Goal: Find contact information: Find contact information

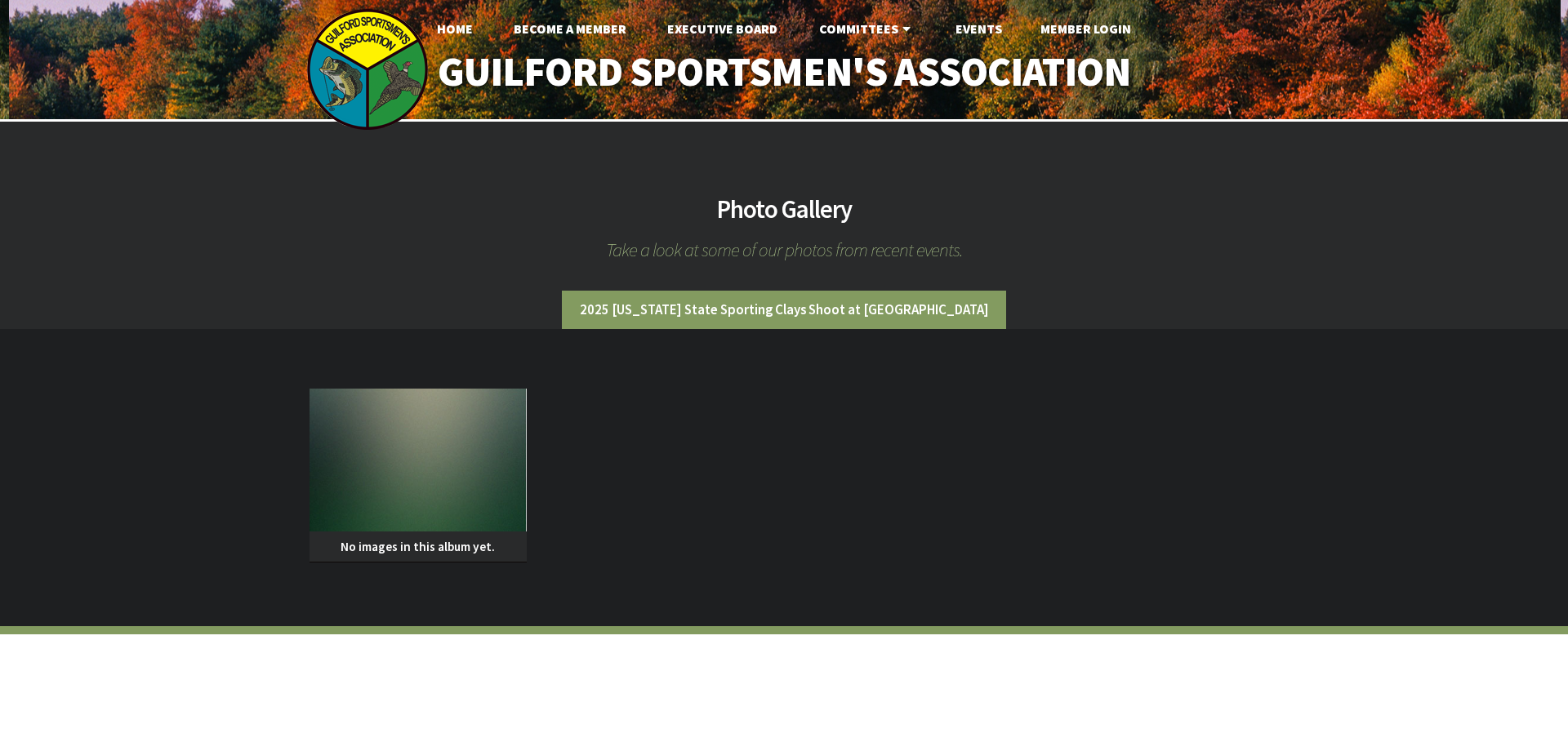
click at [718, 308] on li "2025 Connecticut State Sporting Clays Shoot at GSA" at bounding box center [784, 309] width 445 height 38
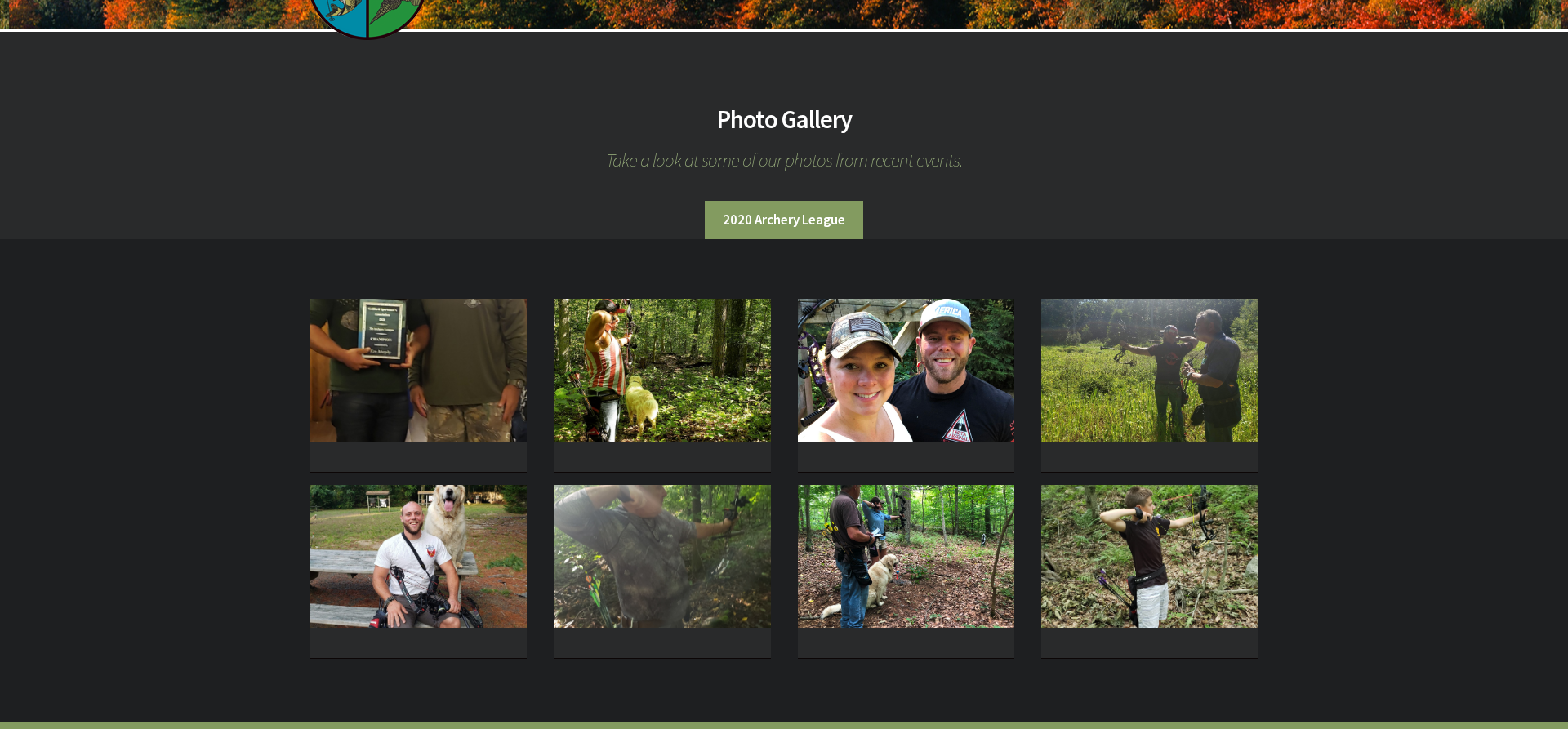
scroll to position [167, 0]
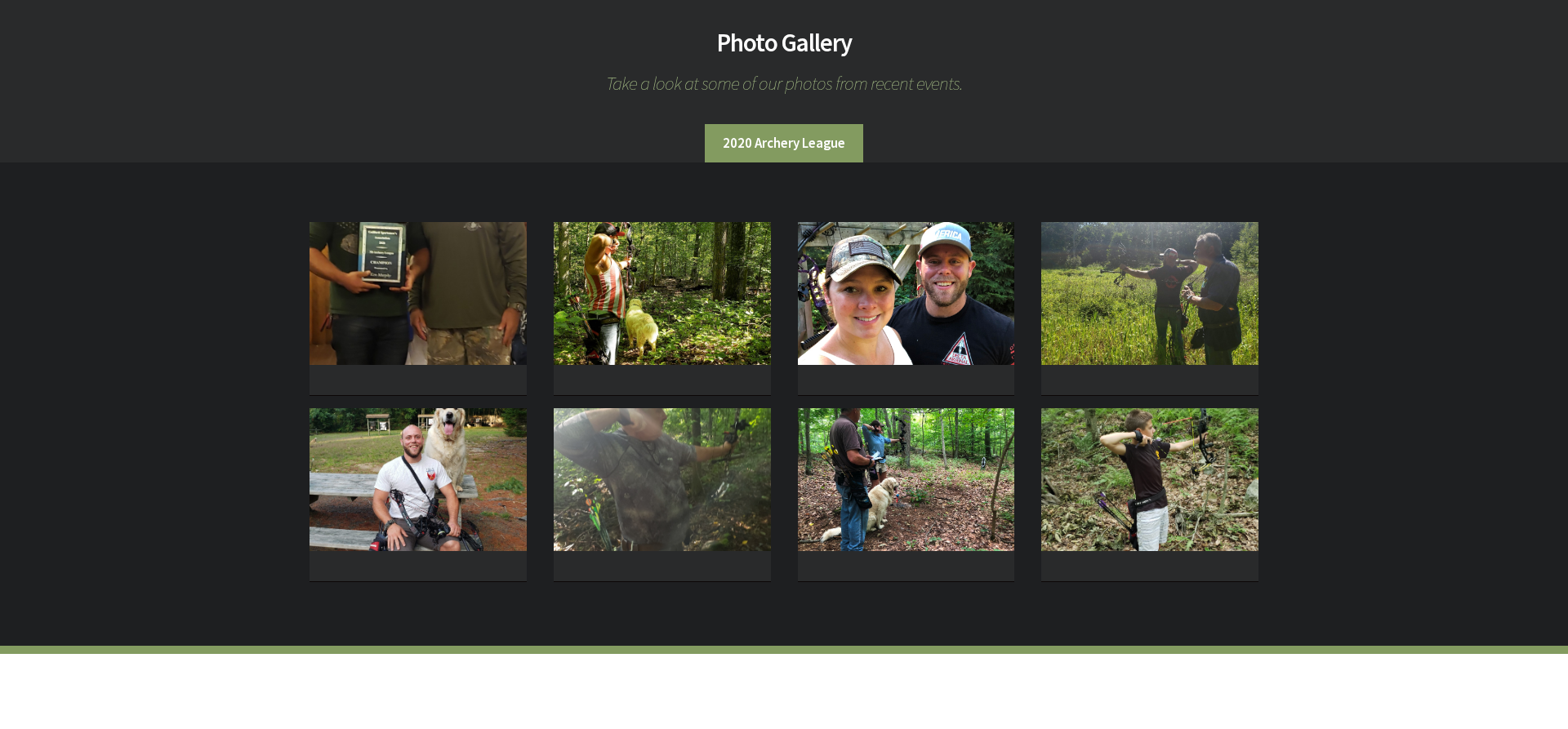
click at [773, 137] on li "2020 Archery League" at bounding box center [784, 143] width 159 height 38
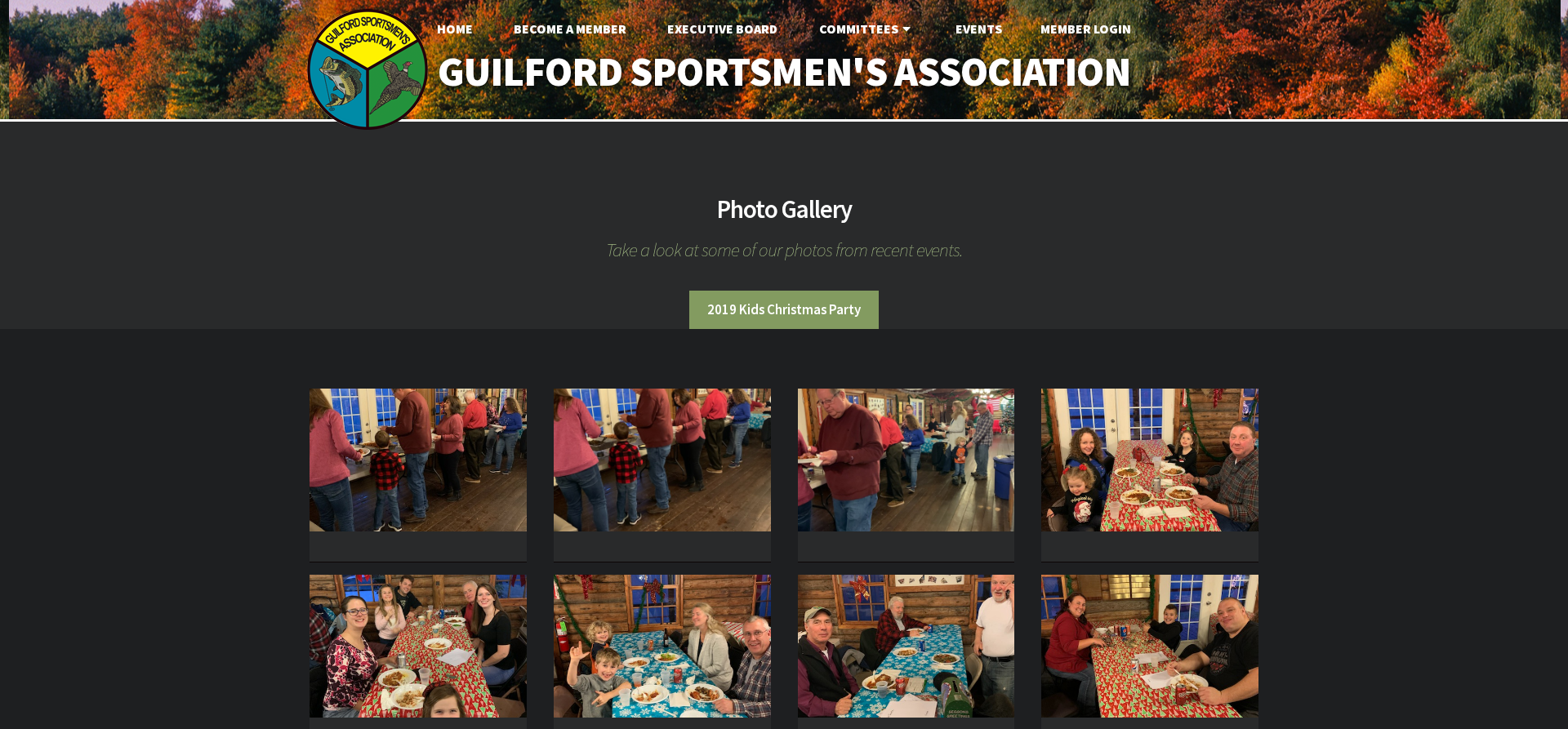
click at [781, 308] on li "2019 Kids Christmas Party" at bounding box center [783, 309] width 189 height 38
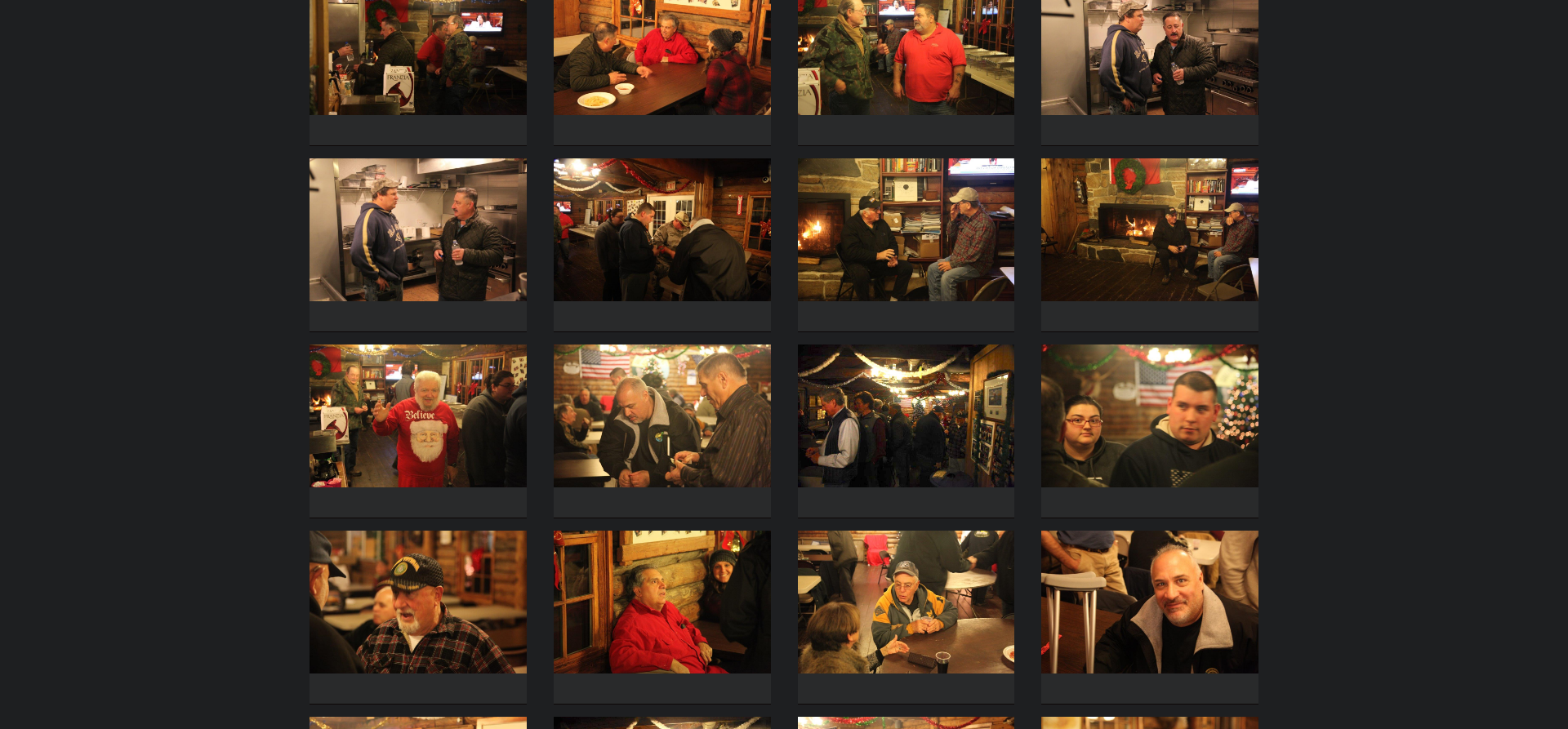
scroll to position [500, 0]
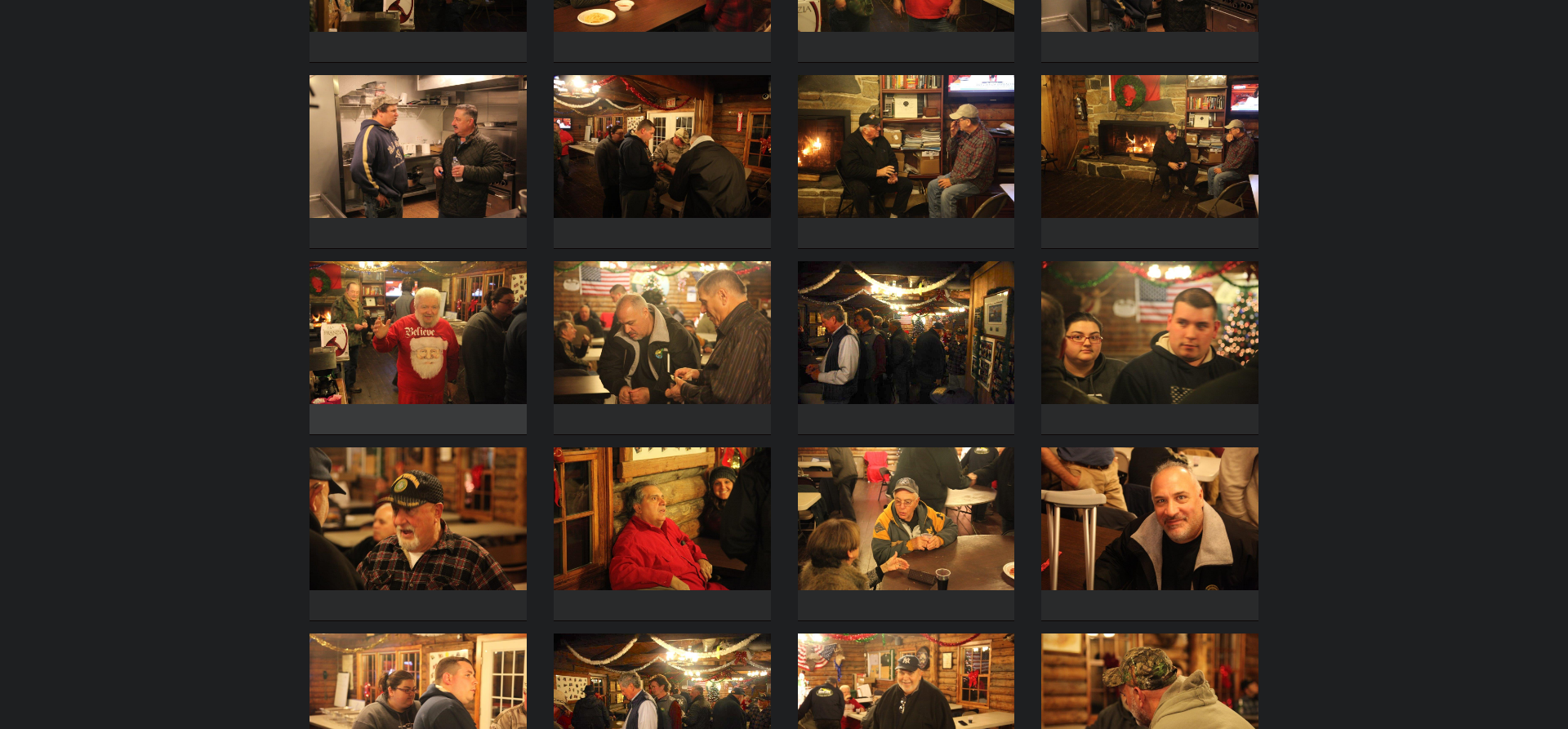
click at [421, 335] on img at bounding box center [417, 332] width 217 height 143
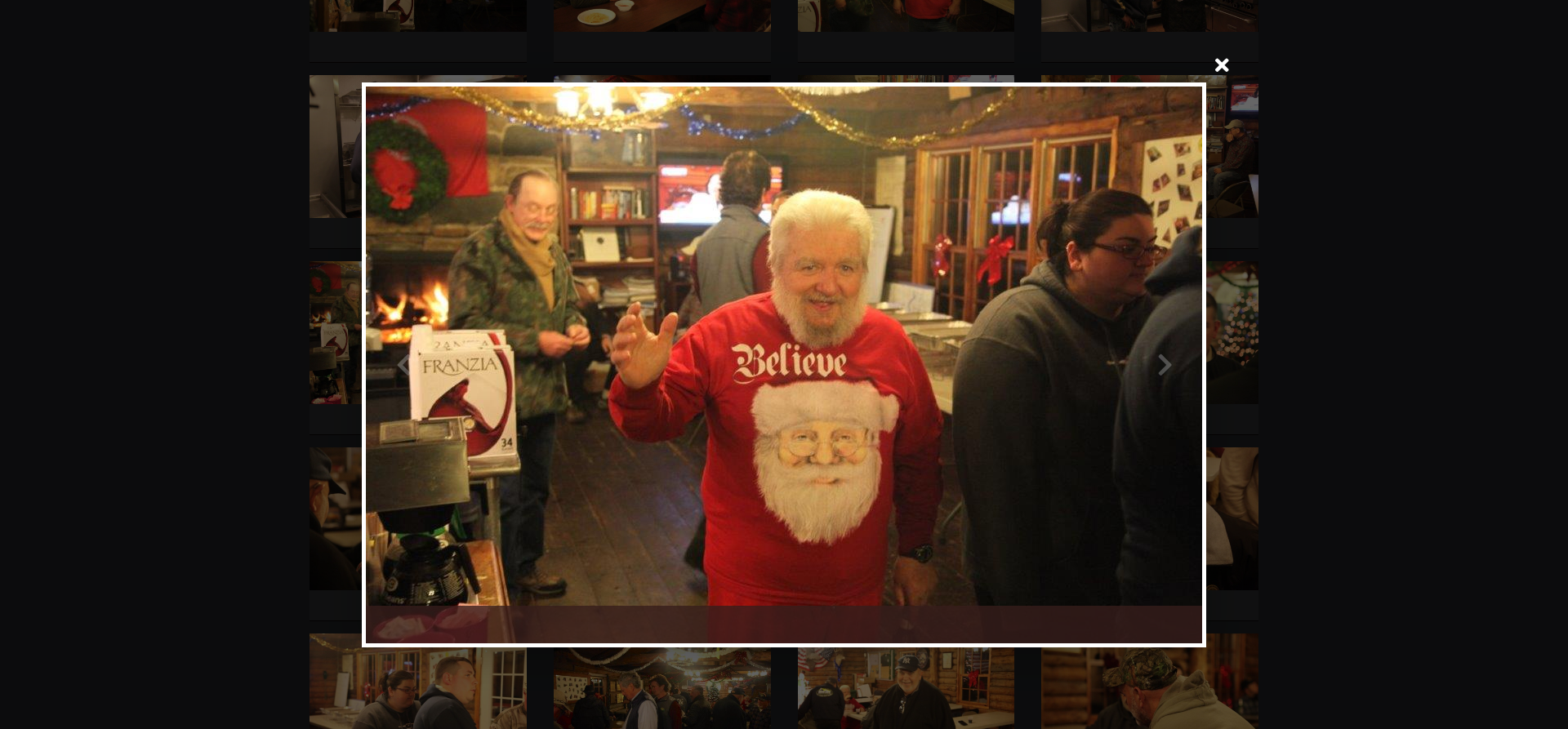
click at [1167, 364] on div at bounding box center [993, 365] width 418 height 556
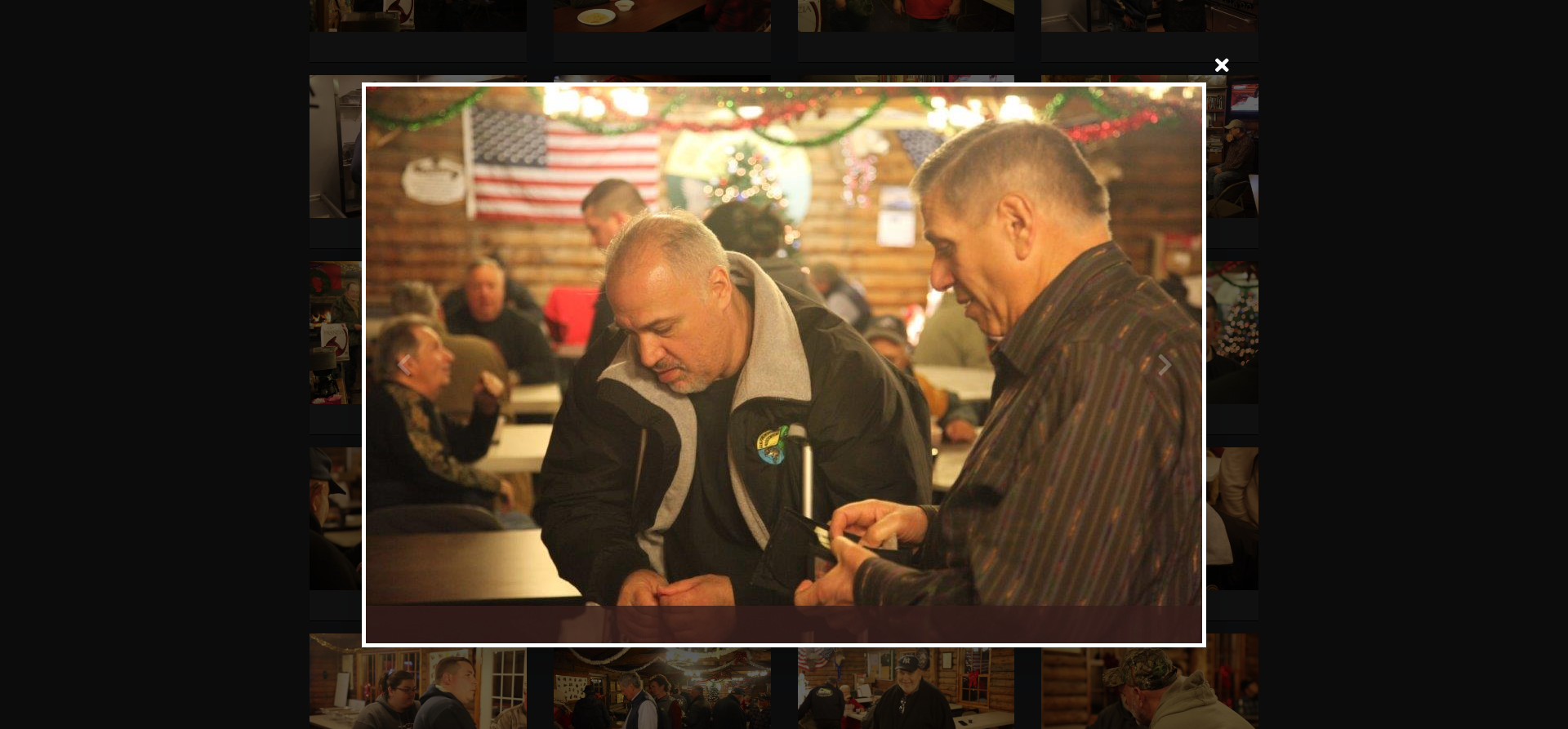
click at [1167, 364] on div at bounding box center [993, 365] width 418 height 556
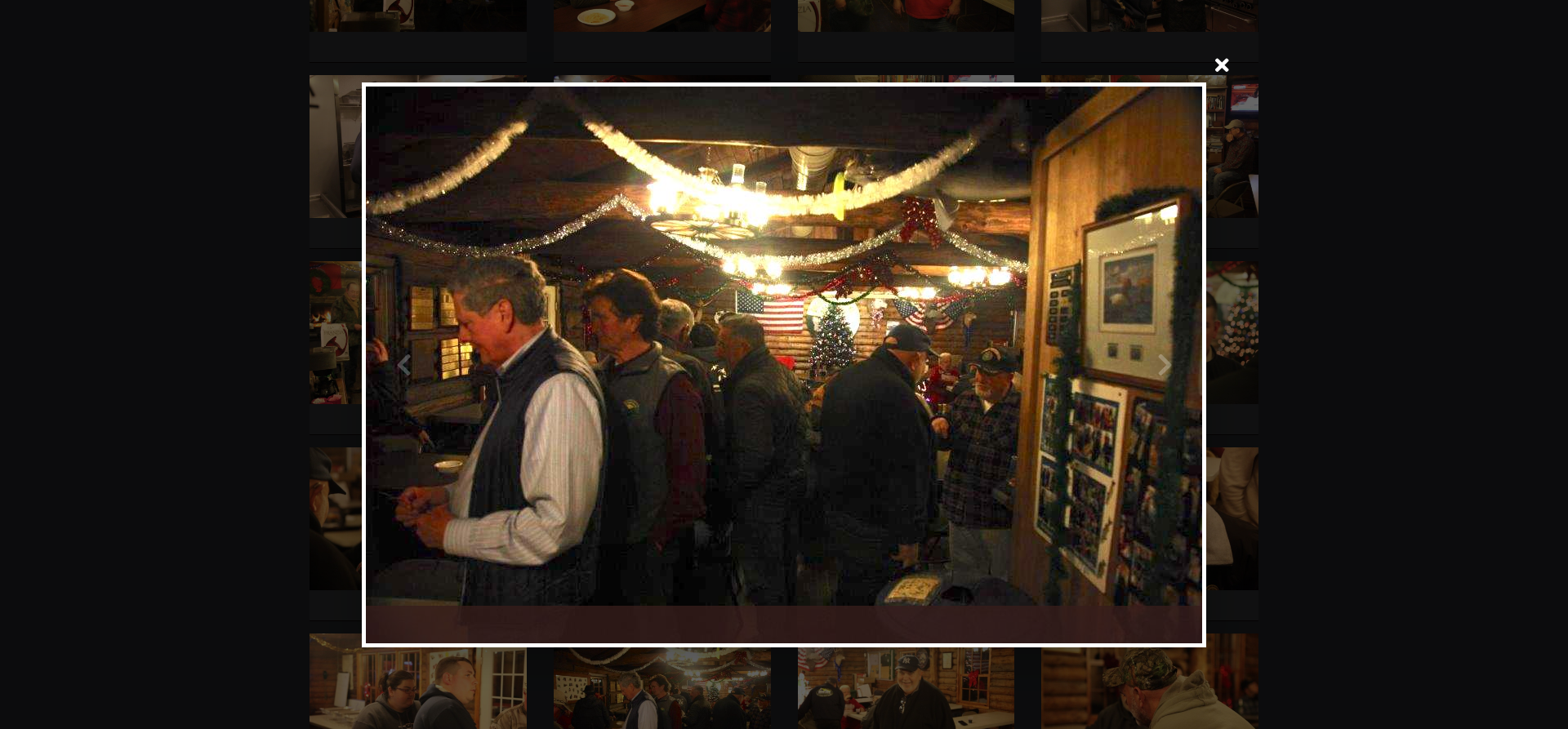
click at [1167, 364] on div at bounding box center [993, 365] width 418 height 556
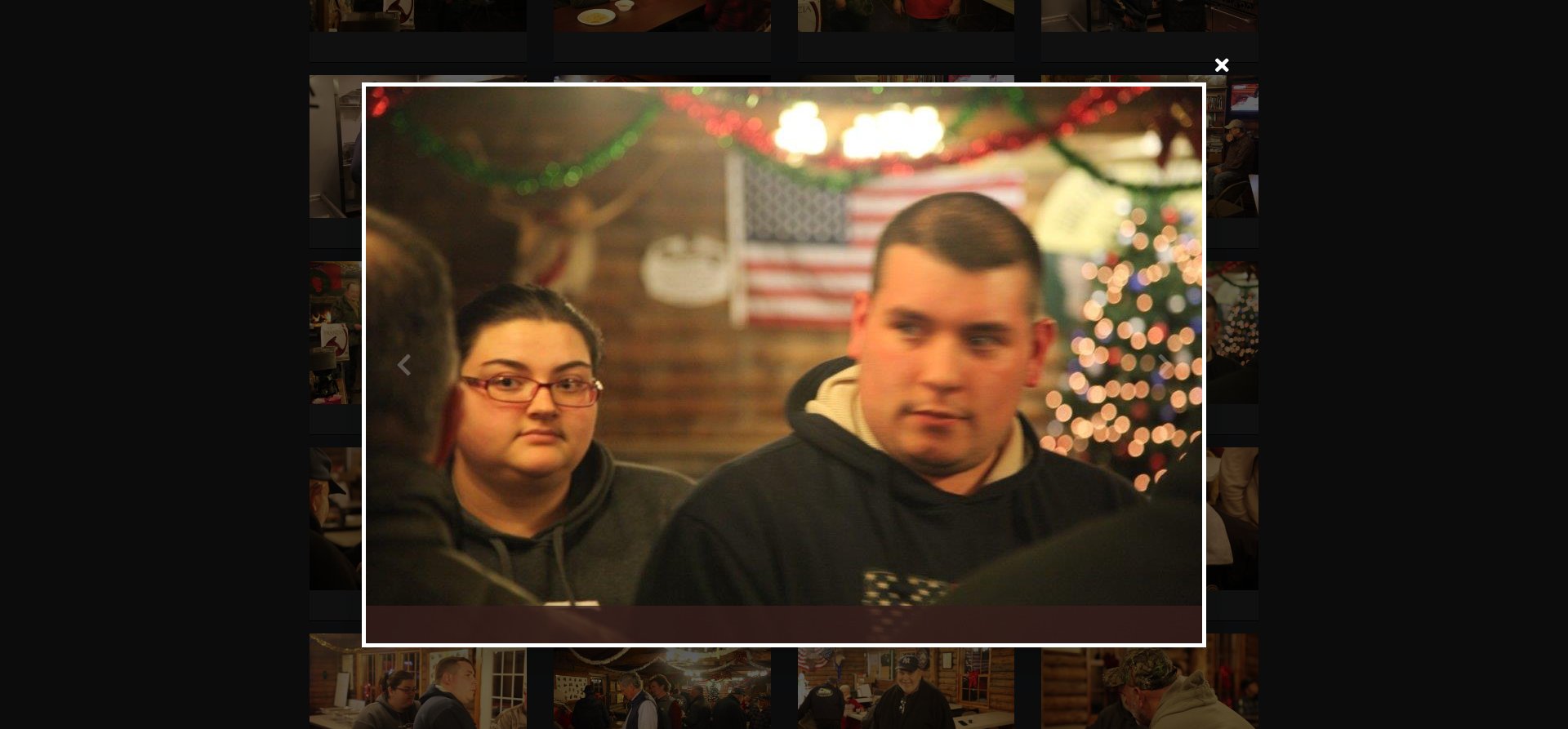
click at [1167, 364] on div at bounding box center [993, 365] width 418 height 556
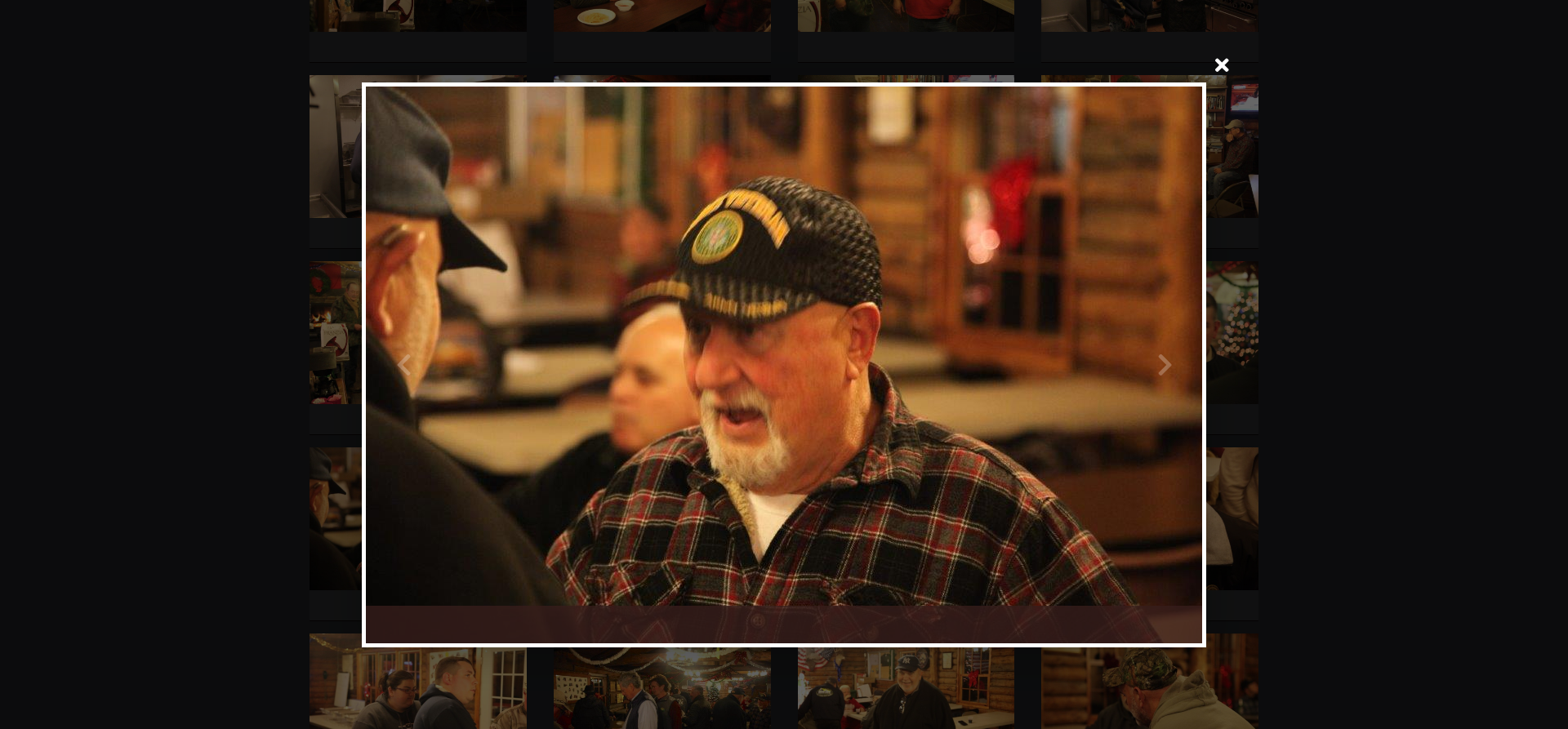
click at [1167, 364] on div at bounding box center [993, 365] width 418 height 556
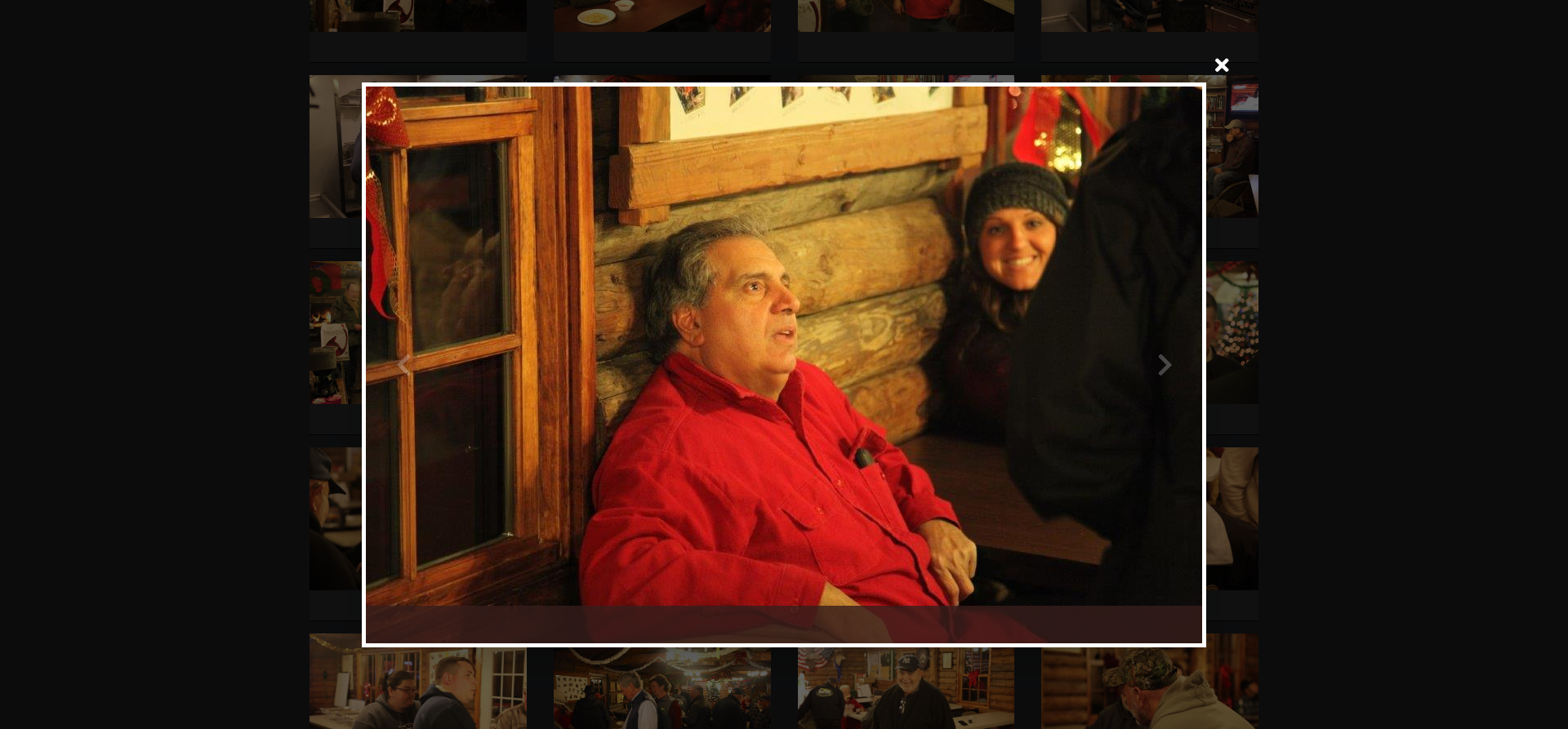
click at [1167, 364] on div at bounding box center [993, 365] width 418 height 556
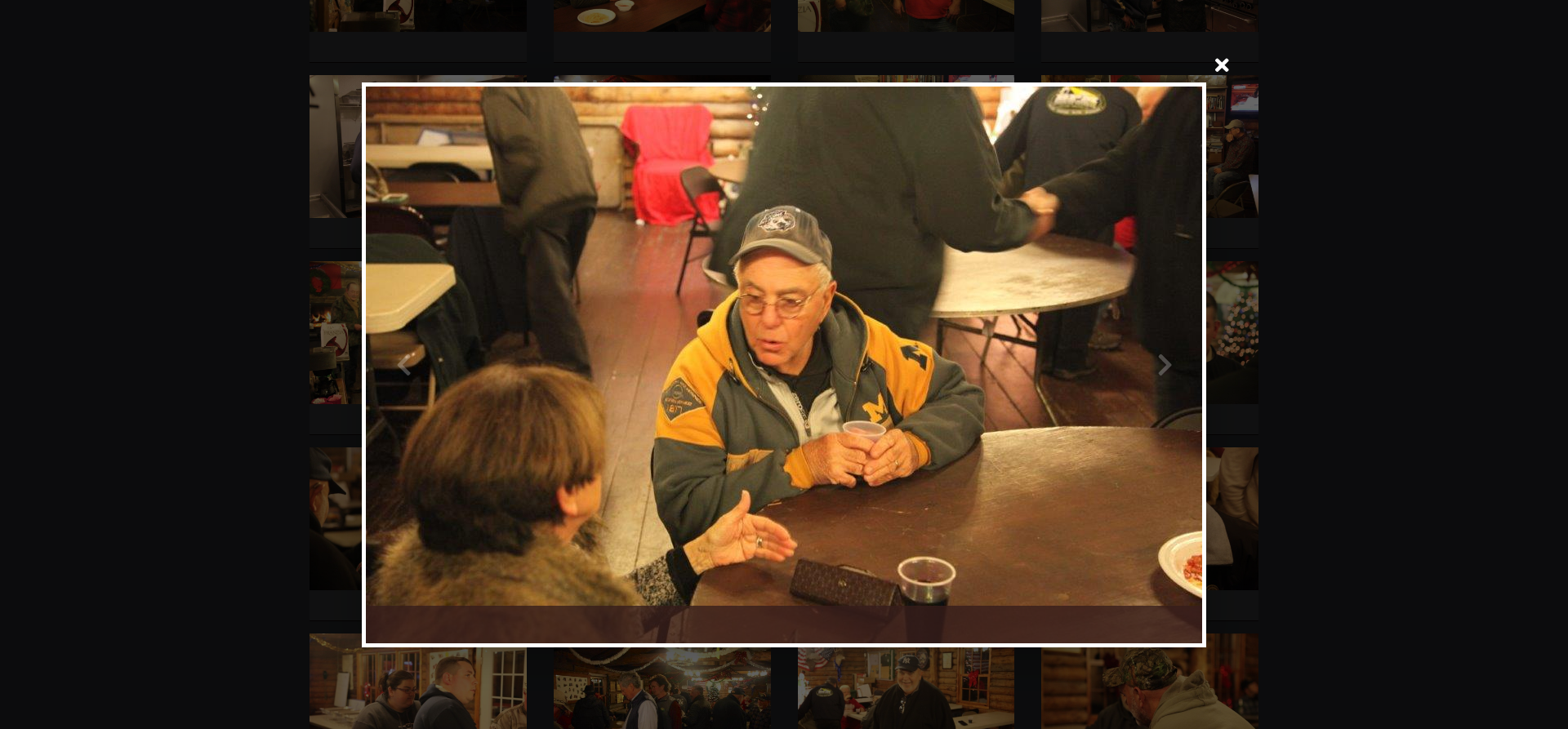
click at [1158, 362] on div at bounding box center [993, 365] width 418 height 556
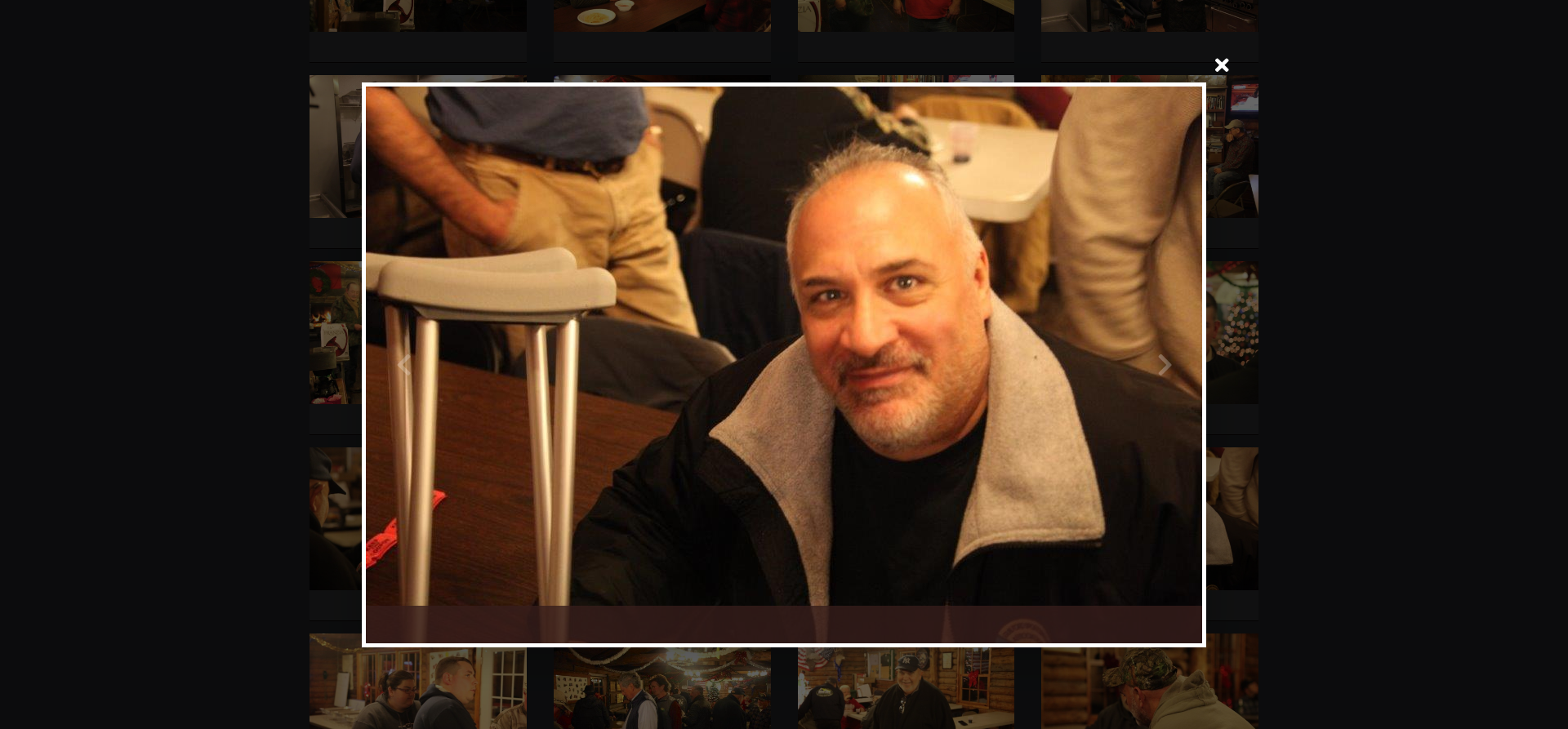
click at [1162, 362] on div at bounding box center [993, 365] width 418 height 556
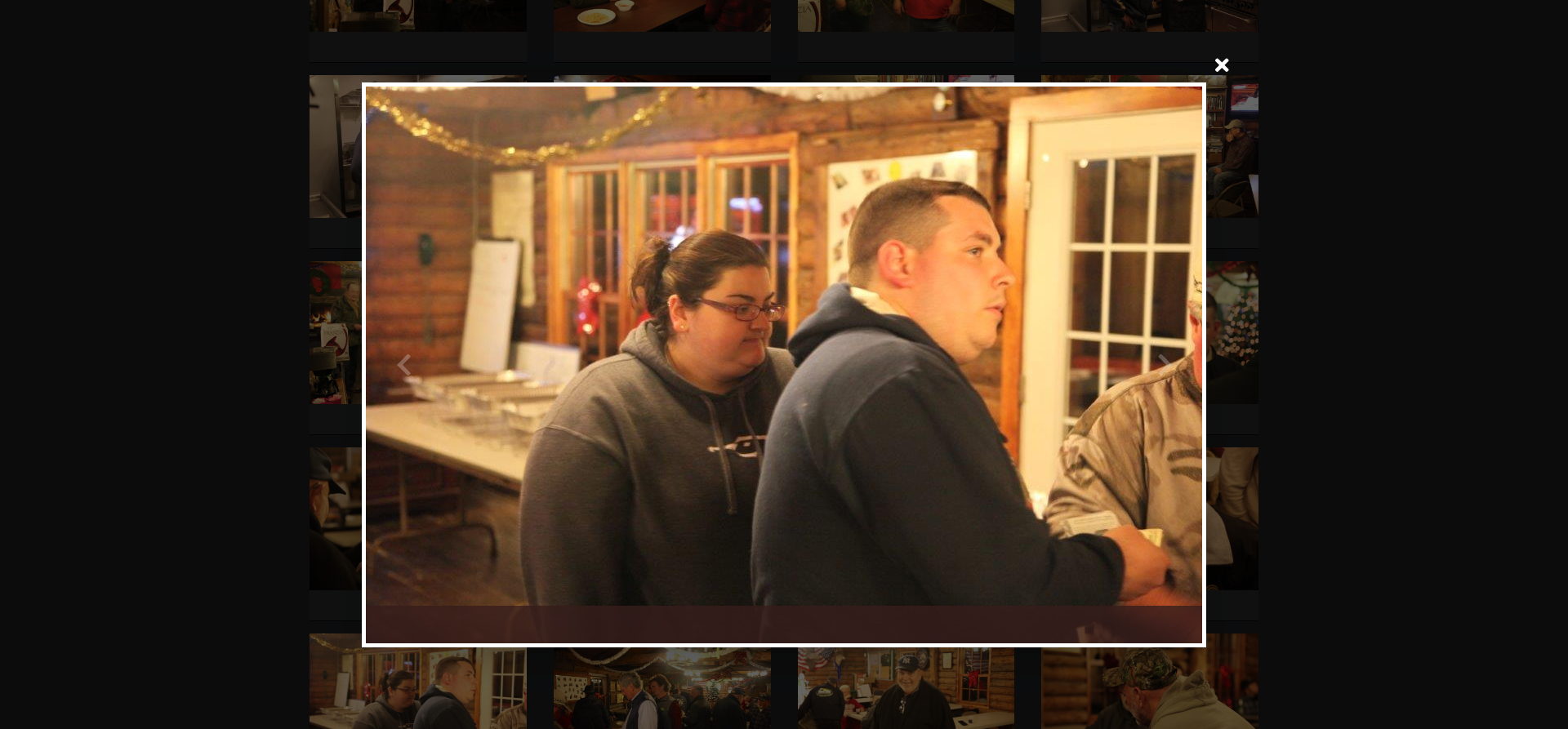
click at [1161, 362] on div at bounding box center [993, 365] width 418 height 556
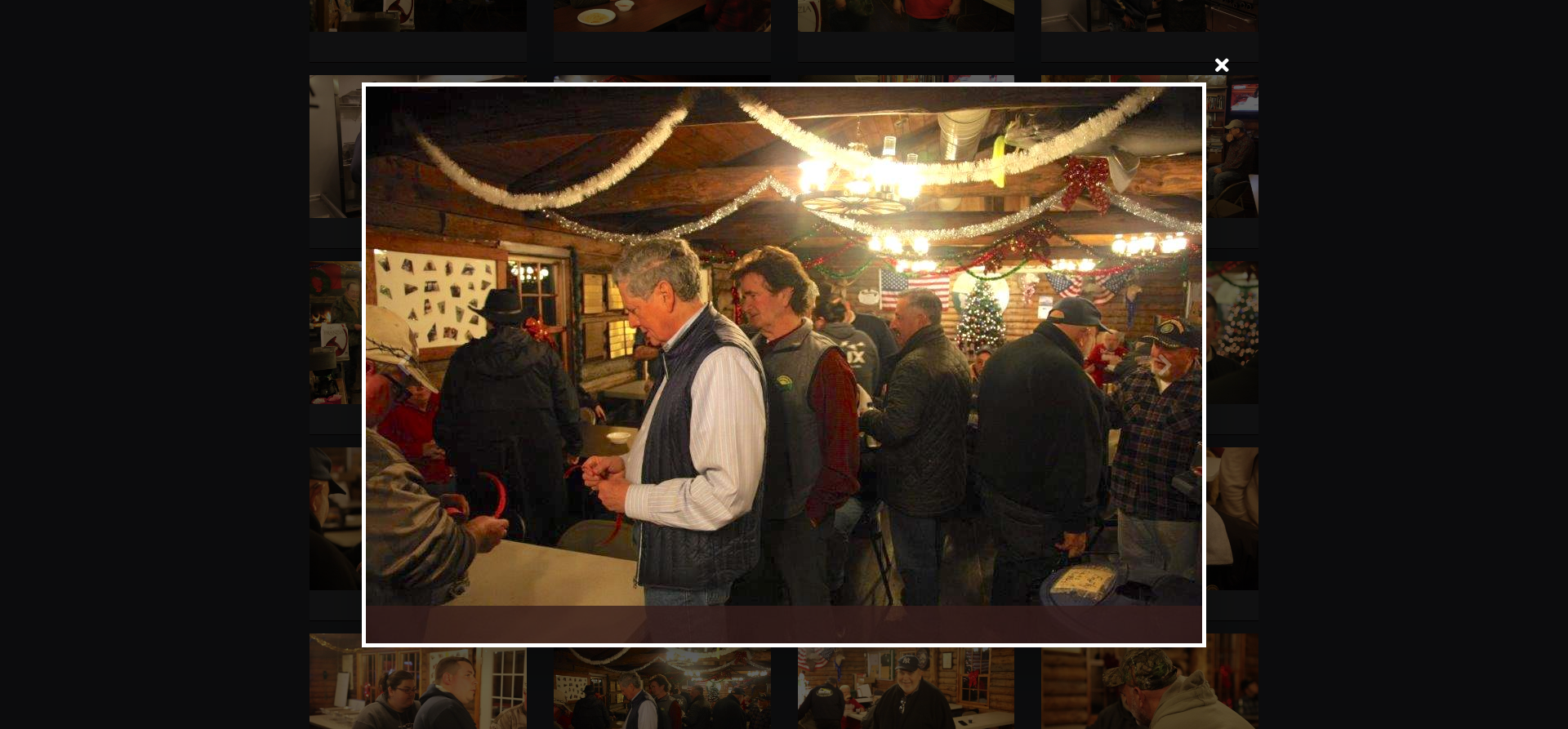
click at [1161, 362] on div at bounding box center [993, 365] width 418 height 556
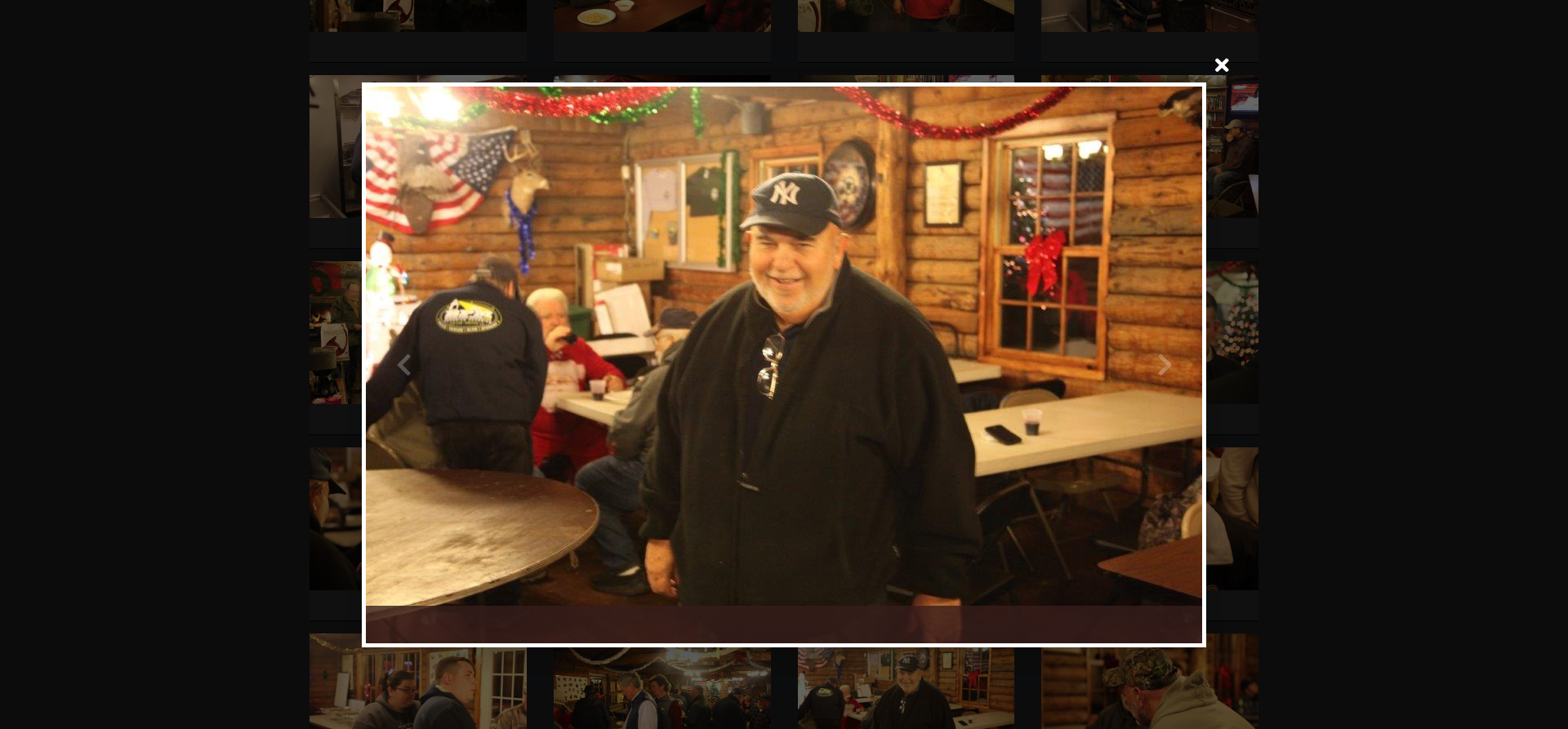
click at [1162, 358] on div at bounding box center [993, 365] width 418 height 556
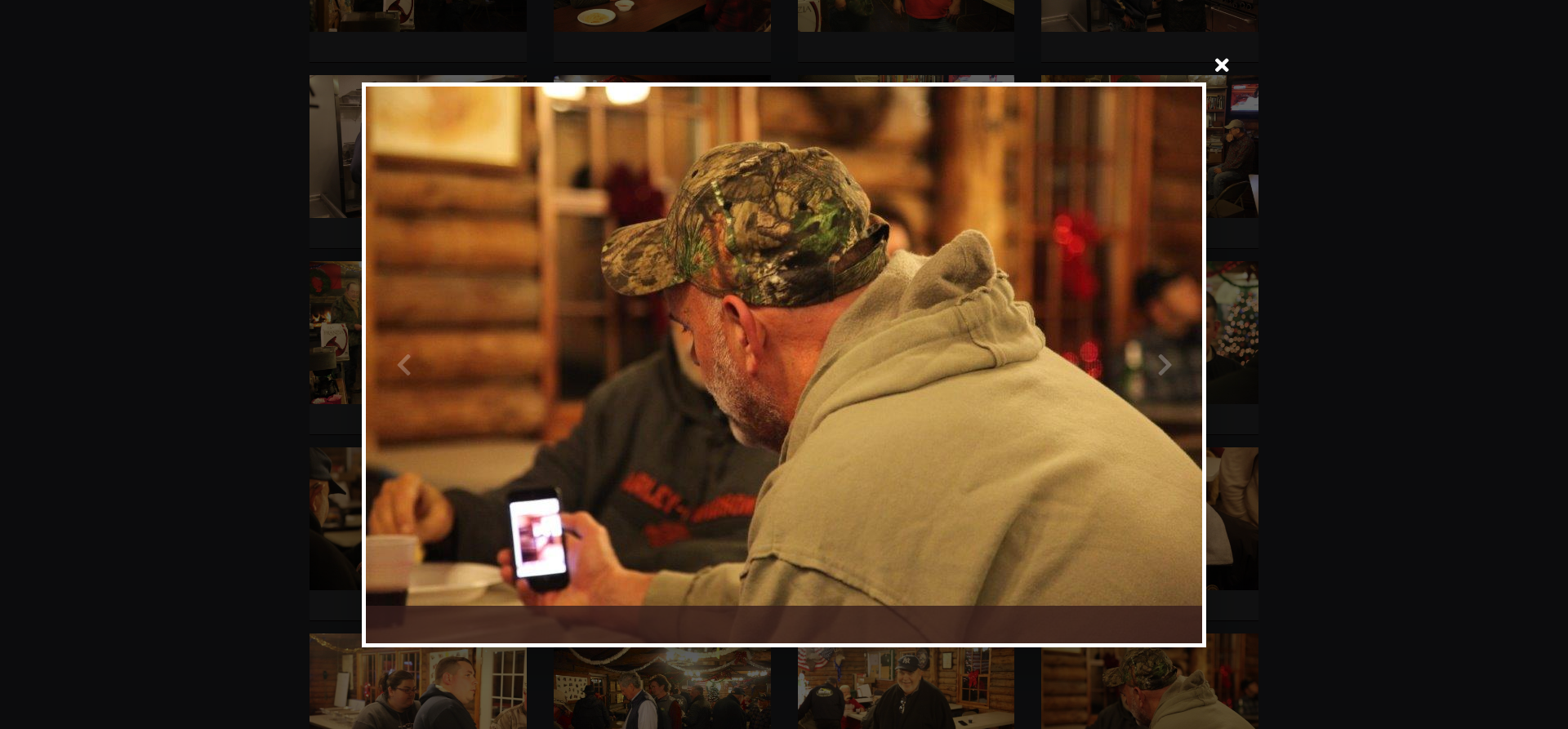
click at [1162, 360] on div at bounding box center [993, 365] width 418 height 556
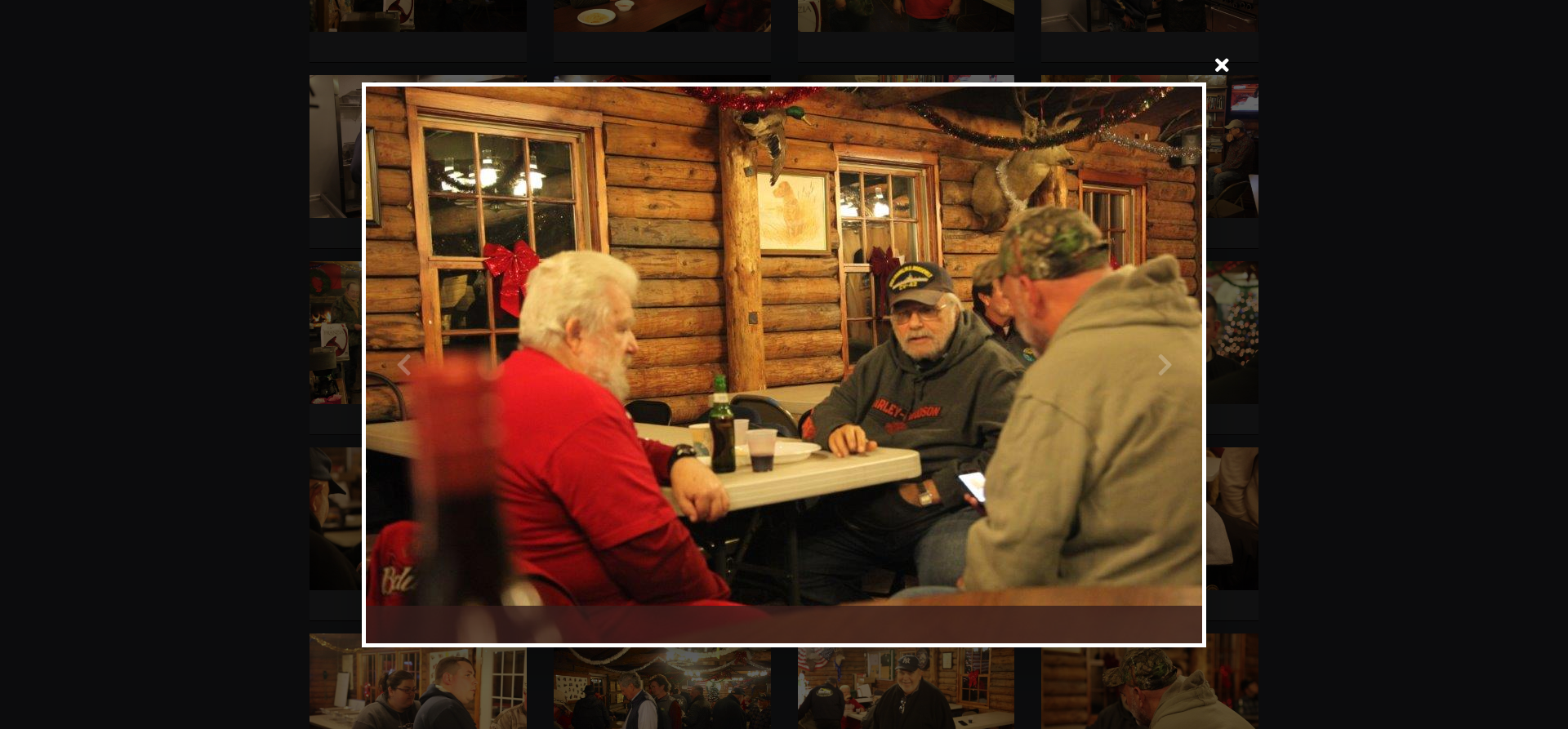
click at [1169, 355] on div at bounding box center [993, 365] width 418 height 556
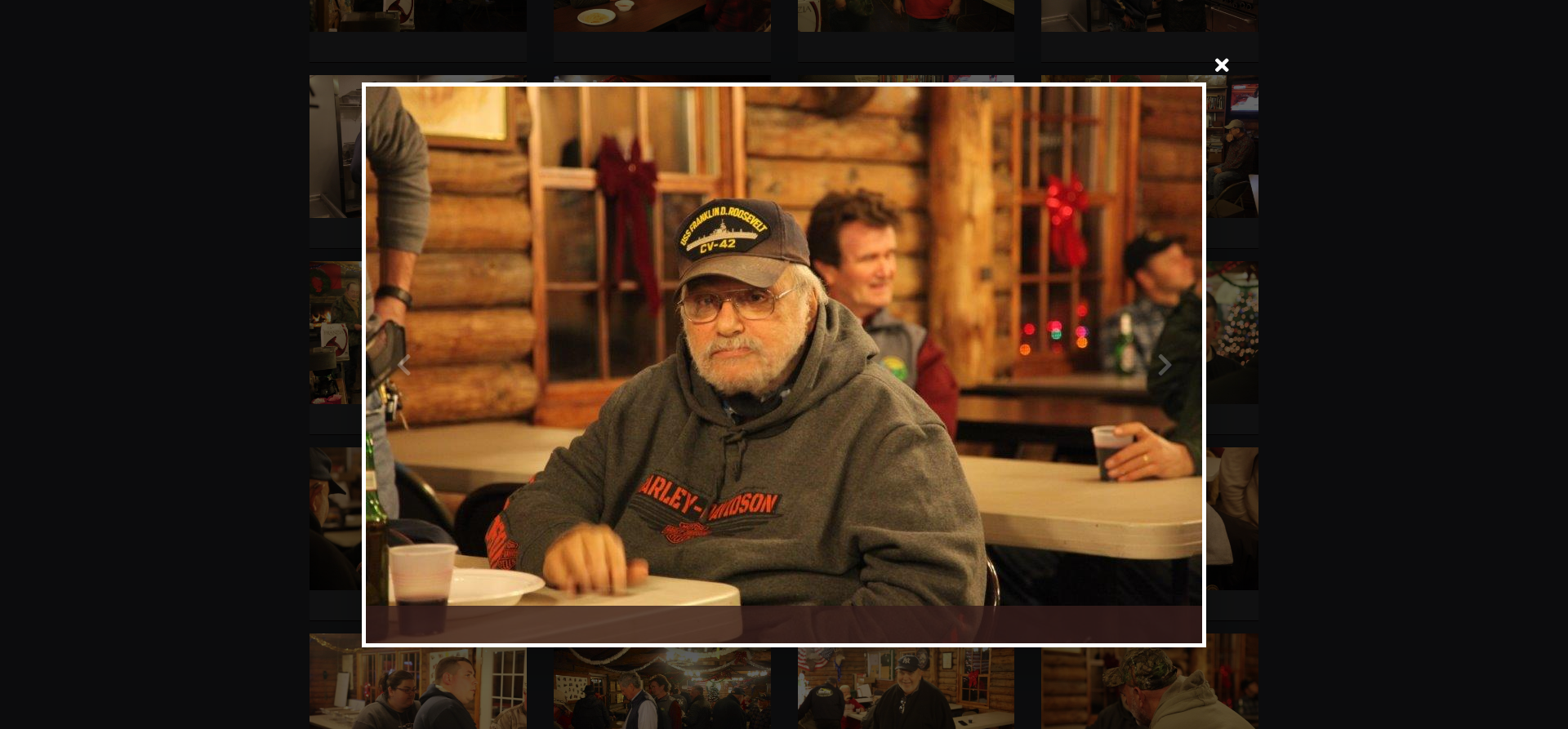
click at [1169, 356] on div at bounding box center [993, 365] width 418 height 556
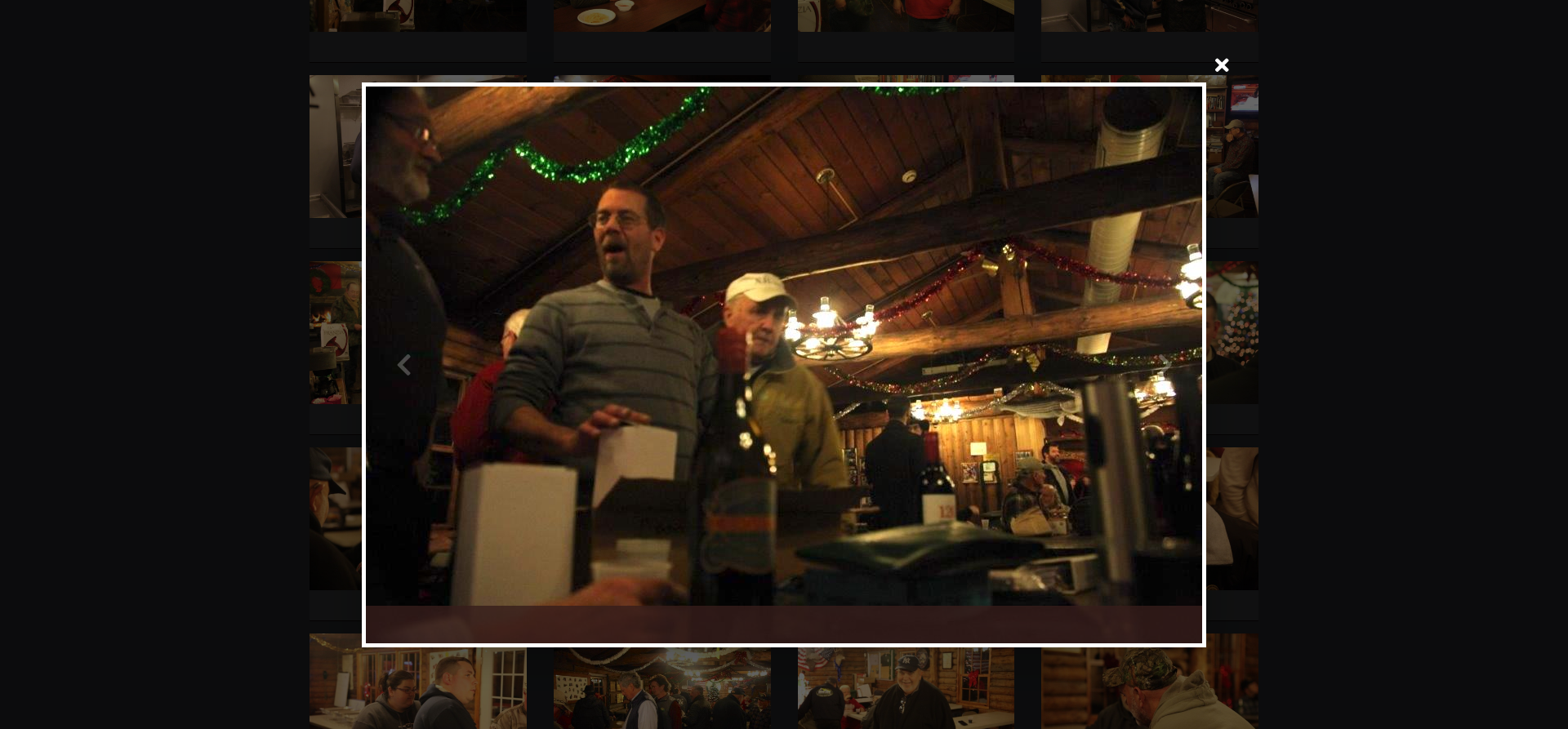
click at [1169, 356] on div at bounding box center [993, 365] width 418 height 556
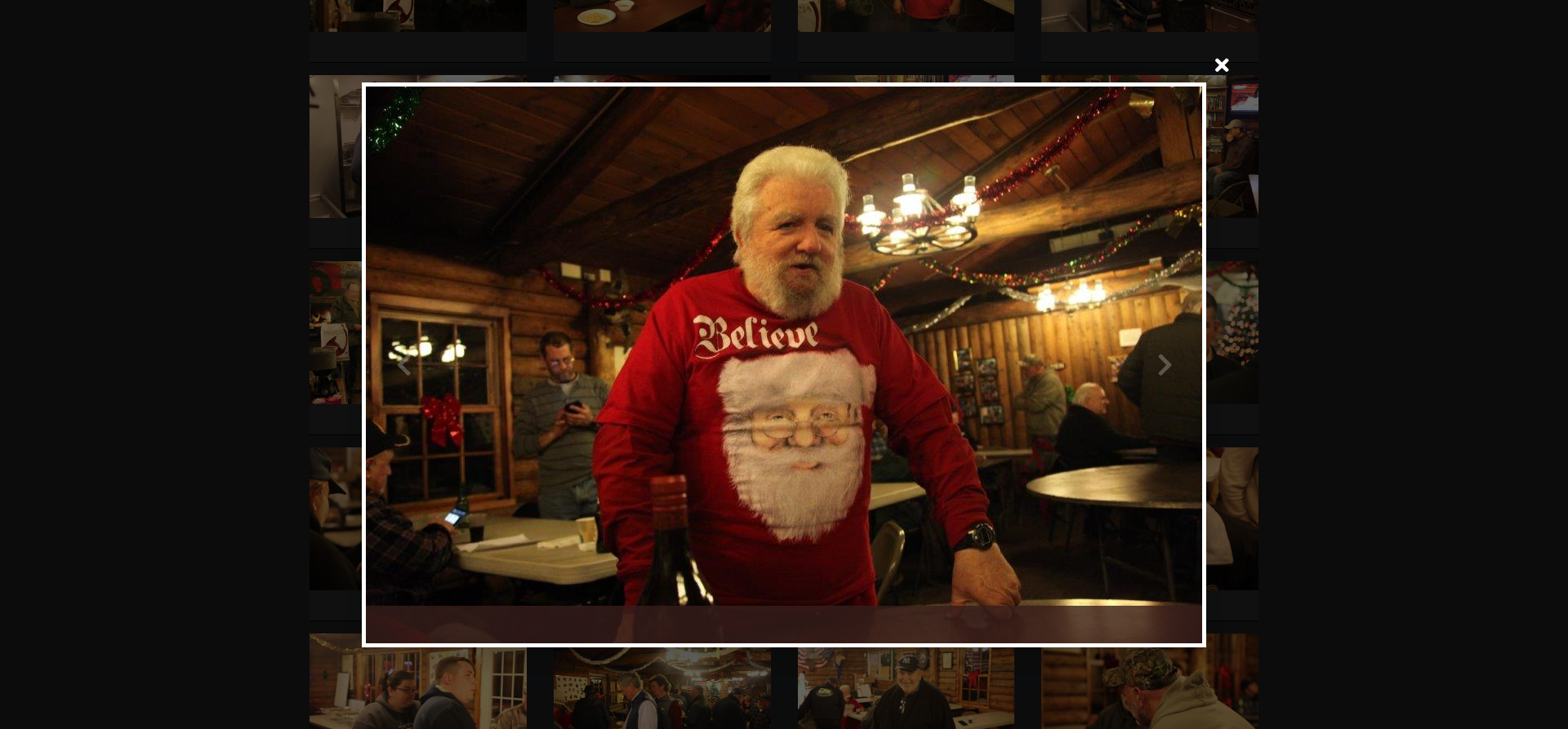
click at [1168, 358] on div at bounding box center [993, 365] width 418 height 556
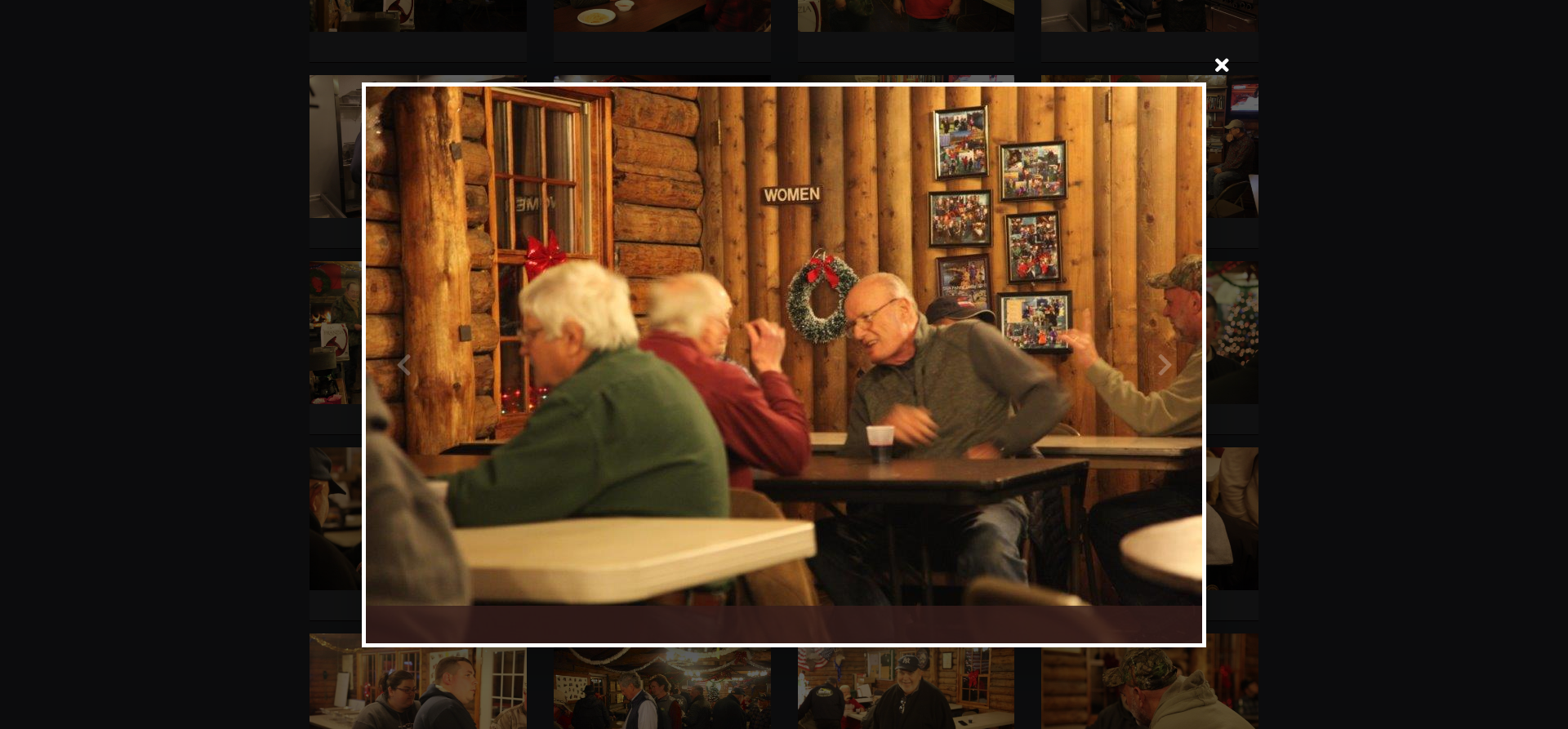
click at [1165, 367] on div at bounding box center [993, 365] width 418 height 556
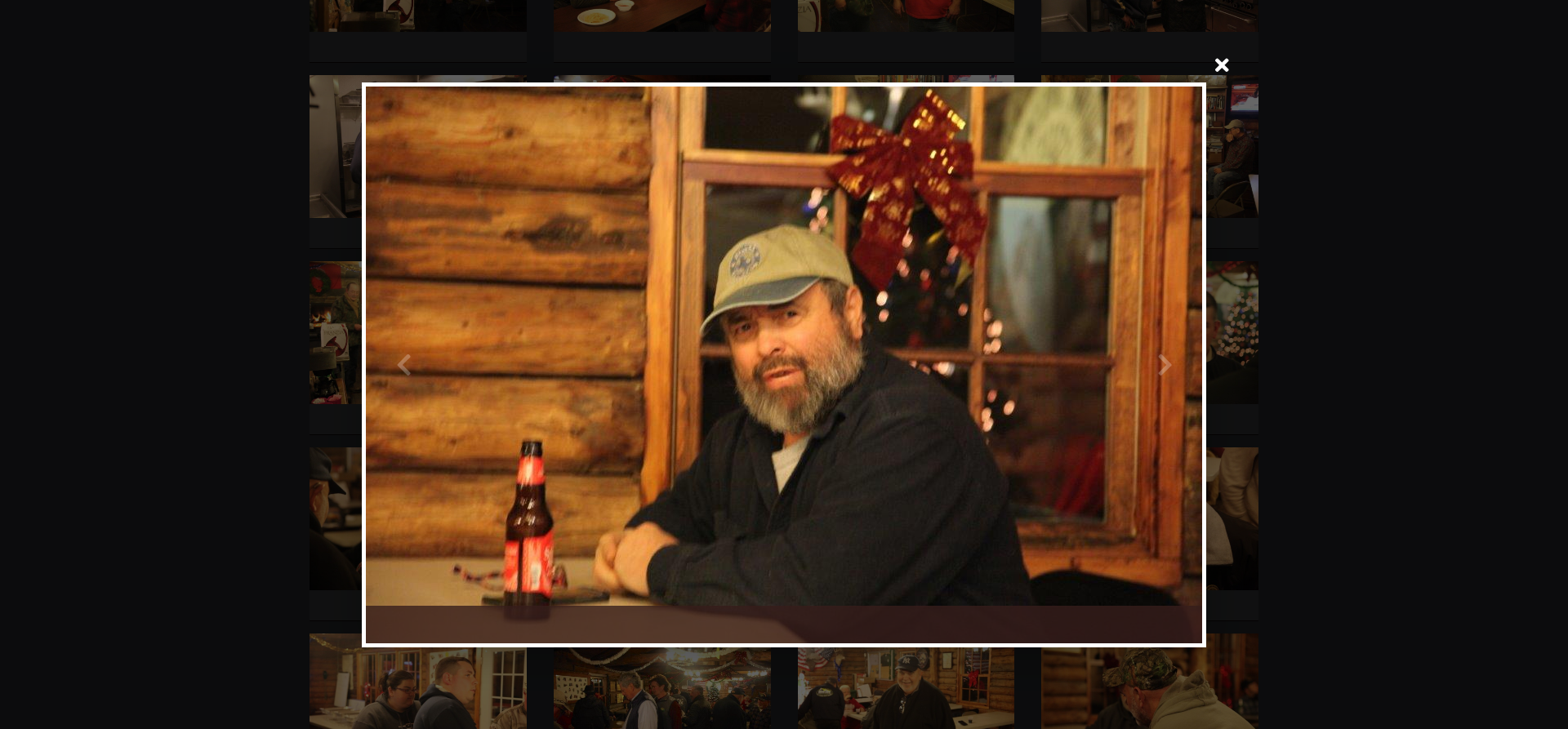
click at [1165, 358] on div at bounding box center [993, 365] width 418 height 556
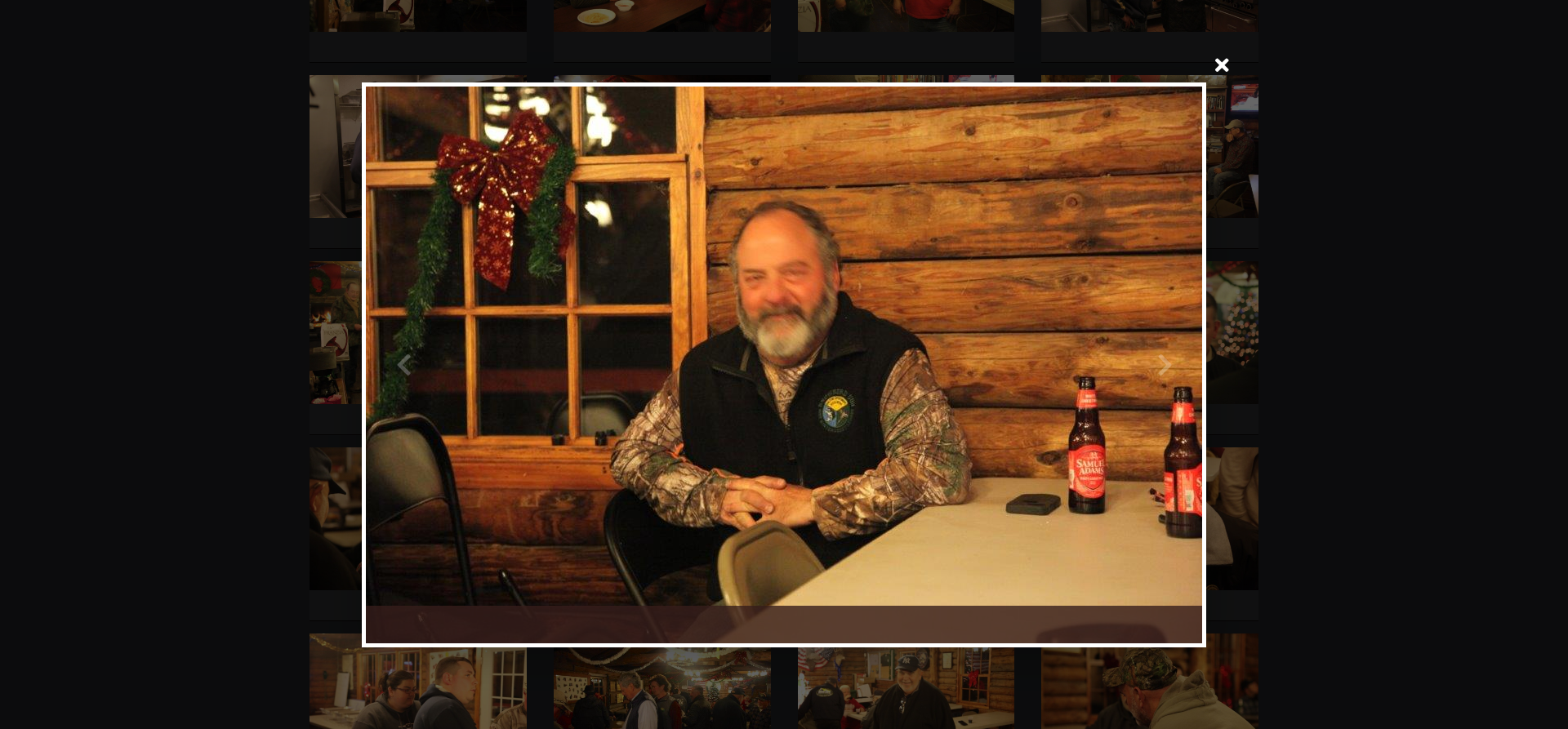
click at [1169, 362] on div at bounding box center [993, 365] width 418 height 556
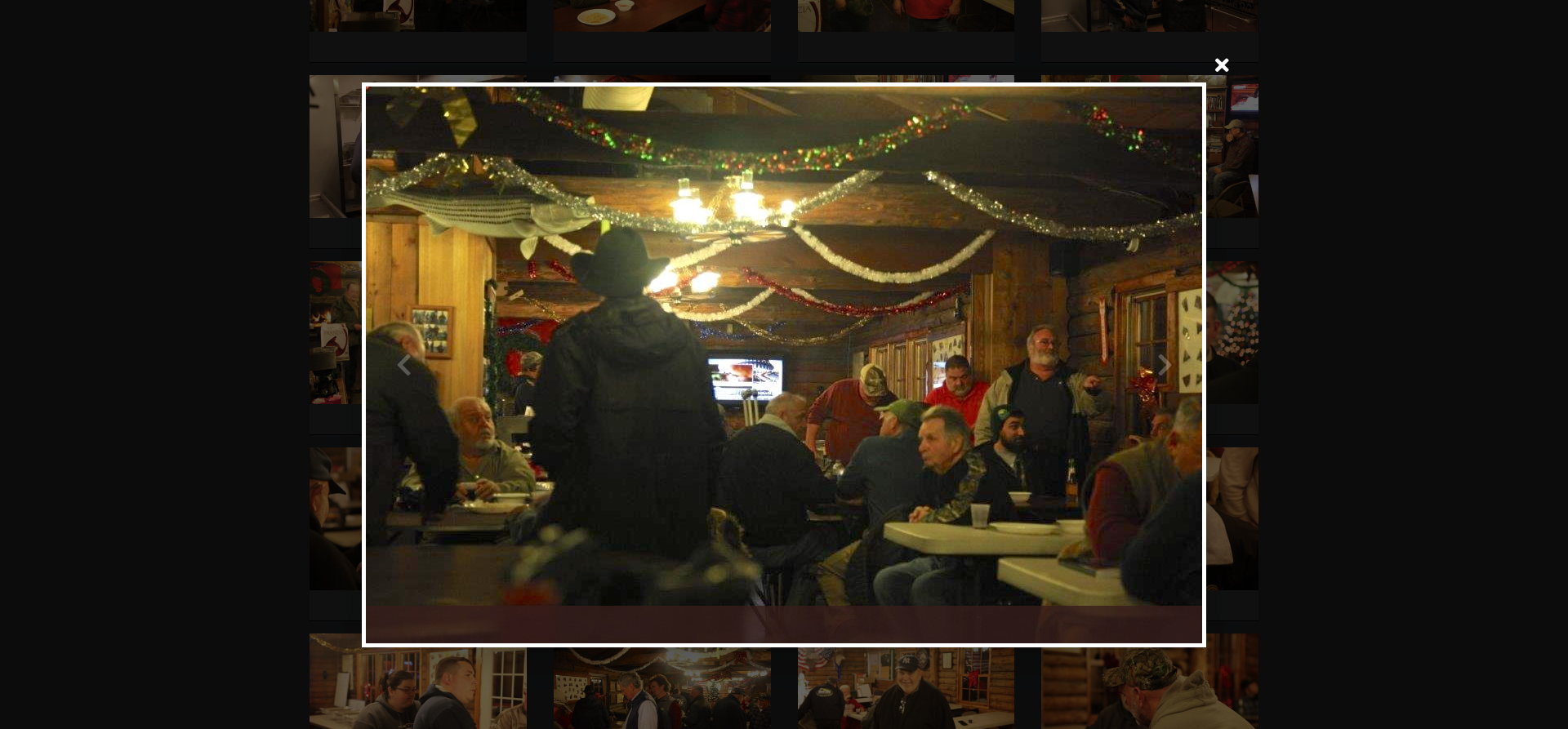
click at [1162, 359] on div at bounding box center [993, 365] width 418 height 556
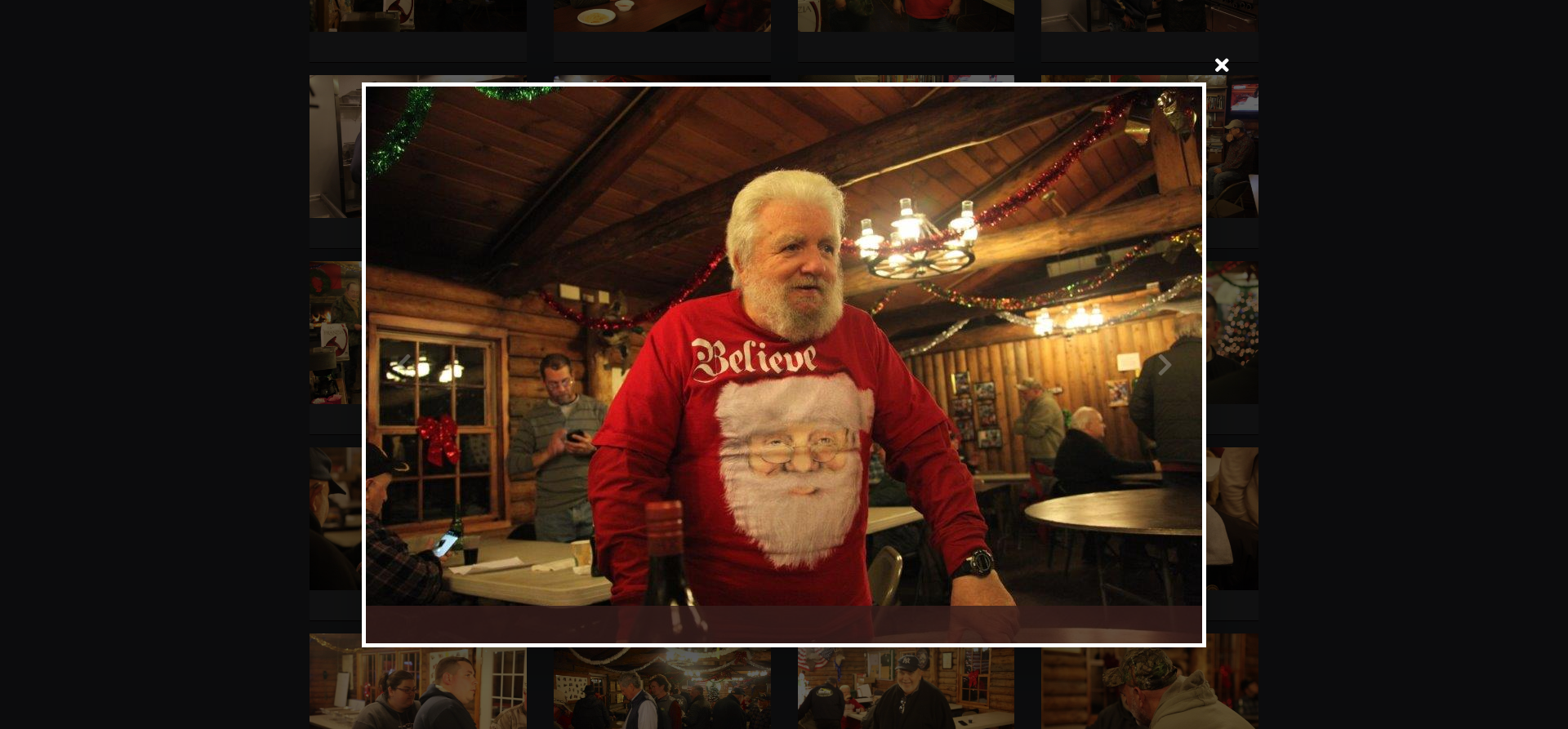
click at [1159, 358] on div at bounding box center [993, 365] width 418 height 556
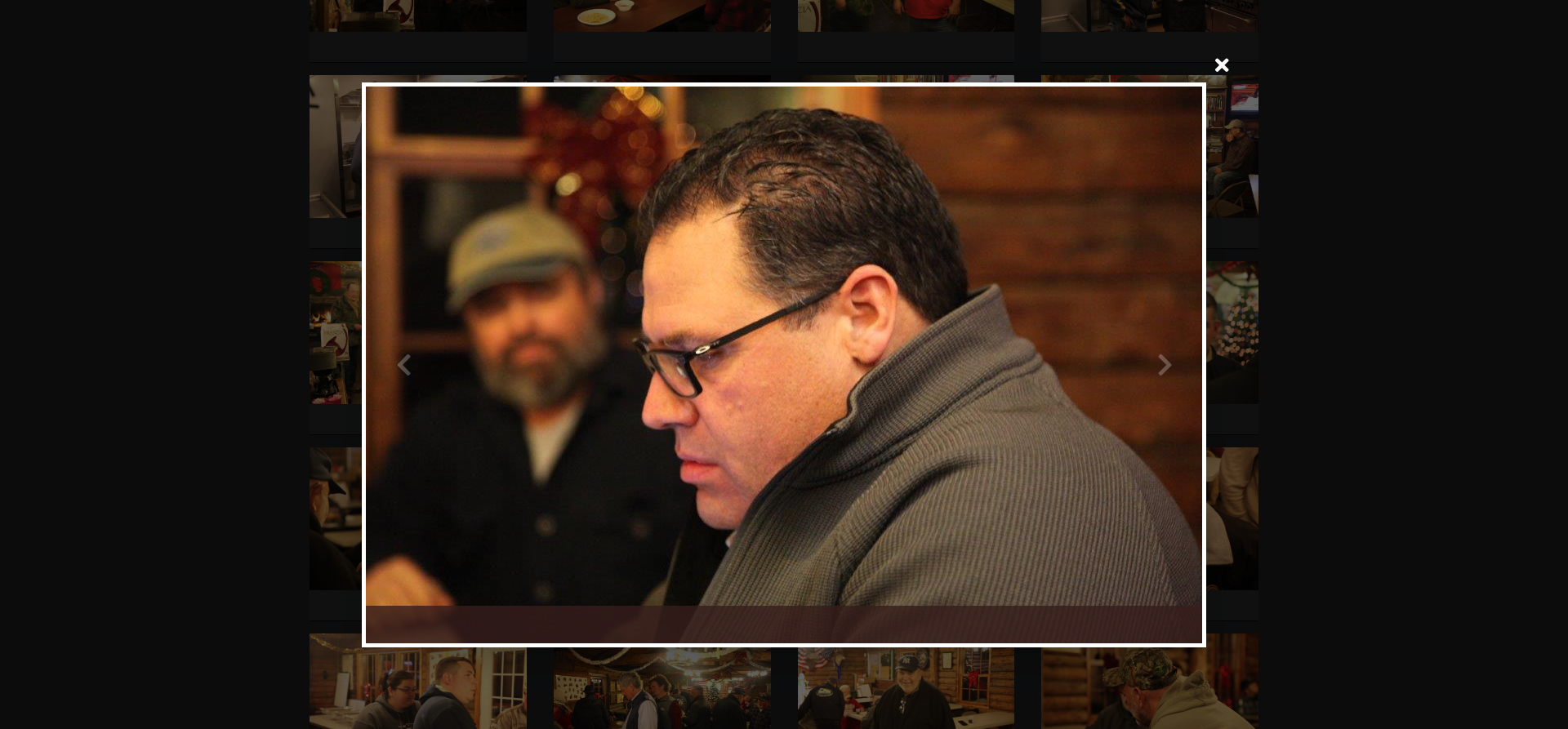
click at [1159, 360] on div at bounding box center [993, 365] width 418 height 556
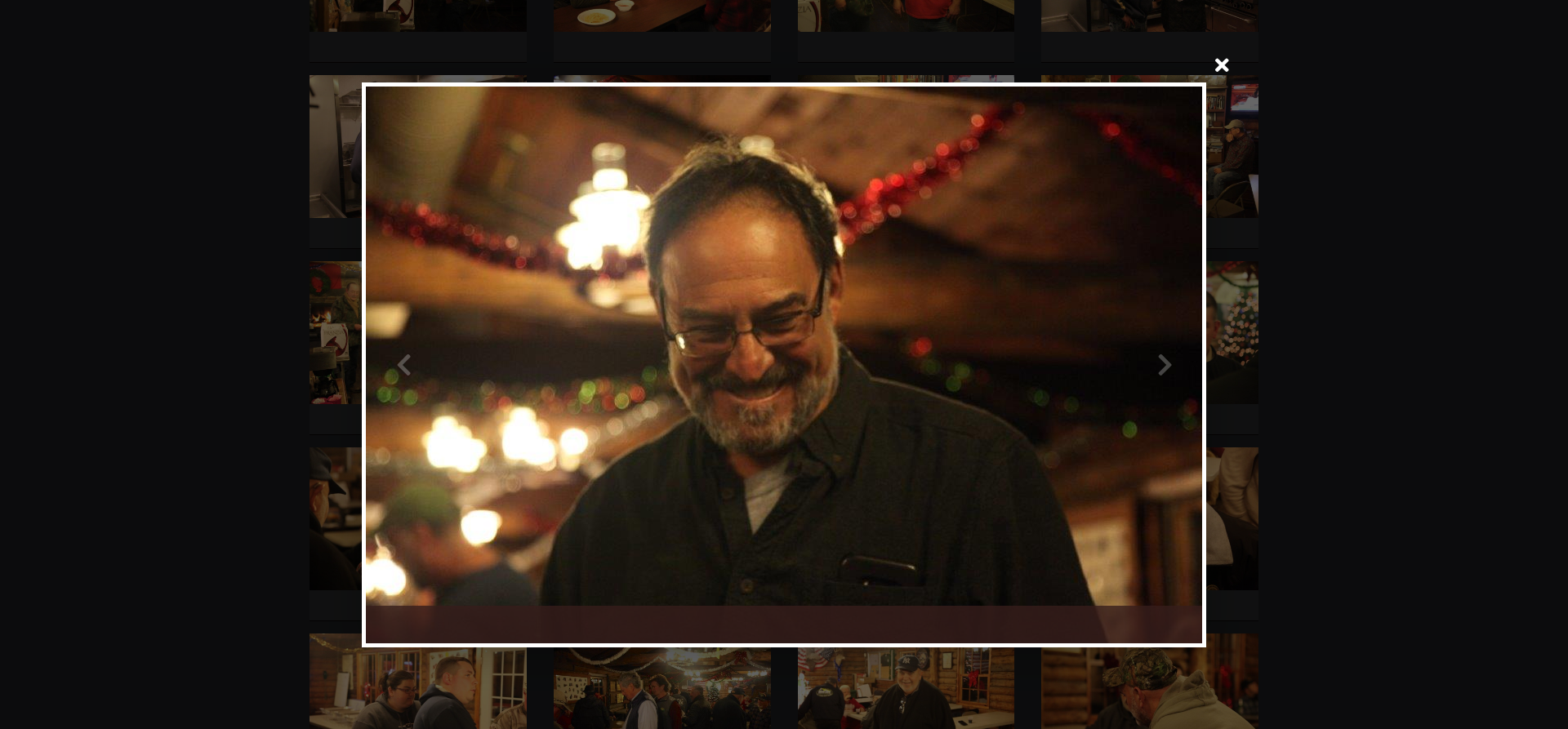
click at [1159, 360] on div at bounding box center [993, 365] width 418 height 556
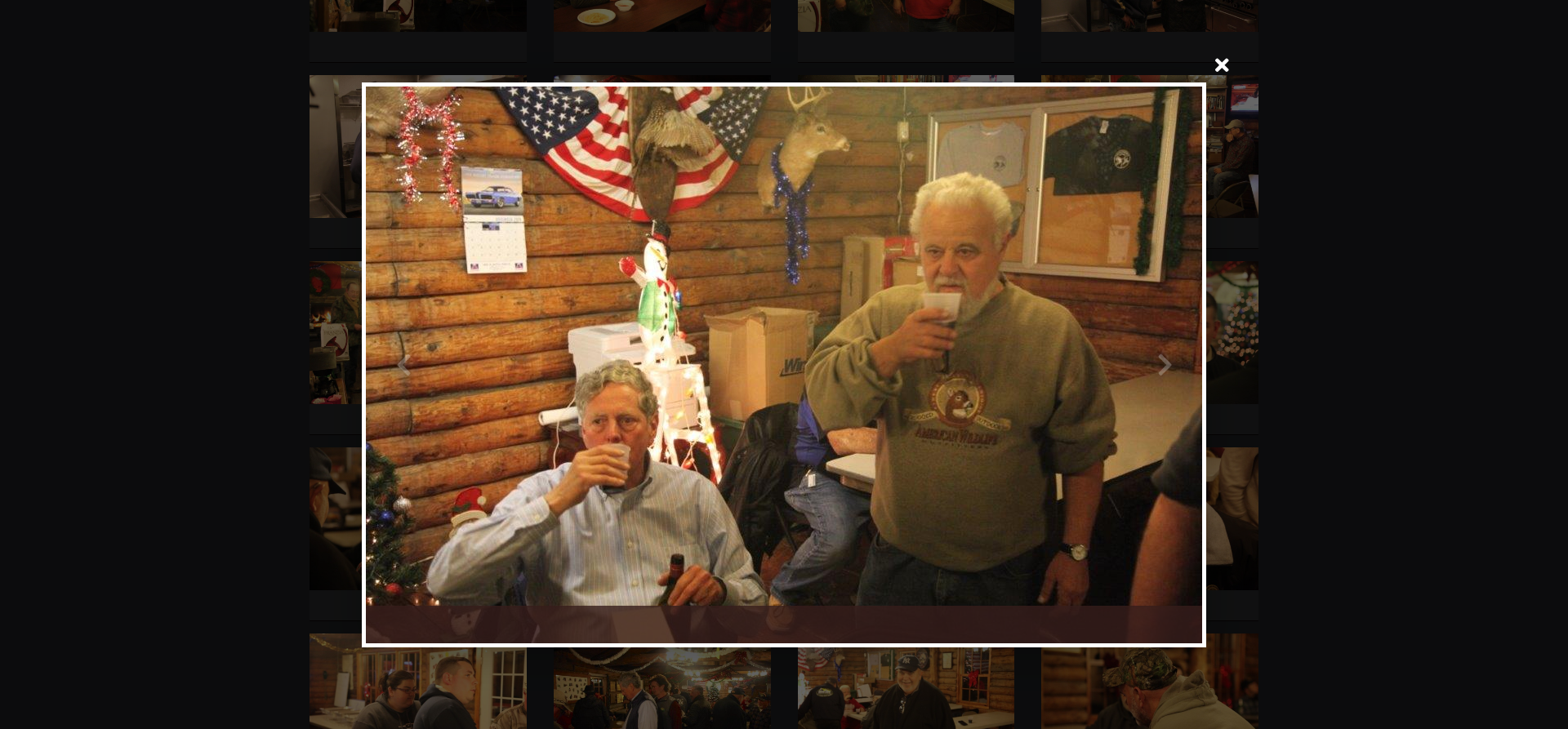
click at [1165, 365] on div at bounding box center [993, 365] width 418 height 556
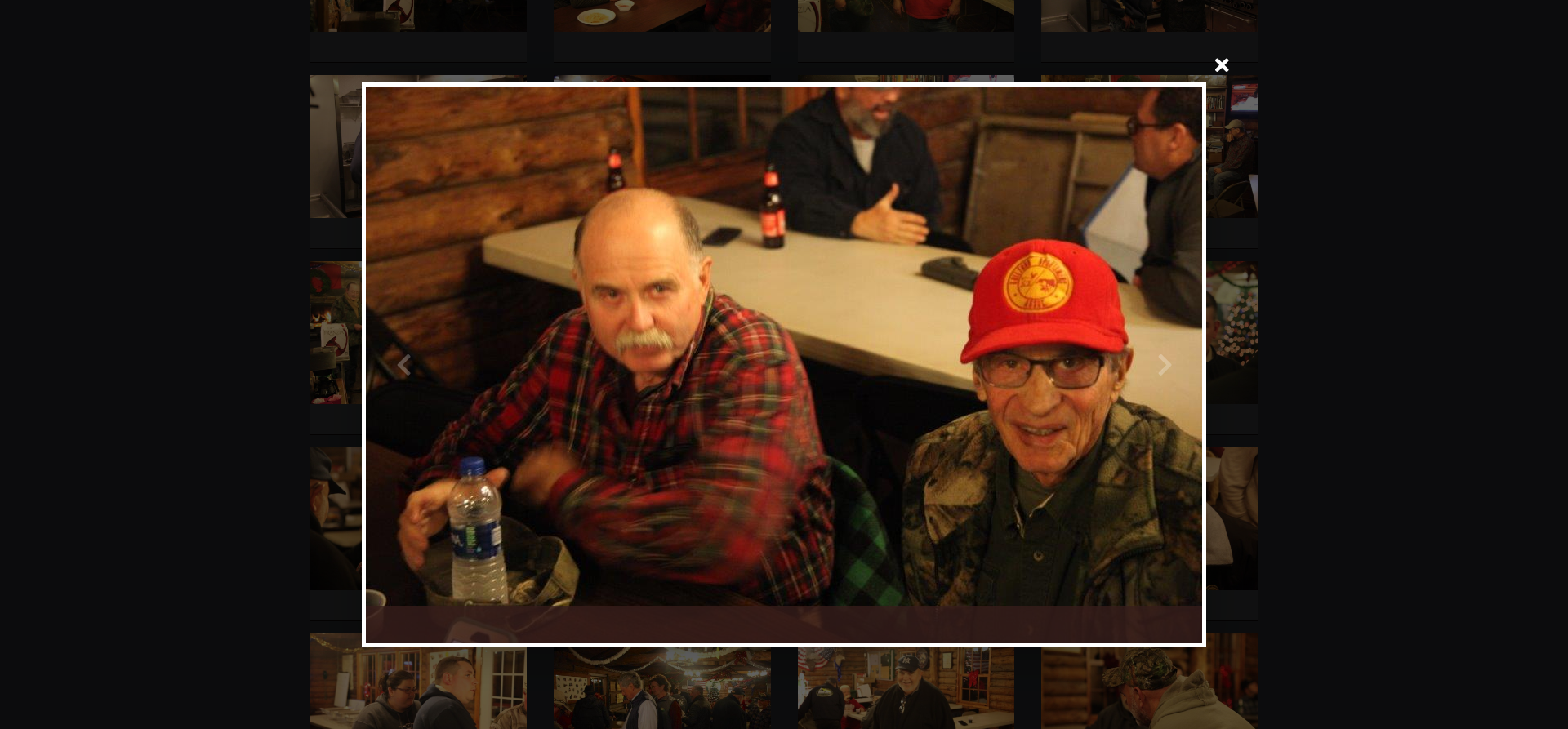
click at [1160, 359] on div at bounding box center [993, 365] width 418 height 556
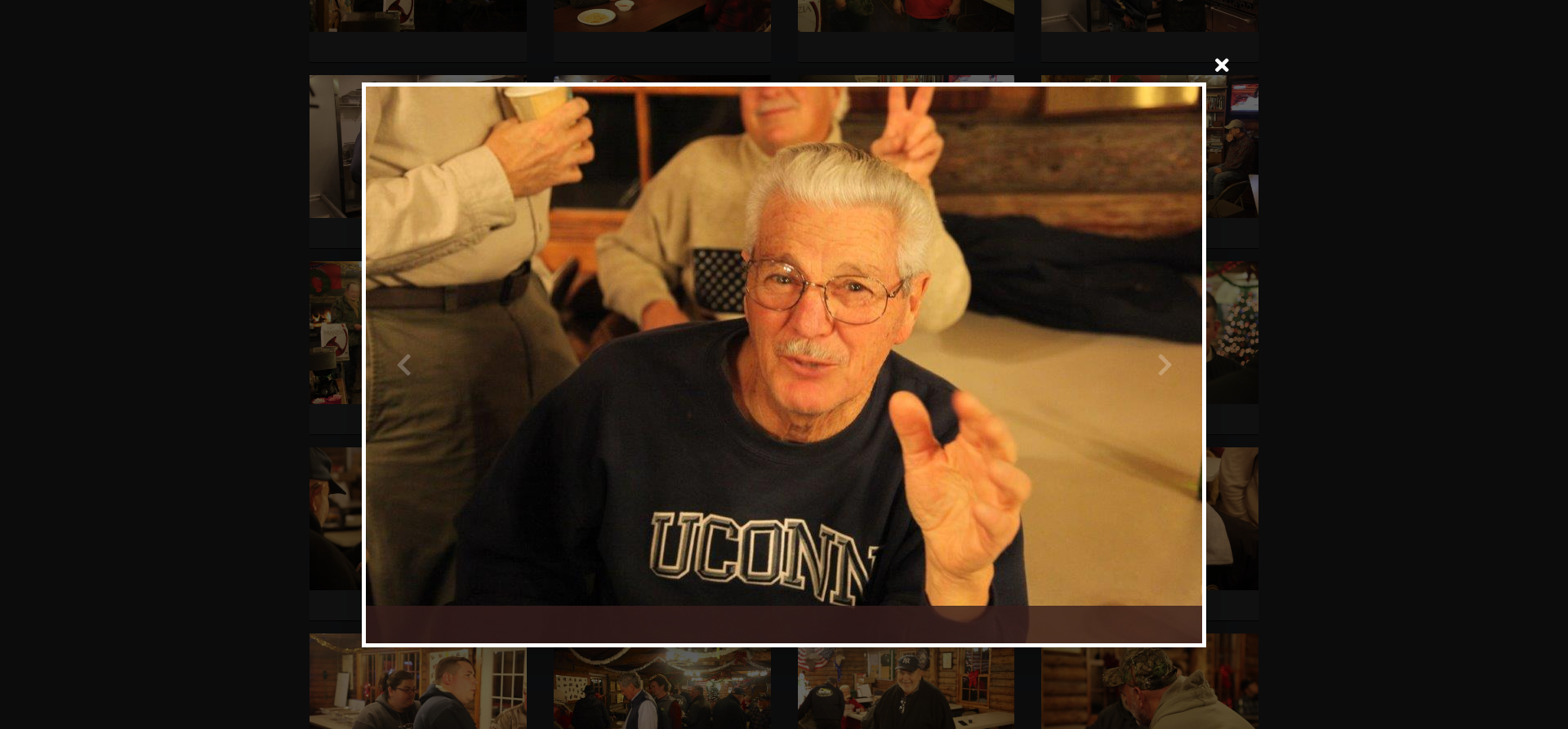
click at [1162, 361] on div at bounding box center [993, 365] width 418 height 556
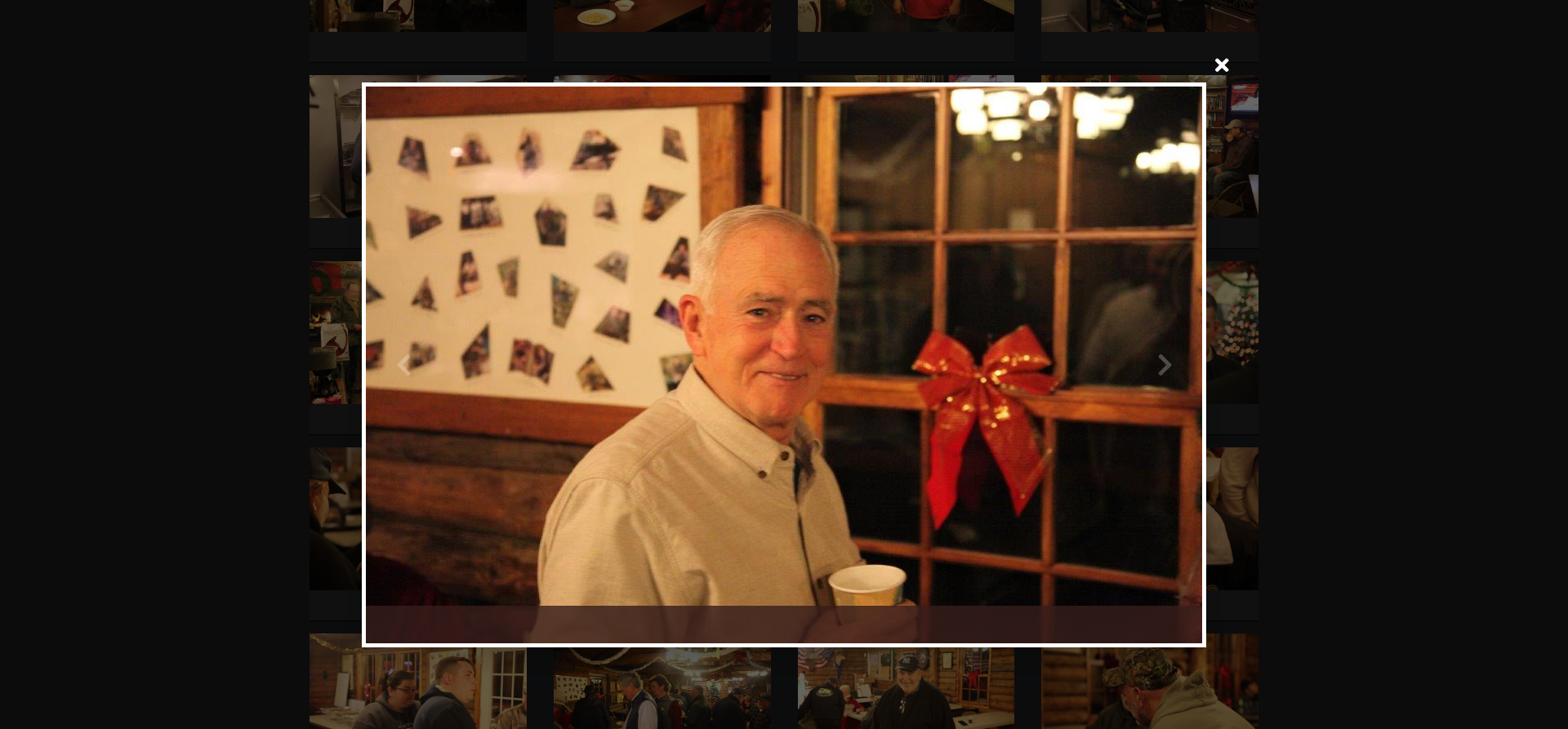
click at [1165, 364] on div at bounding box center [993, 365] width 418 height 556
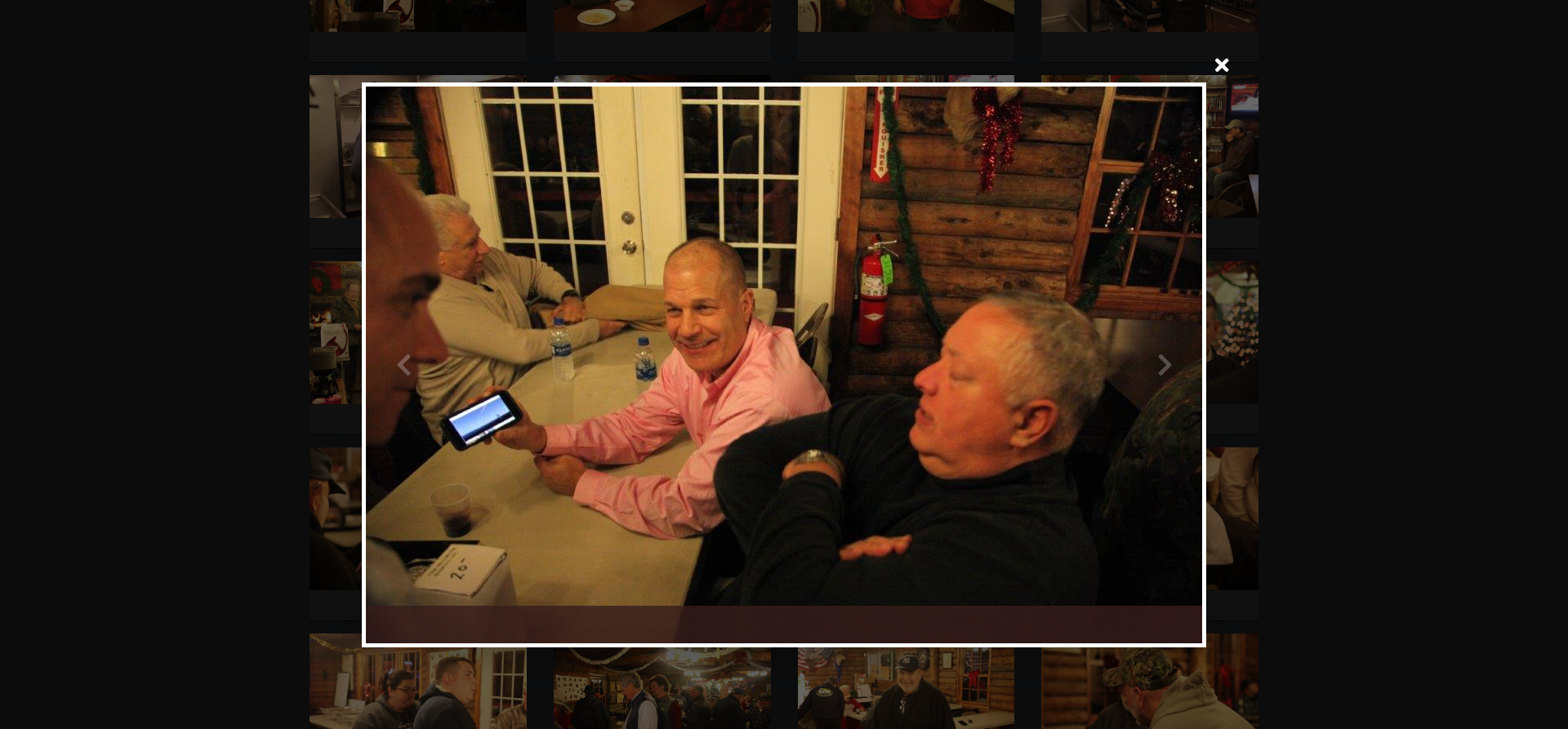
click at [1160, 362] on div at bounding box center [993, 365] width 418 height 556
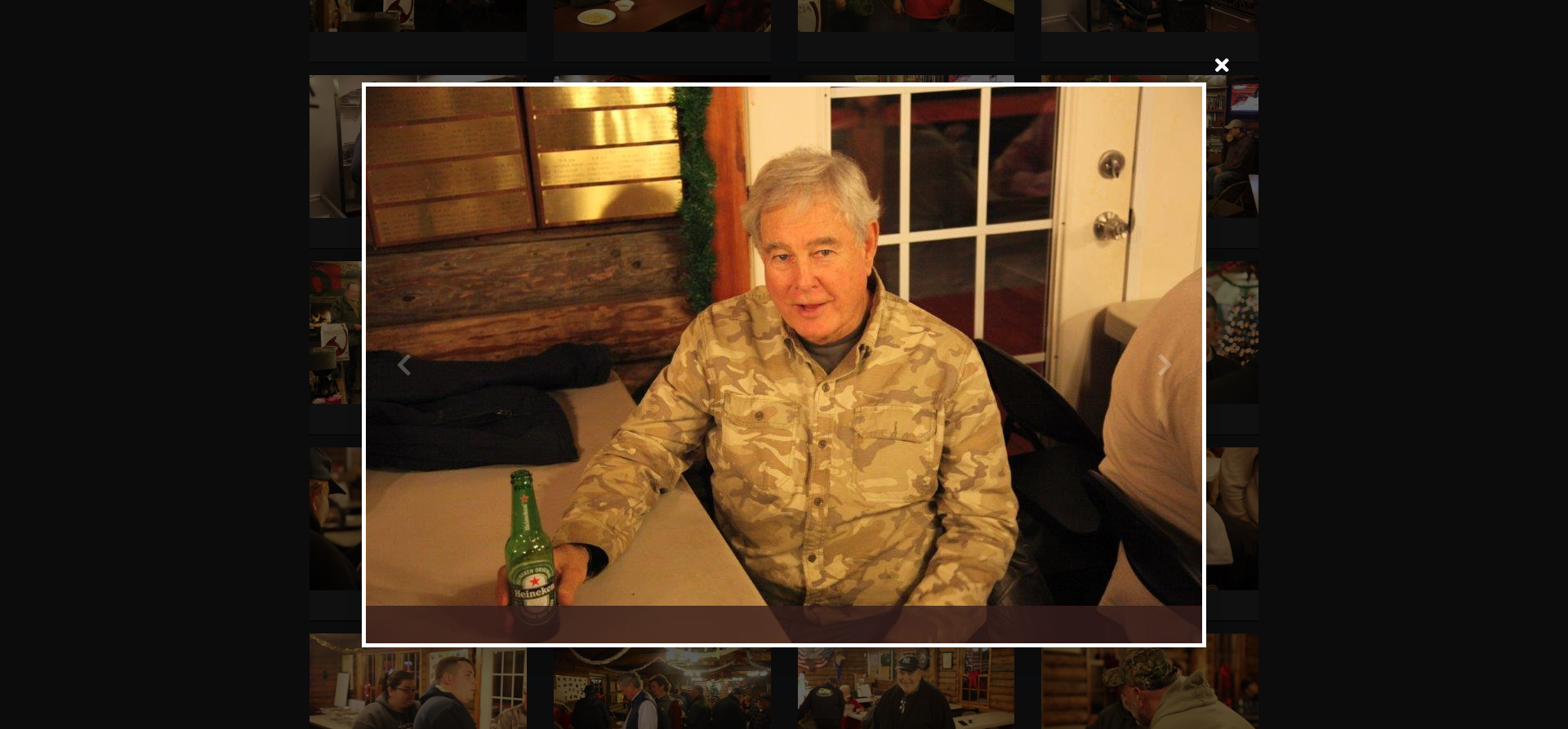
click at [1163, 360] on div at bounding box center [993, 365] width 418 height 556
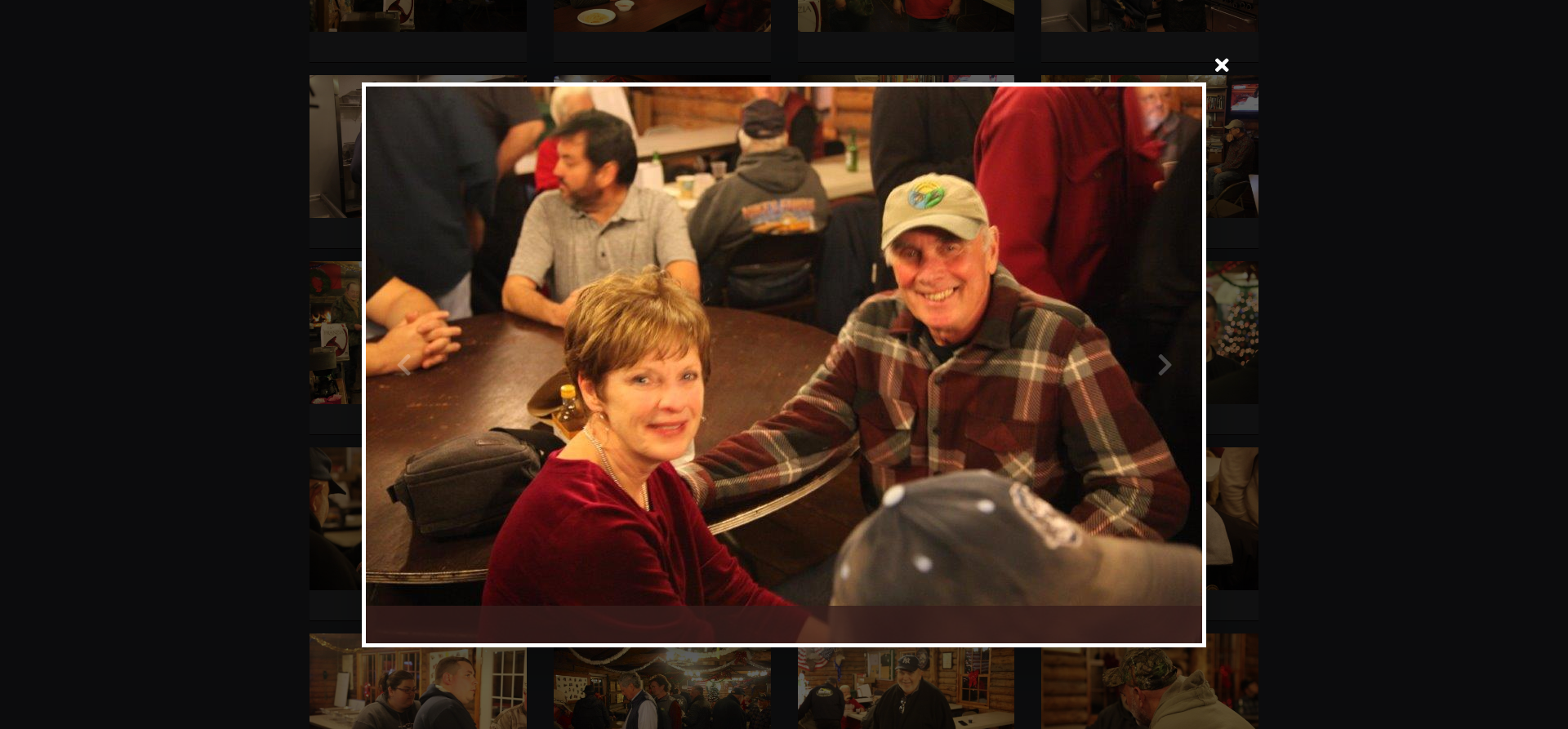
click at [1163, 360] on div at bounding box center [993, 365] width 418 height 556
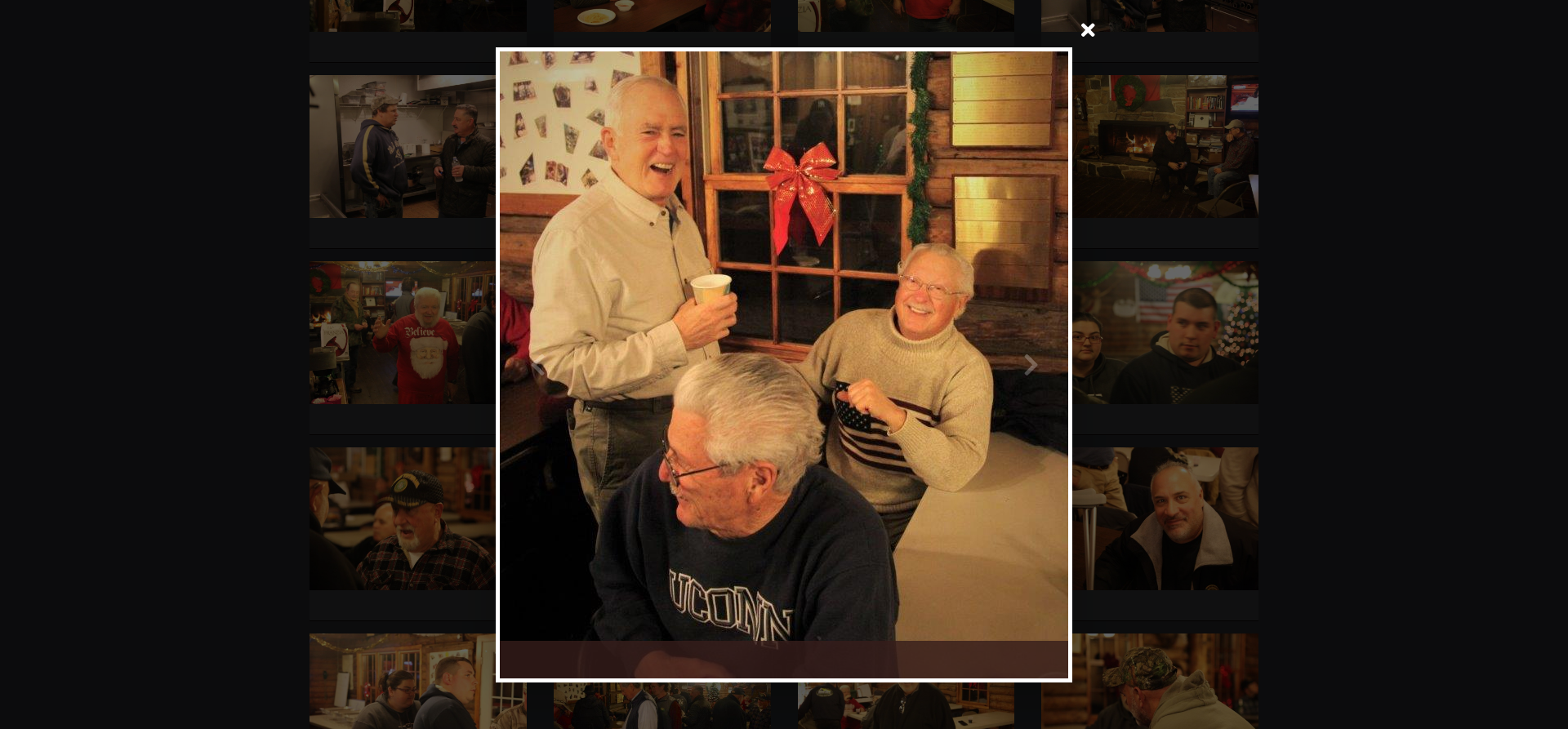
click at [1030, 362] on div at bounding box center [926, 365] width 284 height 627
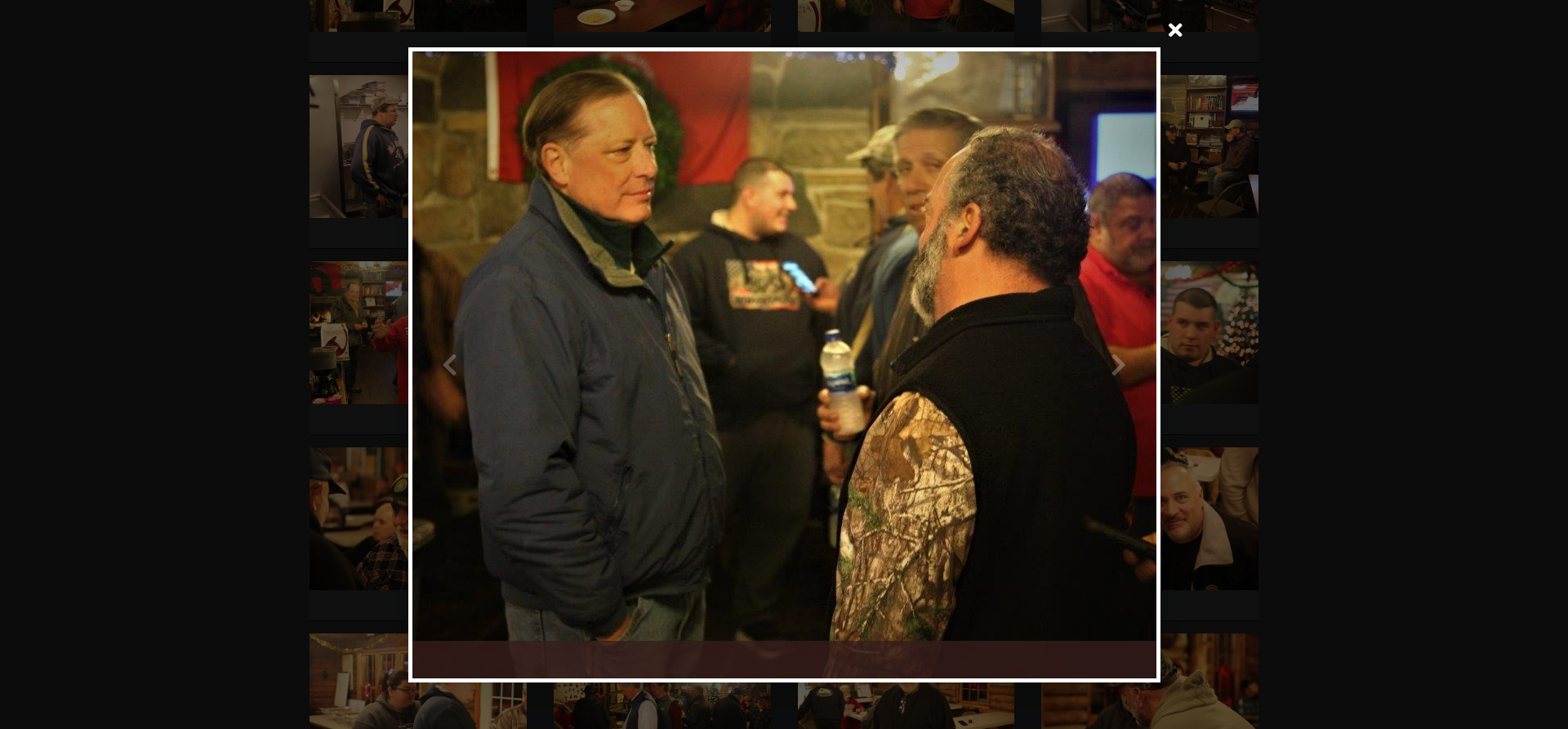
click at [1114, 364] on div at bounding box center [970, 365] width 372 height 627
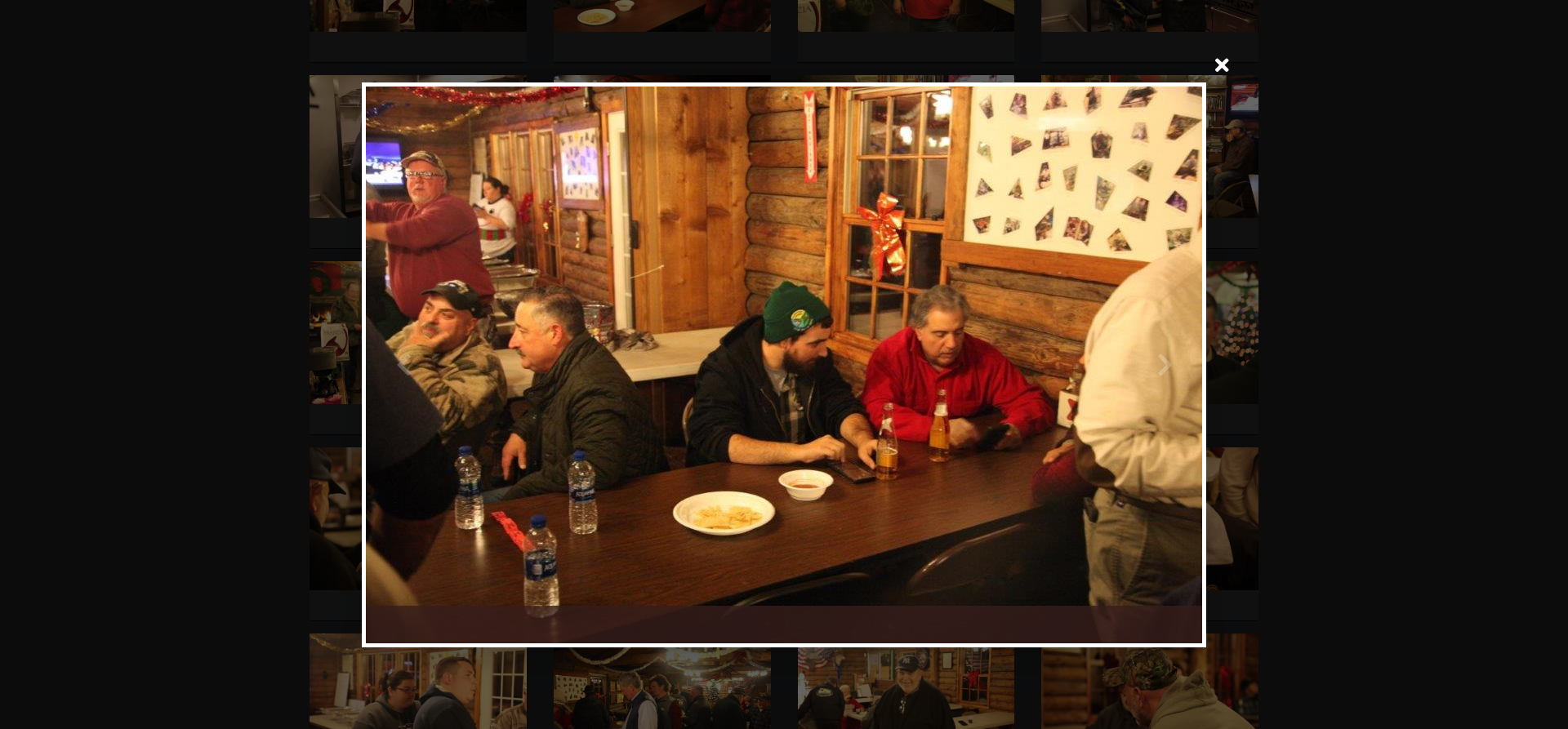
click at [1163, 363] on div at bounding box center [993, 365] width 418 height 556
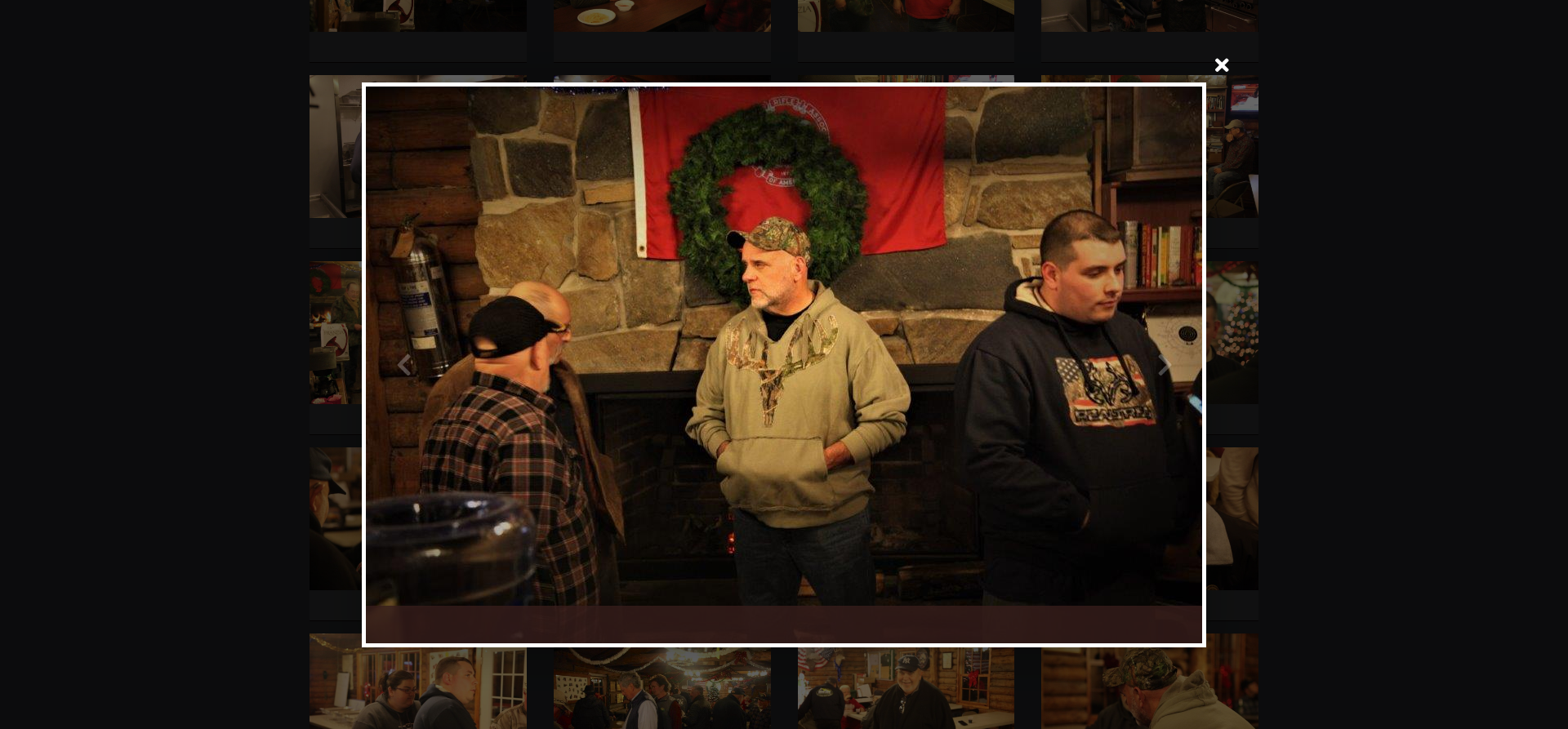
click at [1163, 363] on div at bounding box center [993, 365] width 418 height 556
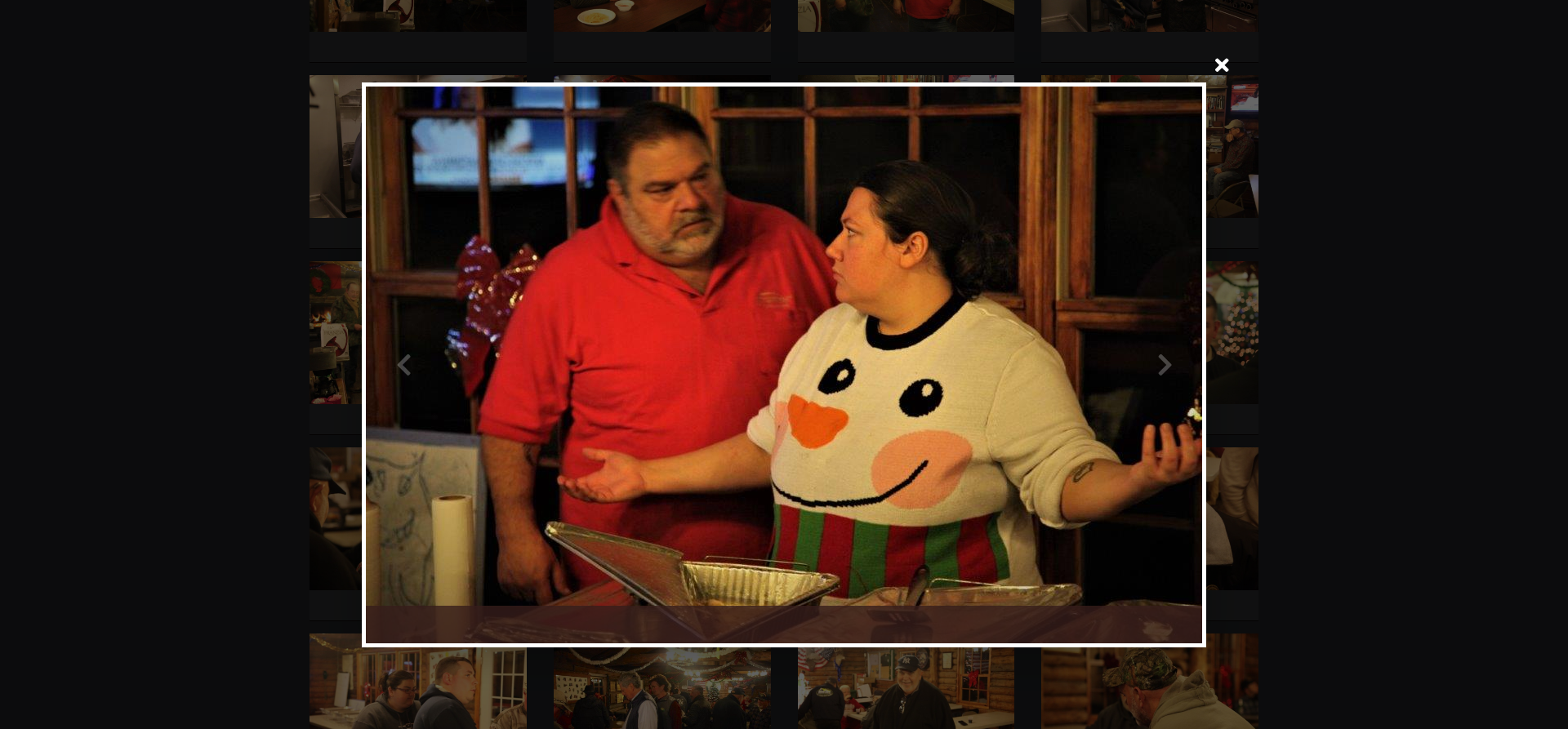
click at [1163, 363] on div at bounding box center [993, 365] width 418 height 556
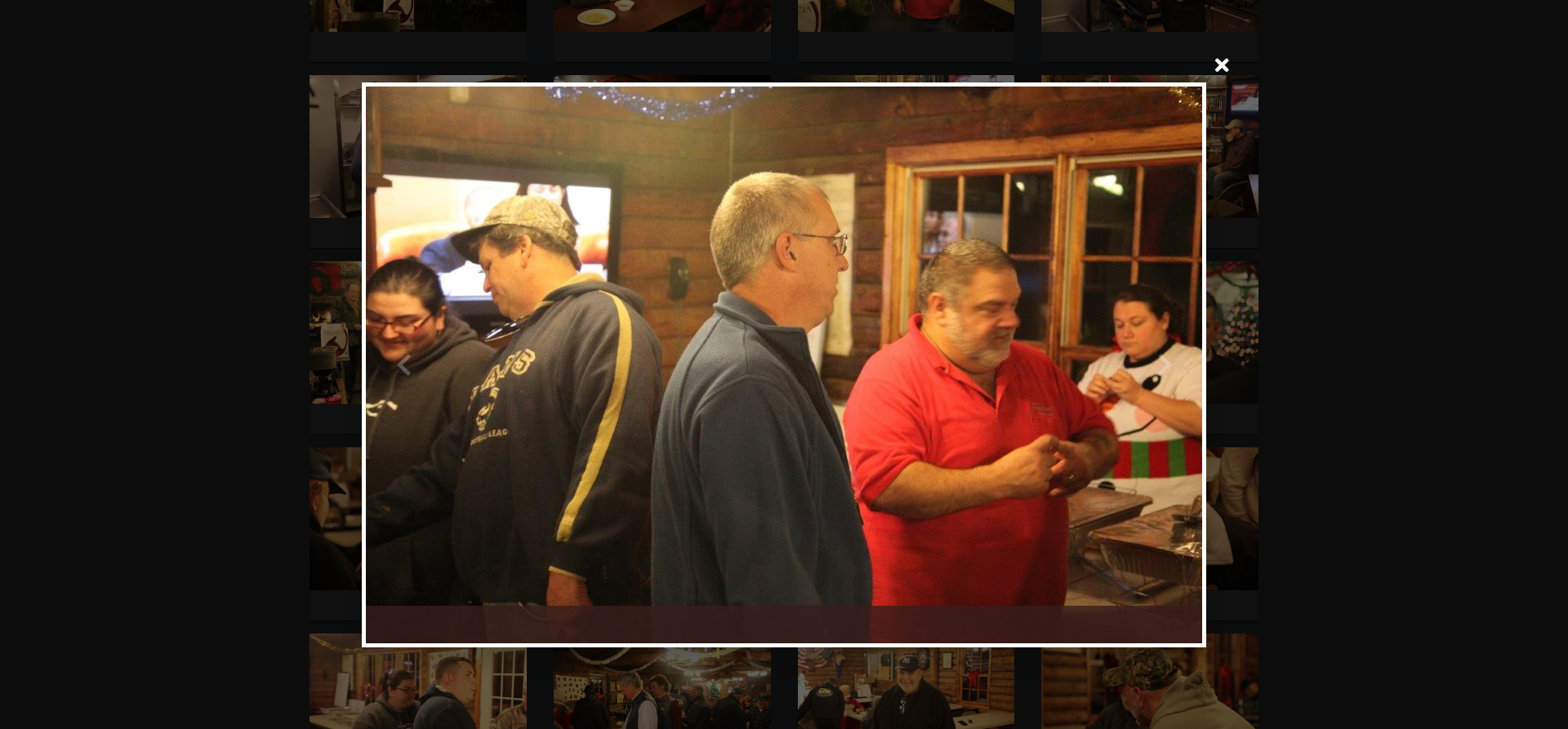
click at [1162, 358] on div at bounding box center [993, 365] width 418 height 556
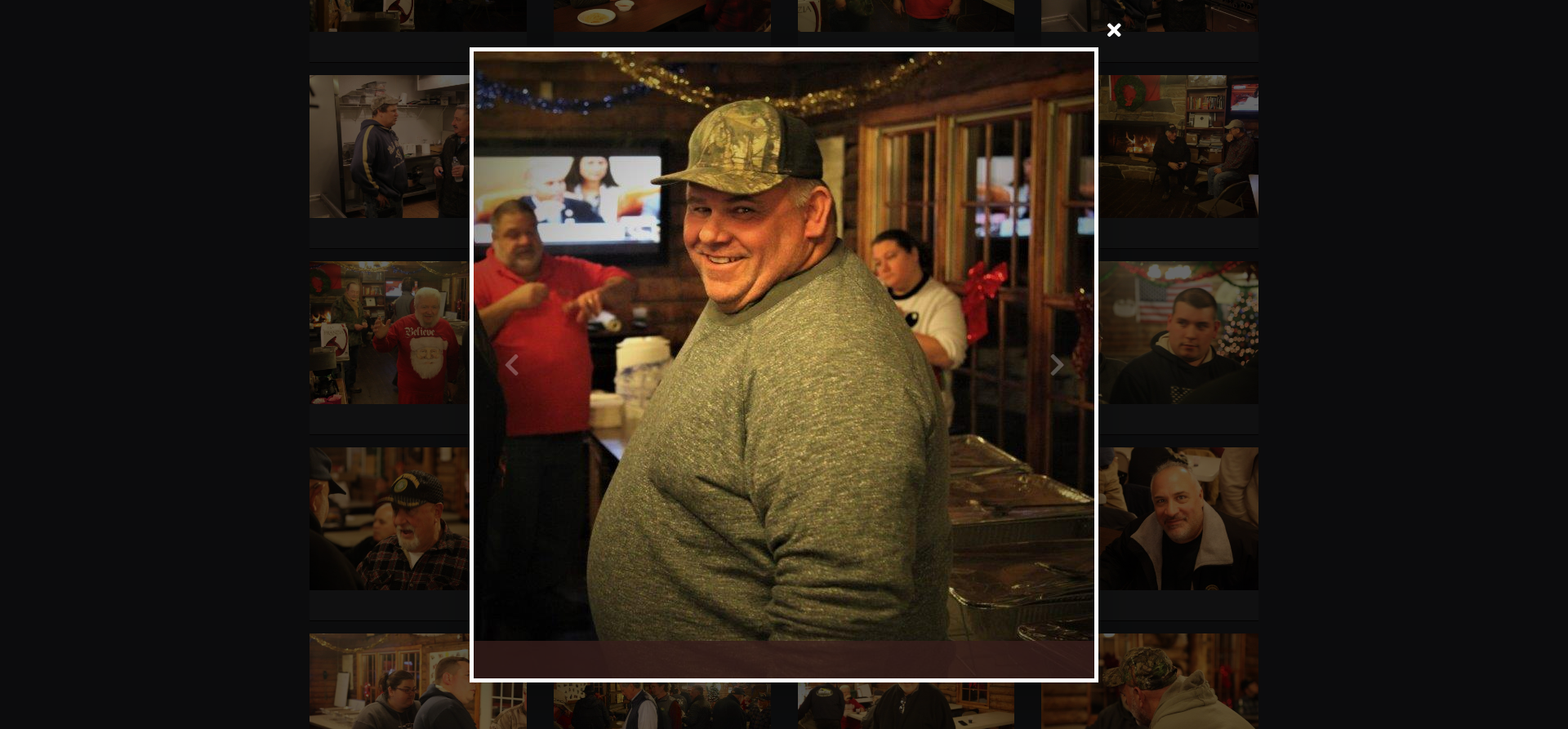
click at [1054, 366] on div at bounding box center [939, 365] width 310 height 627
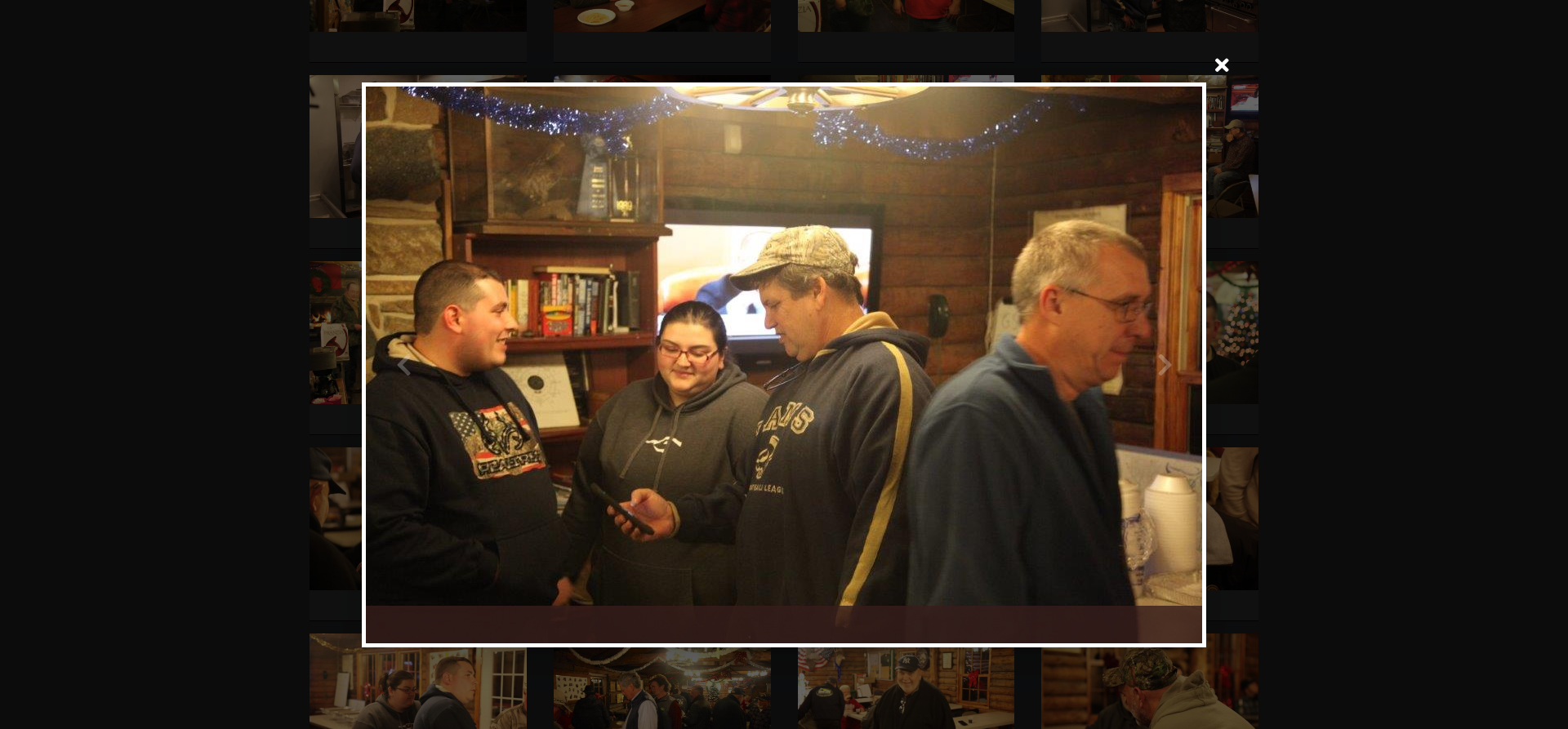
click at [1160, 364] on div at bounding box center [993, 365] width 418 height 556
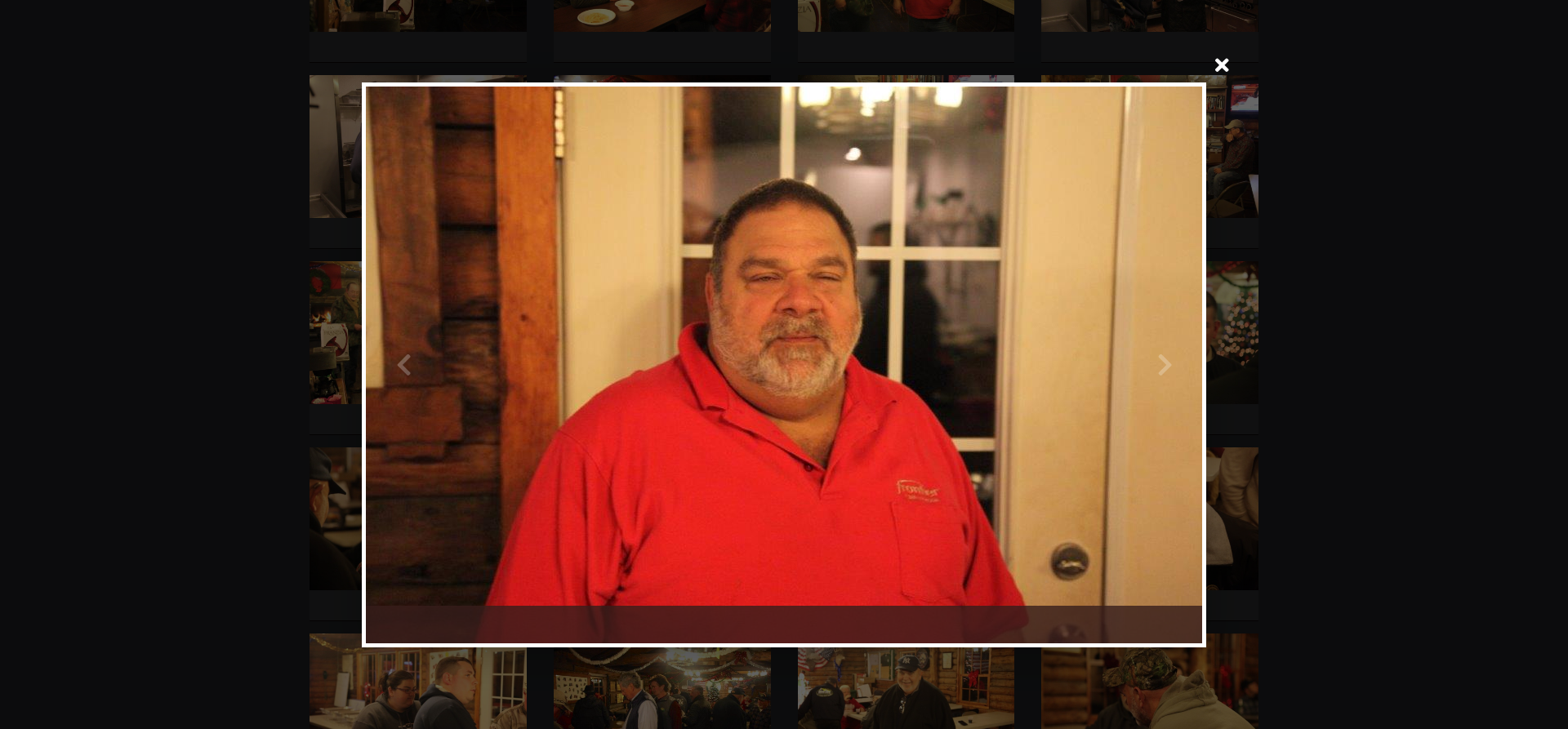
click at [1160, 358] on div at bounding box center [993, 365] width 418 height 556
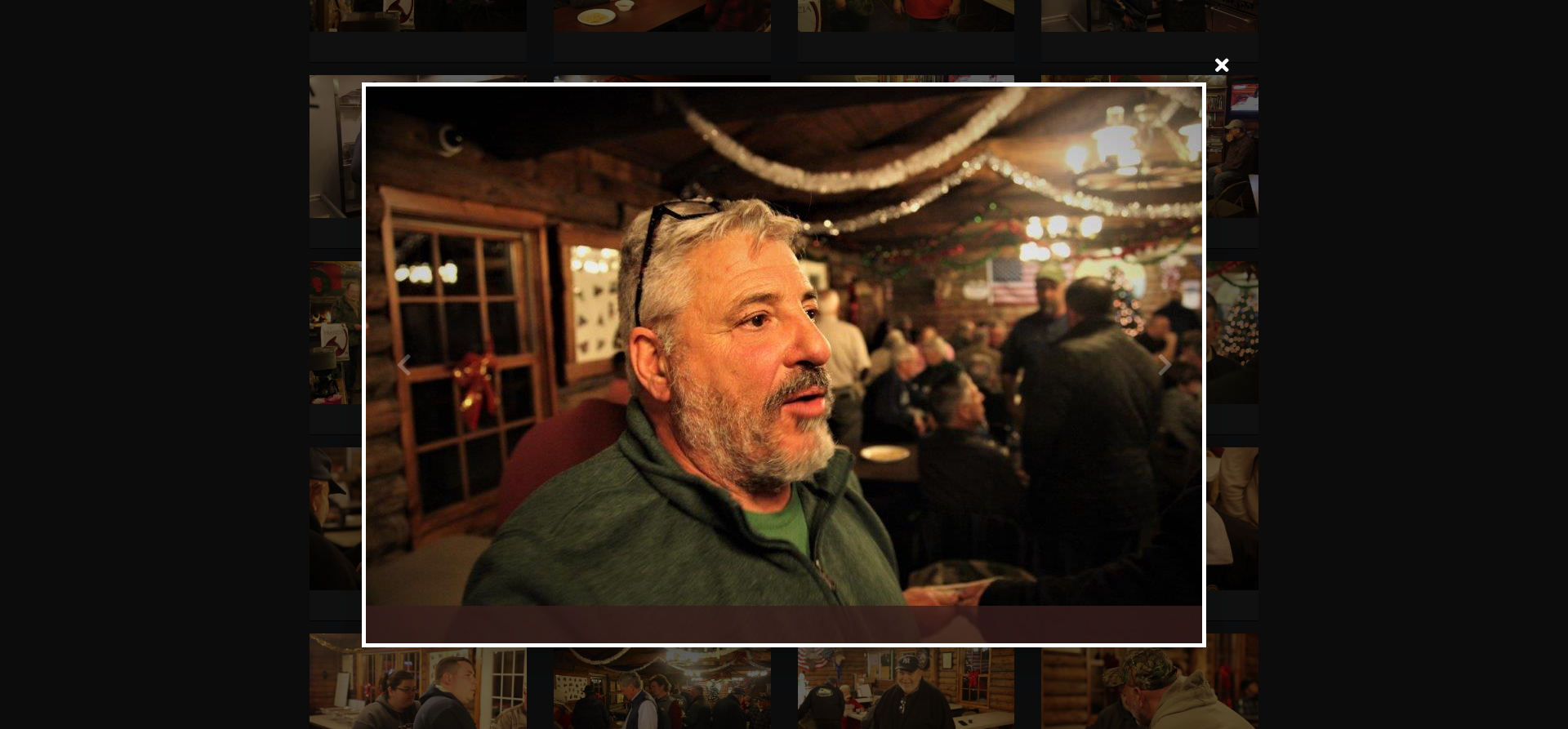
click at [1164, 364] on div at bounding box center [993, 365] width 418 height 556
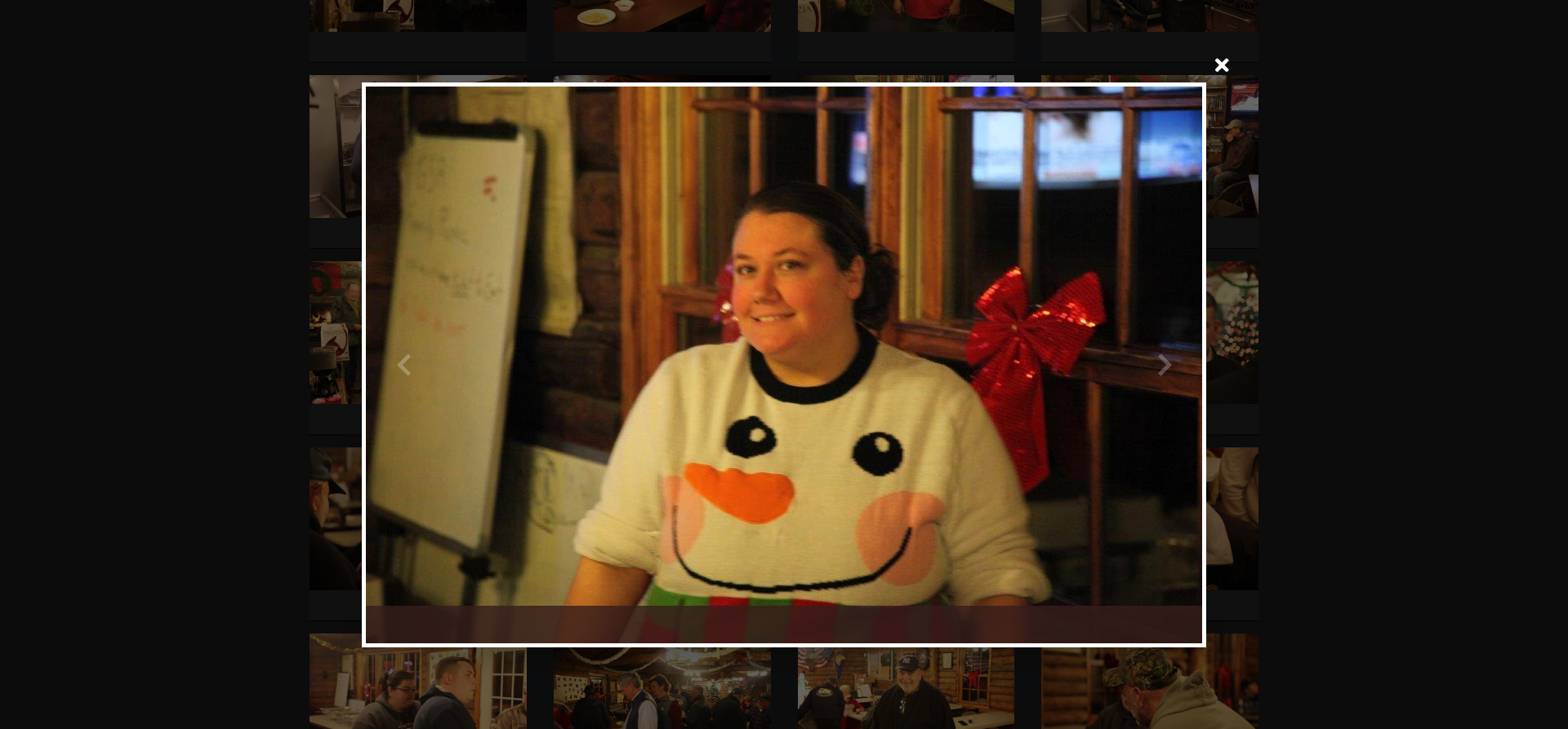
click at [1164, 364] on div at bounding box center [993, 365] width 418 height 556
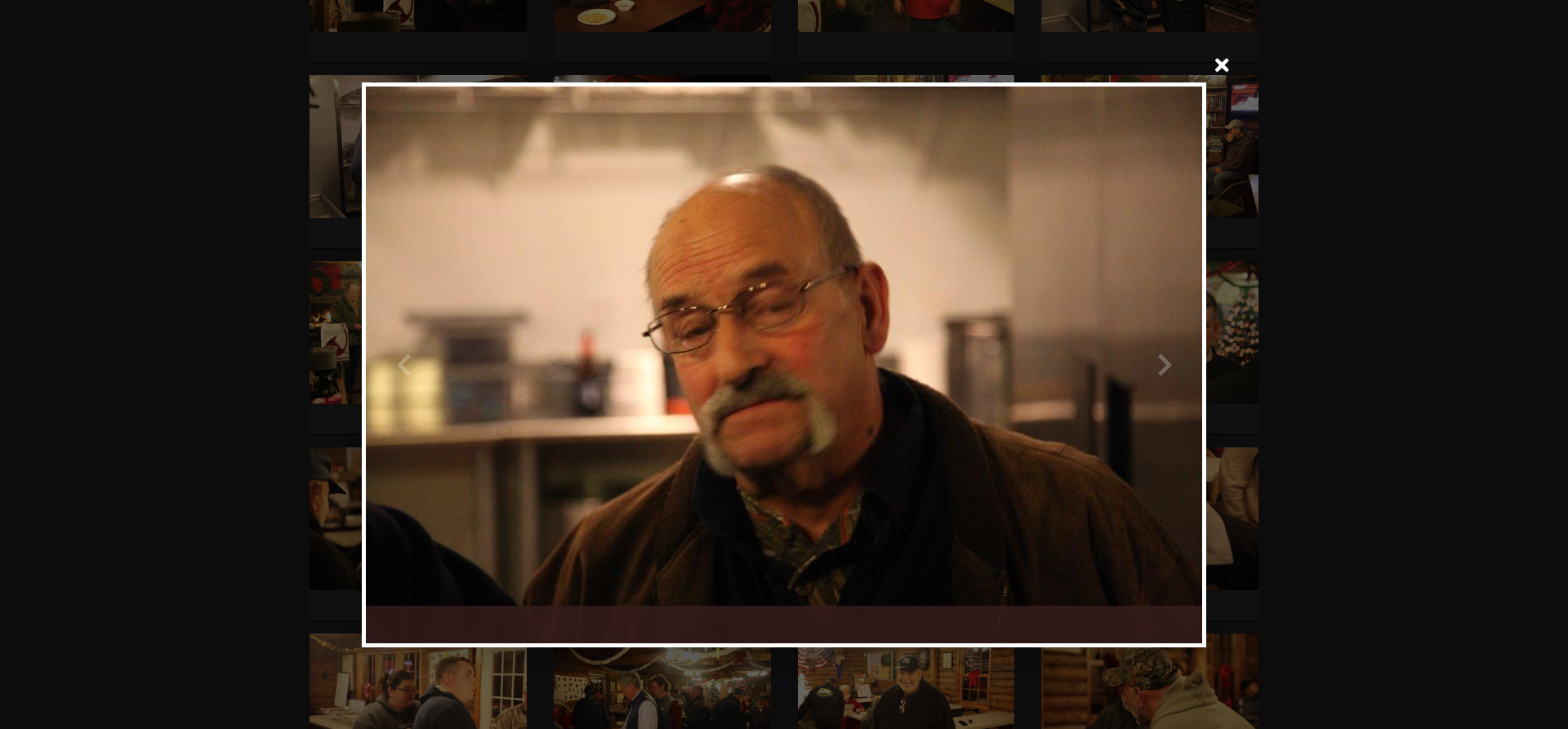
click at [1164, 364] on div at bounding box center [993, 365] width 418 height 556
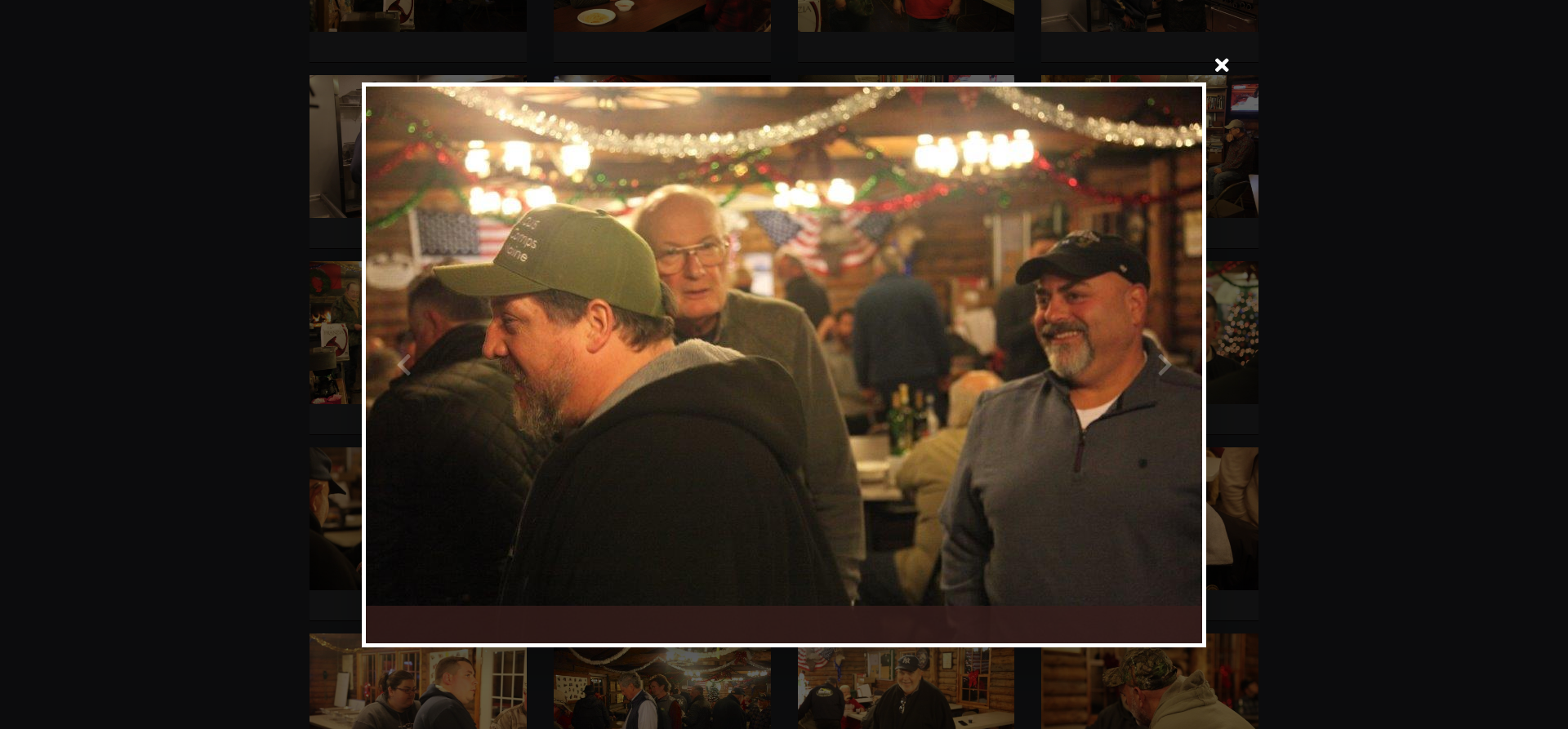
click at [1164, 364] on div at bounding box center [993, 365] width 418 height 556
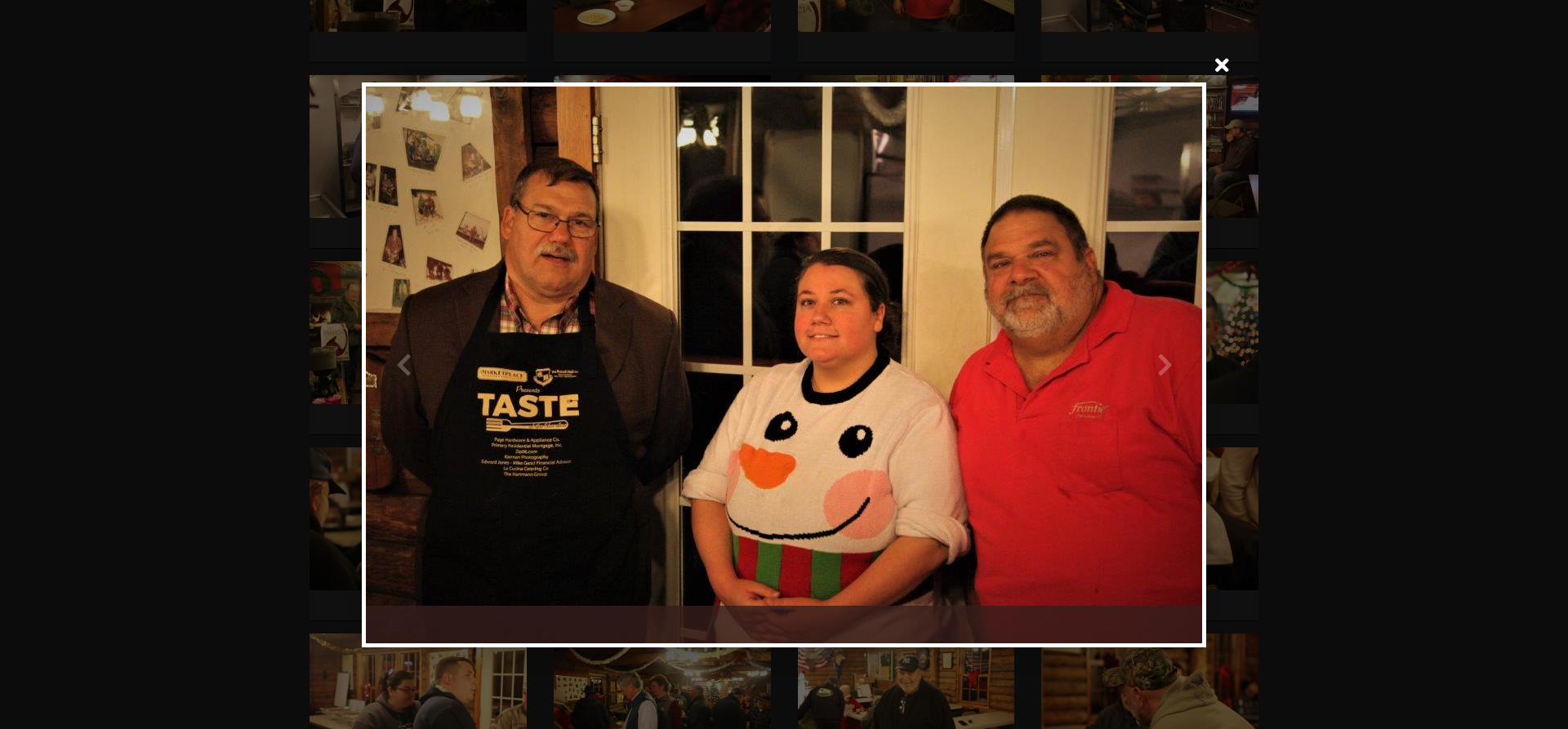
click at [1164, 364] on div at bounding box center [993, 365] width 418 height 556
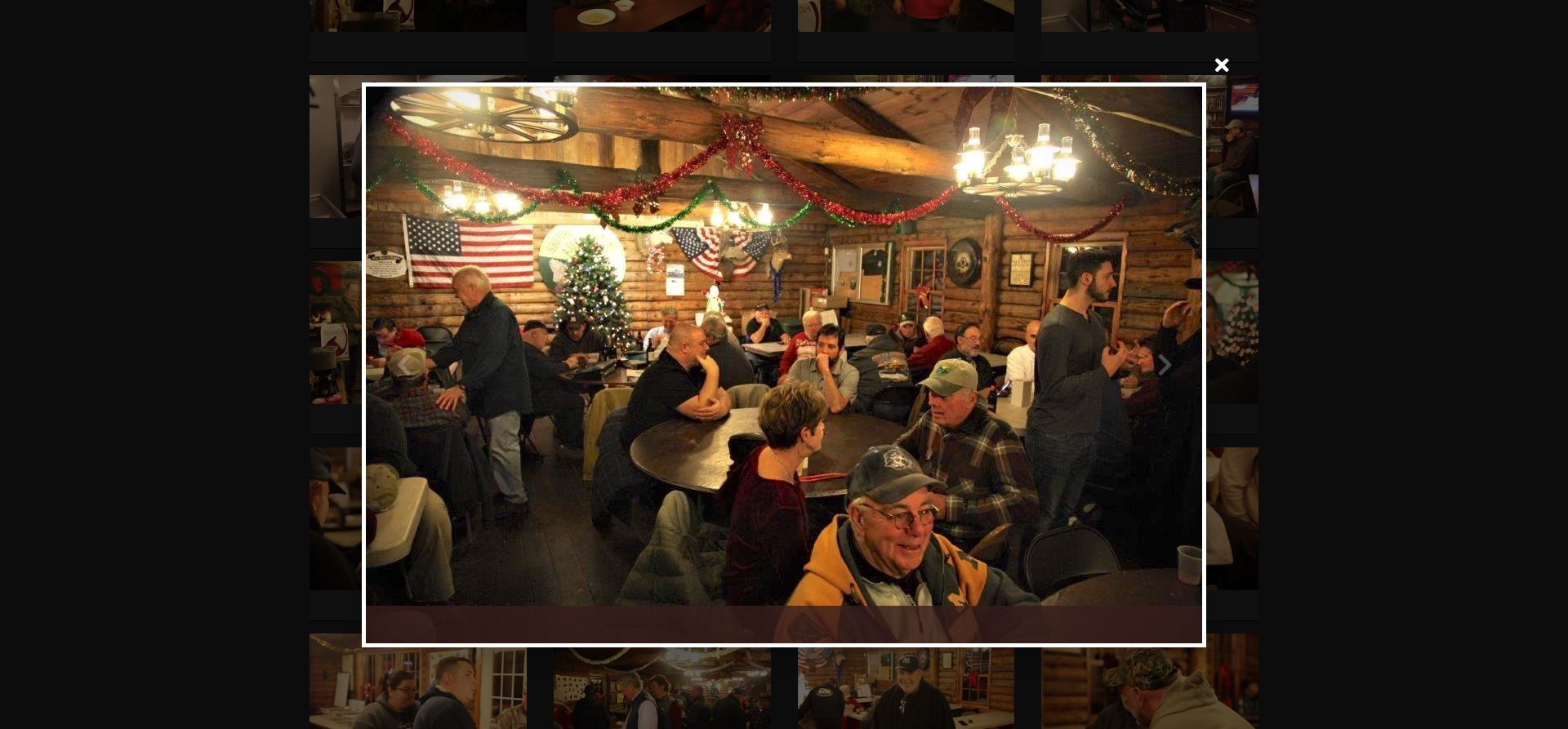
click at [1164, 364] on div at bounding box center [993, 365] width 418 height 556
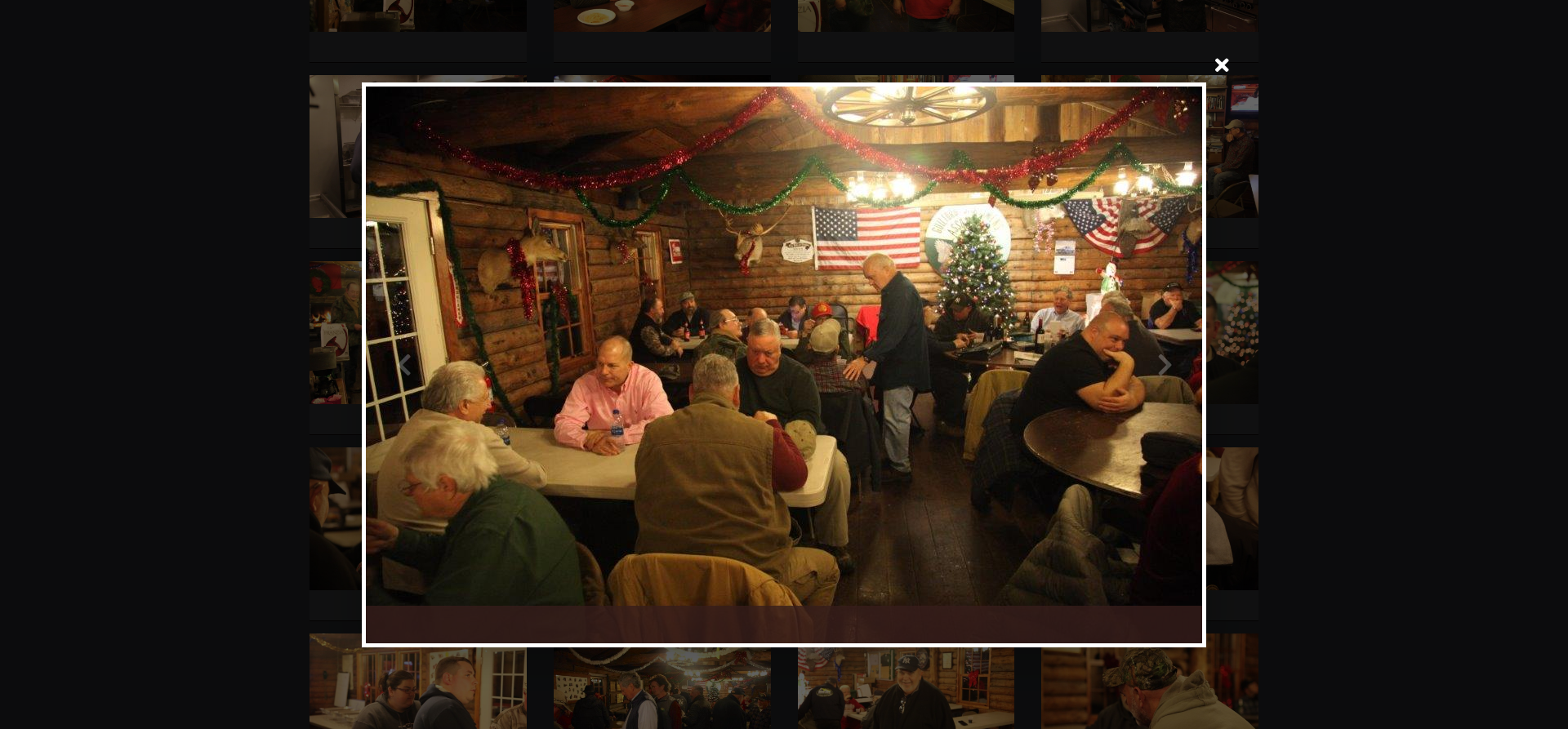
click at [1164, 364] on div at bounding box center [993, 365] width 418 height 556
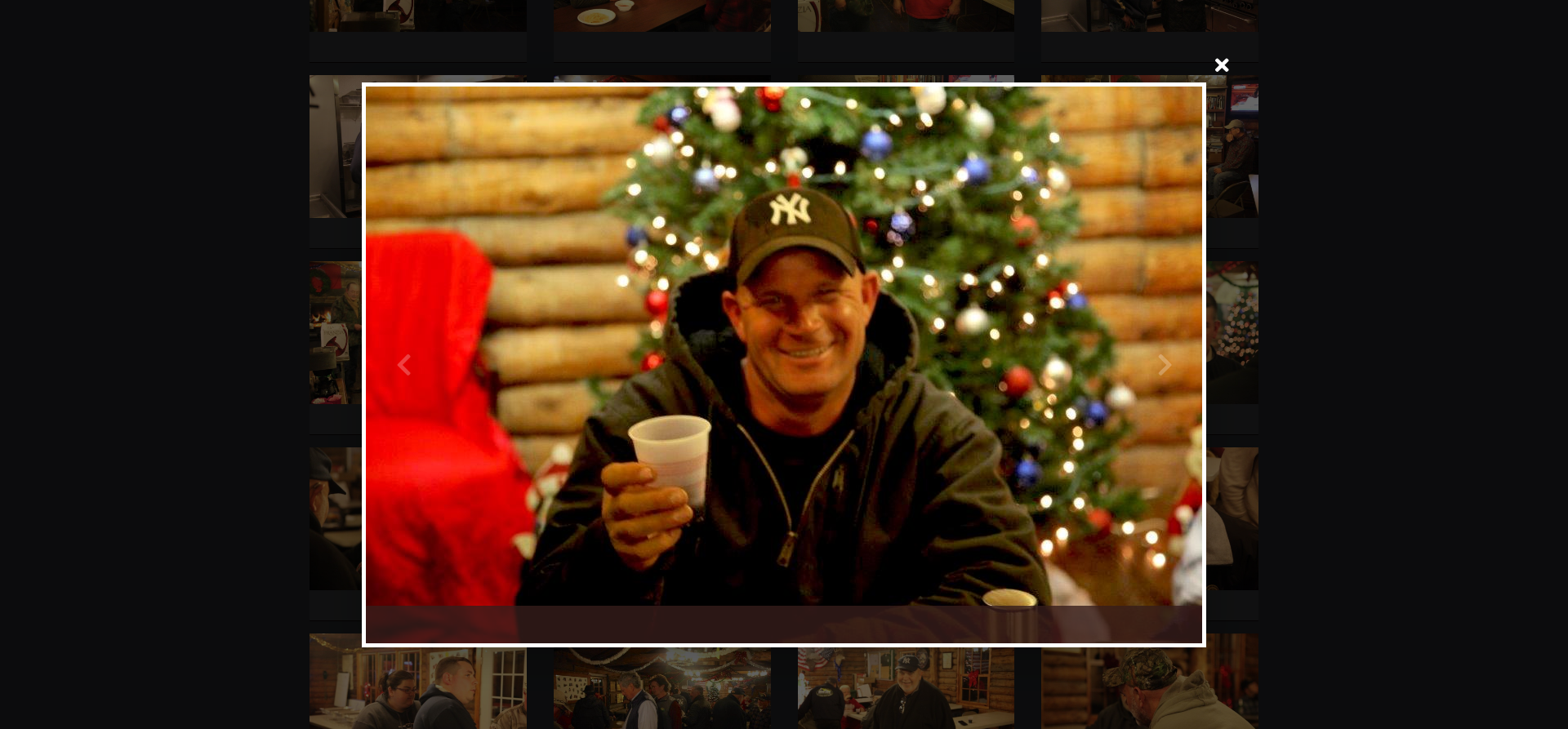
click at [1163, 357] on div at bounding box center [993, 365] width 418 height 556
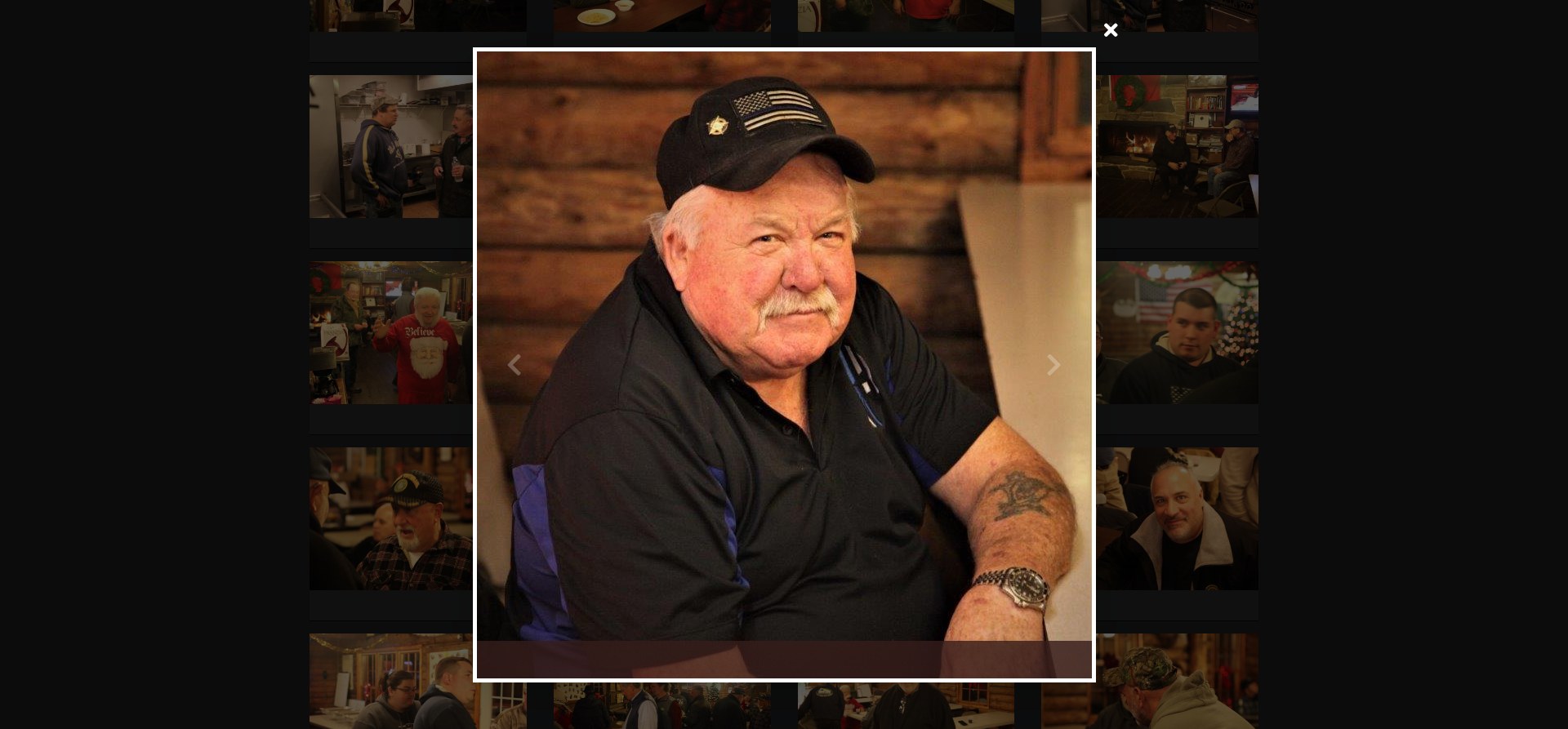
click at [1053, 362] on div at bounding box center [938, 365] width 308 height 627
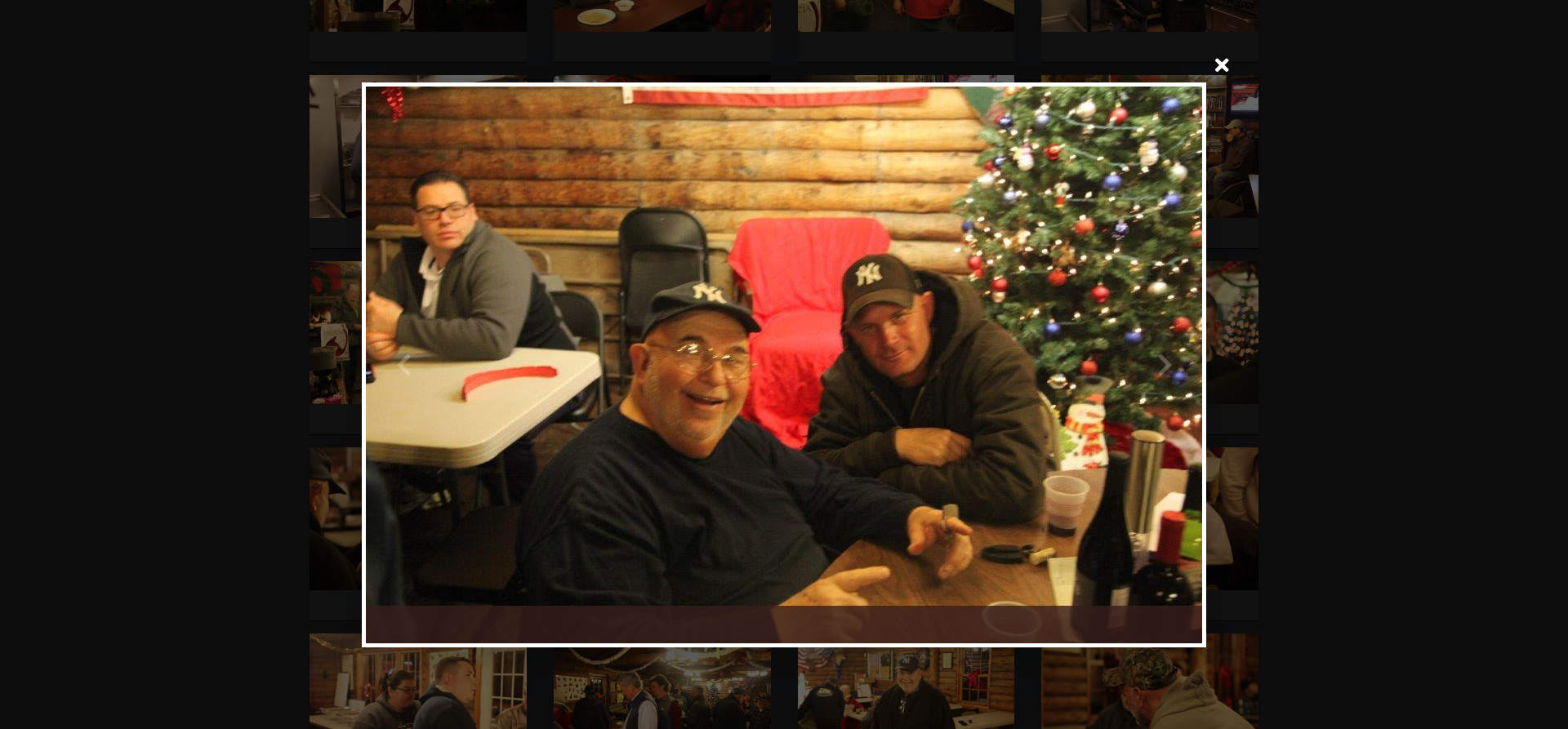
click at [1164, 362] on div at bounding box center [993, 365] width 418 height 556
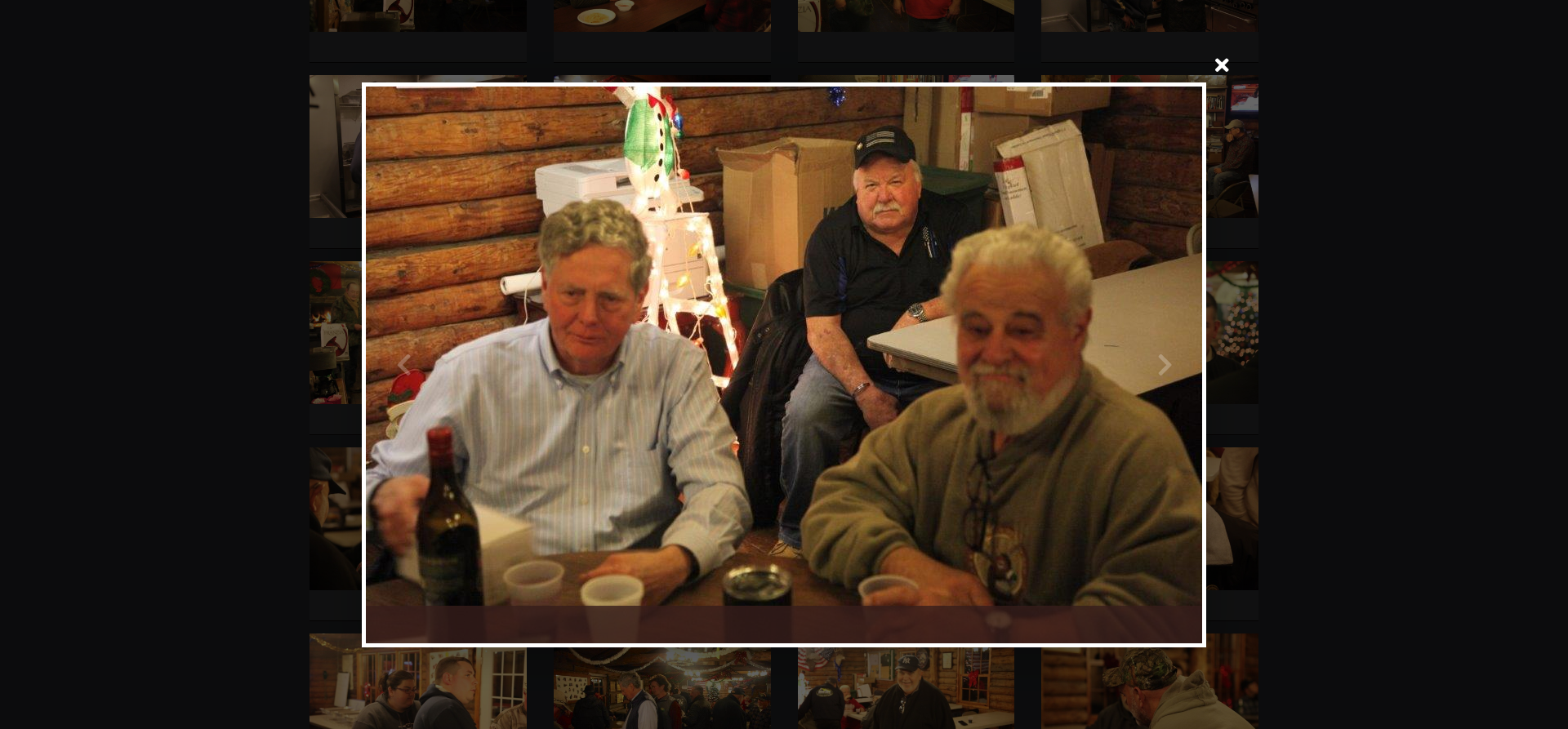
click at [1164, 362] on div at bounding box center [993, 365] width 418 height 556
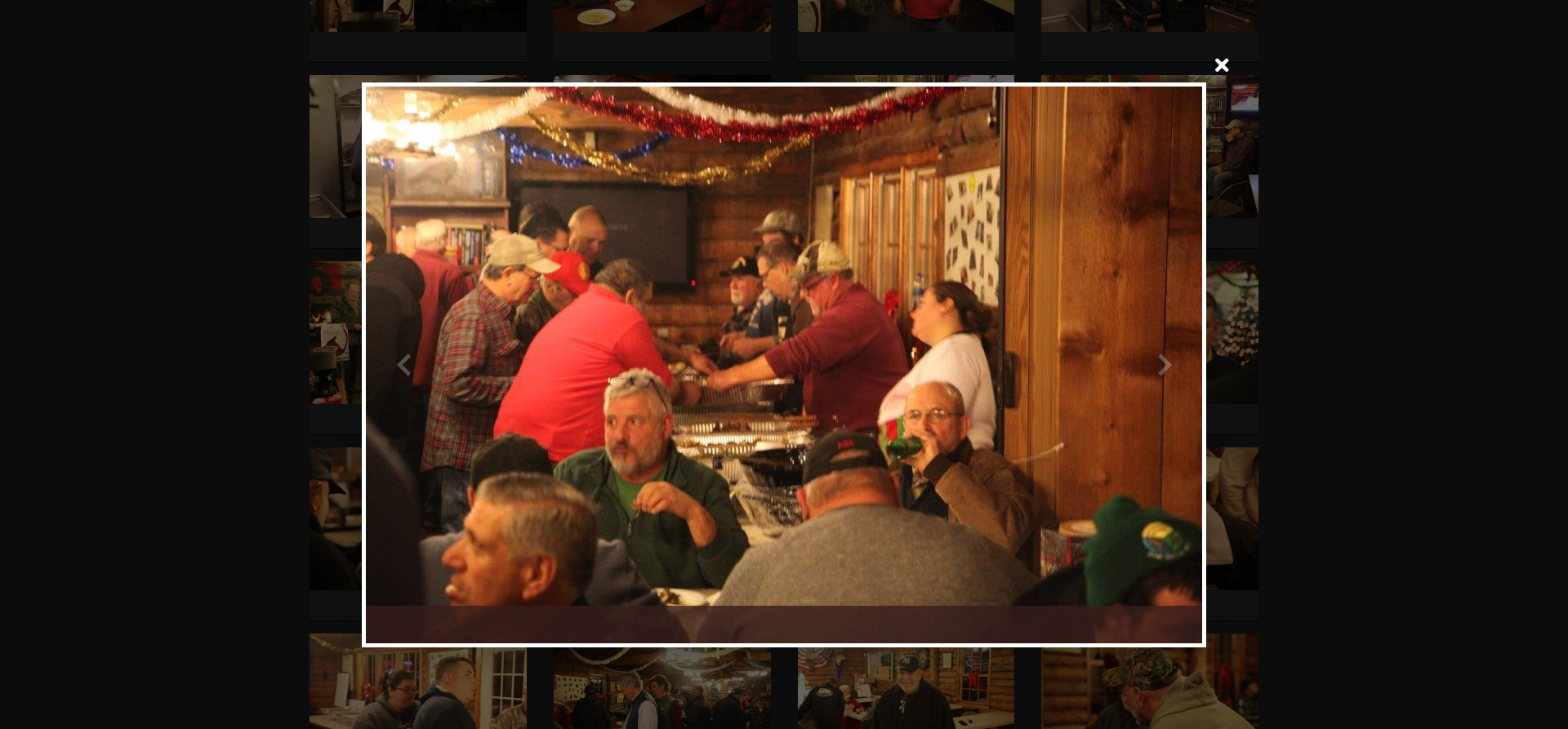
click at [1164, 362] on div at bounding box center [993, 365] width 418 height 556
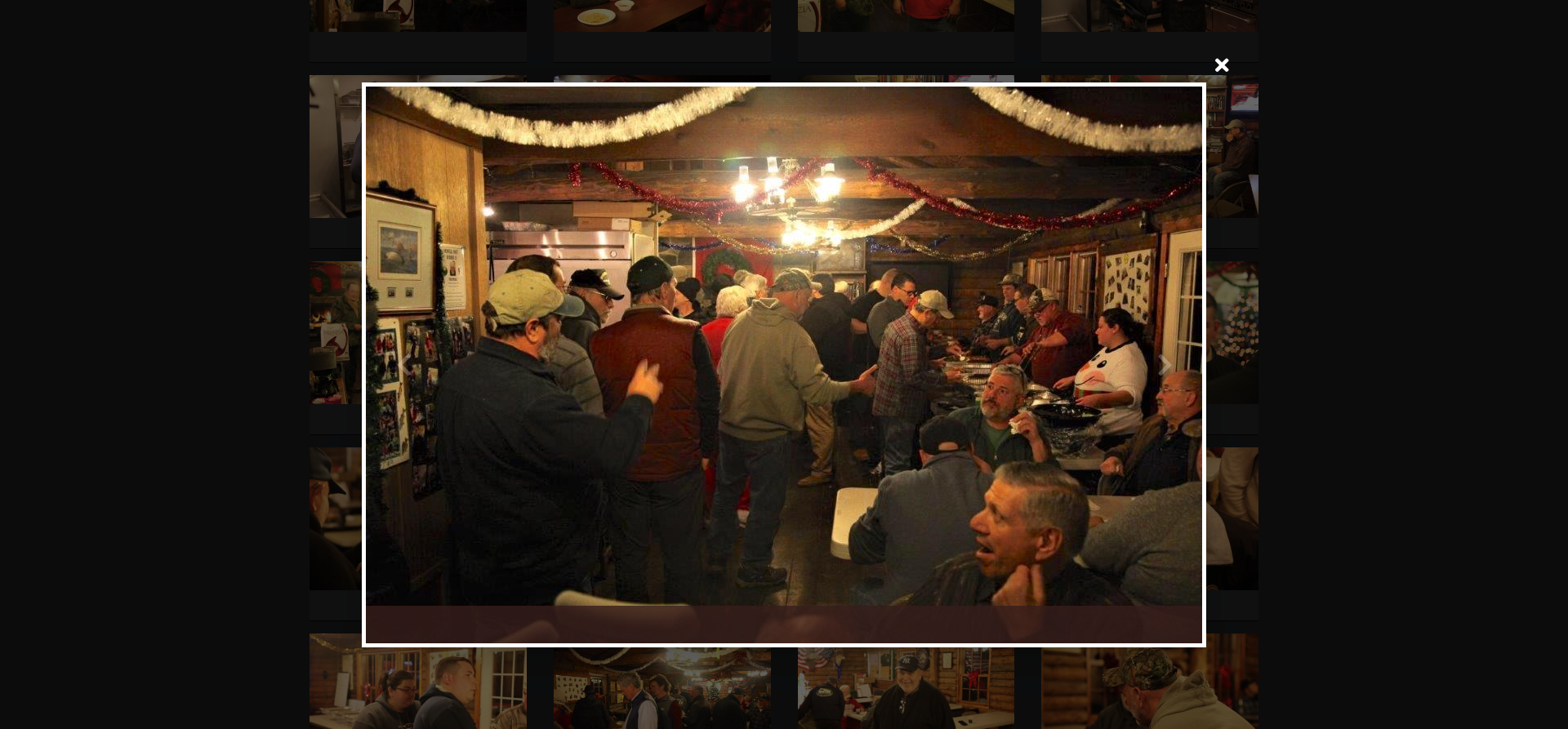
click at [1165, 365] on div at bounding box center [993, 365] width 418 height 556
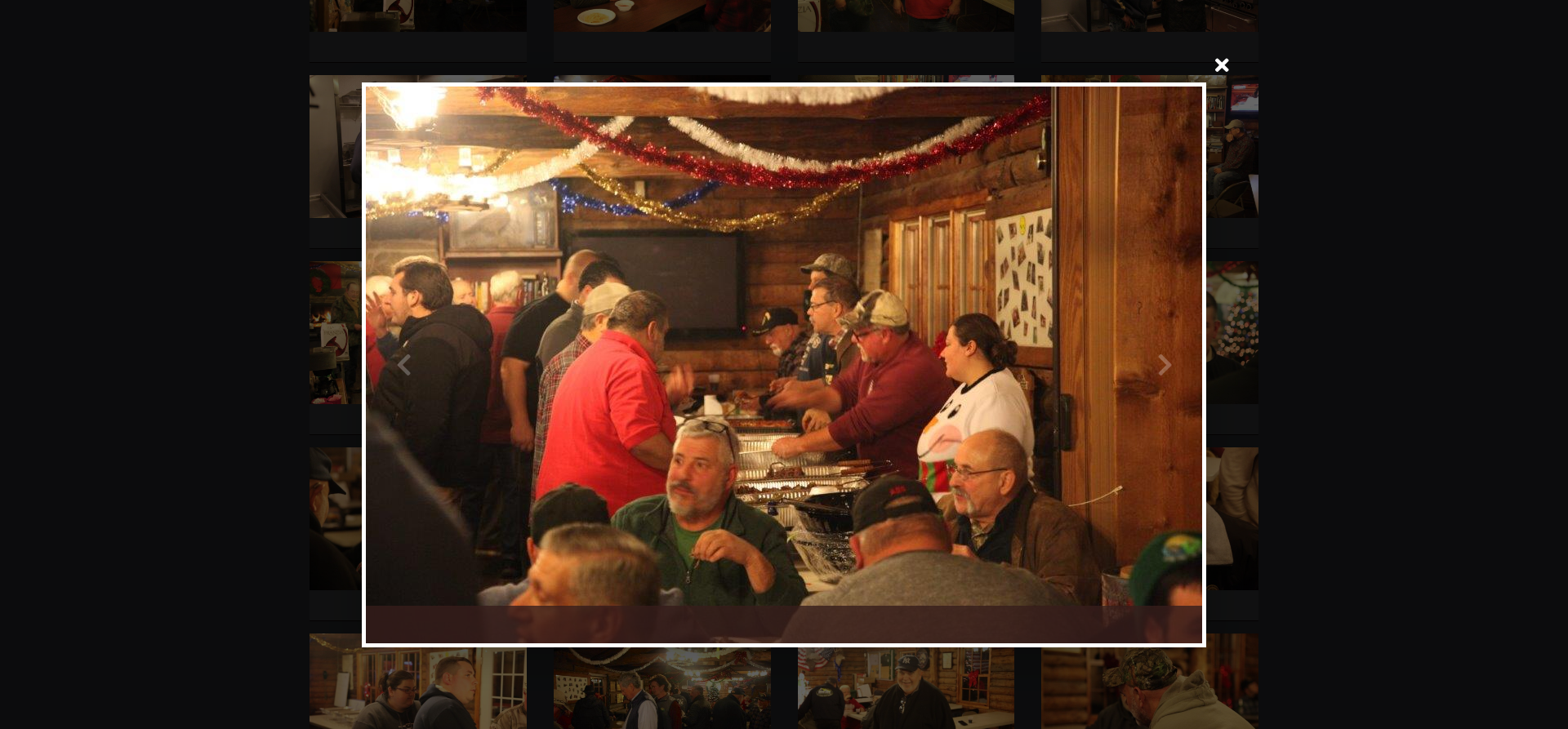
click at [1165, 365] on div at bounding box center [993, 365] width 418 height 556
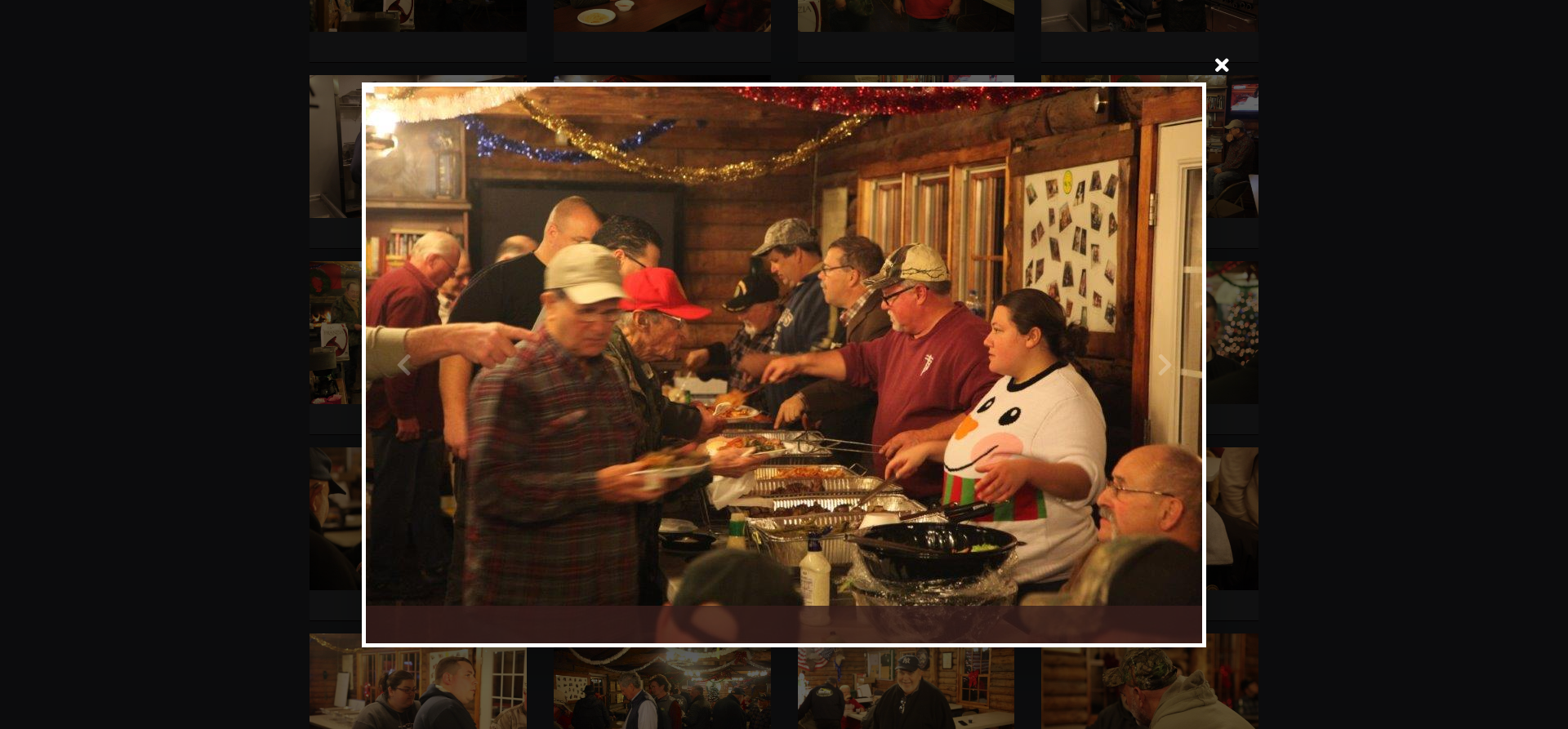
click at [1165, 365] on div at bounding box center [993, 365] width 418 height 556
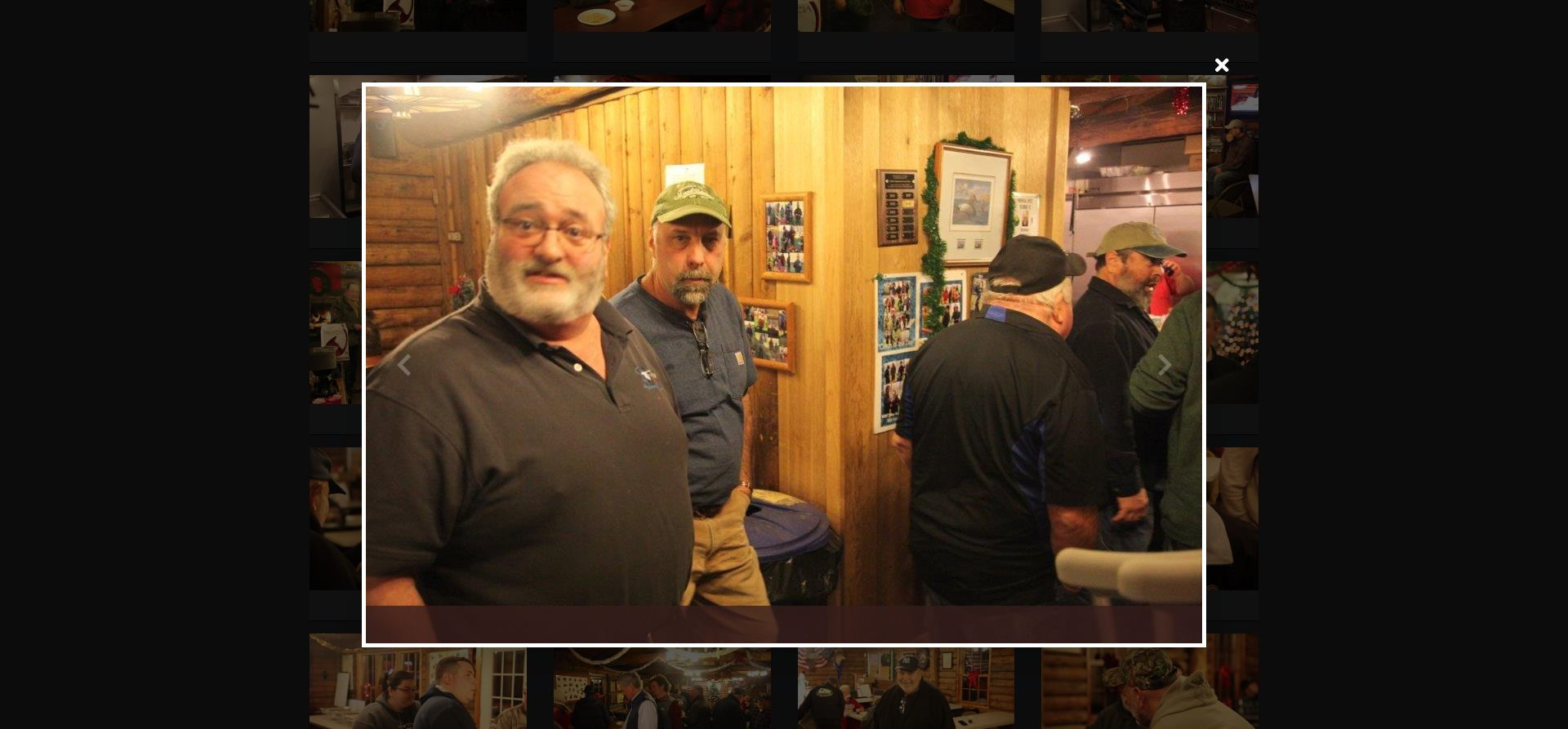
click at [1165, 365] on div at bounding box center [993, 365] width 418 height 556
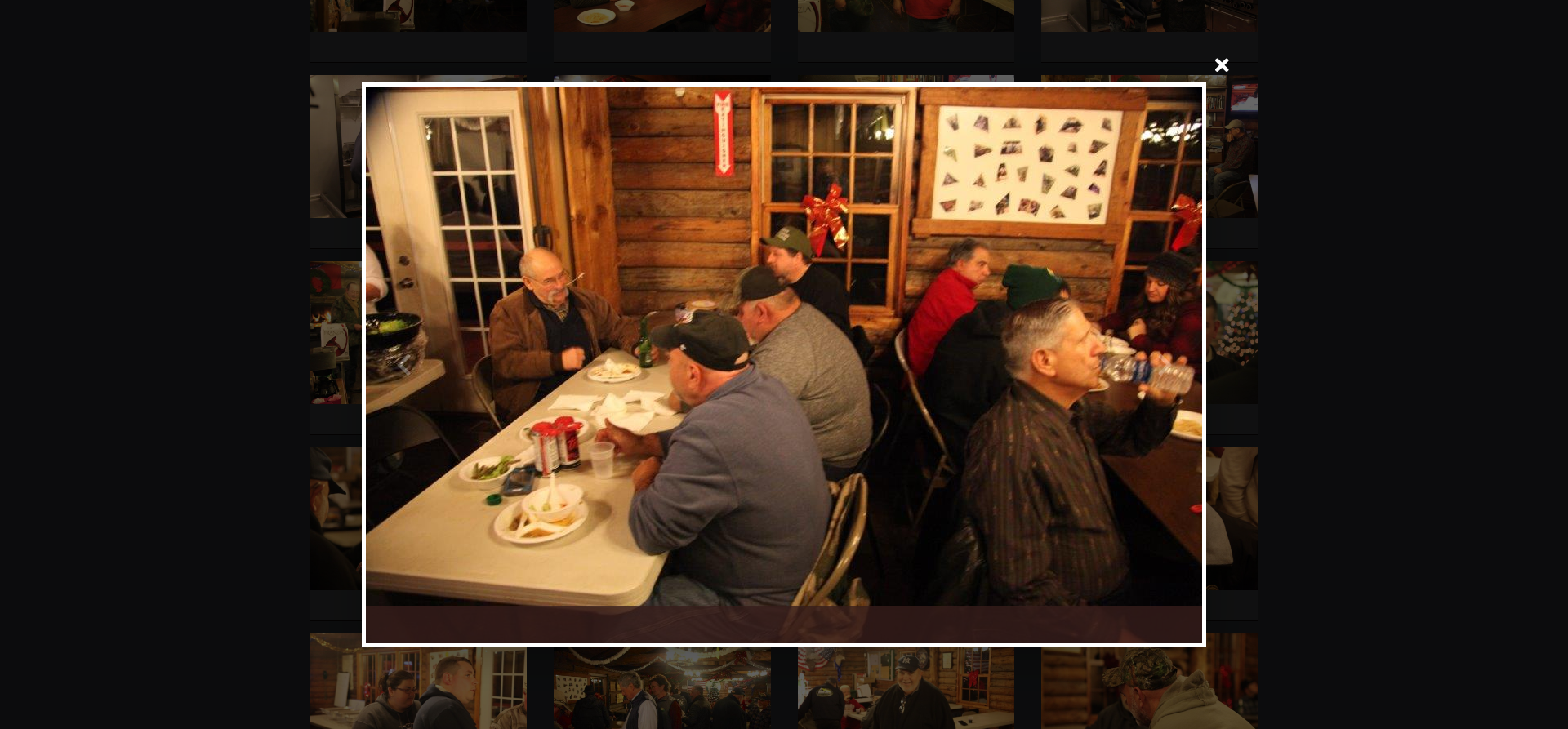
click at [1169, 367] on div at bounding box center [993, 365] width 418 height 556
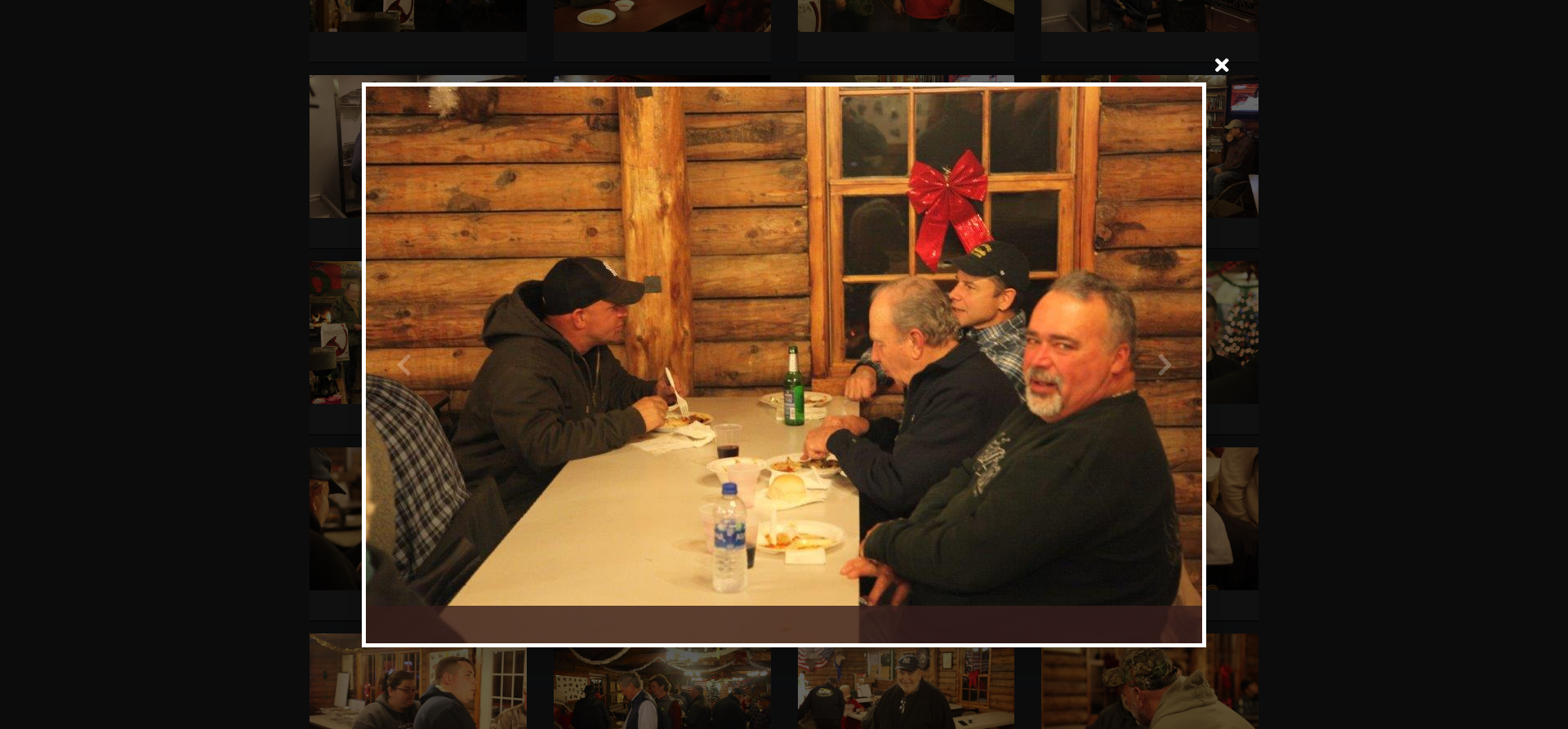
click at [1161, 366] on div at bounding box center [993, 365] width 418 height 556
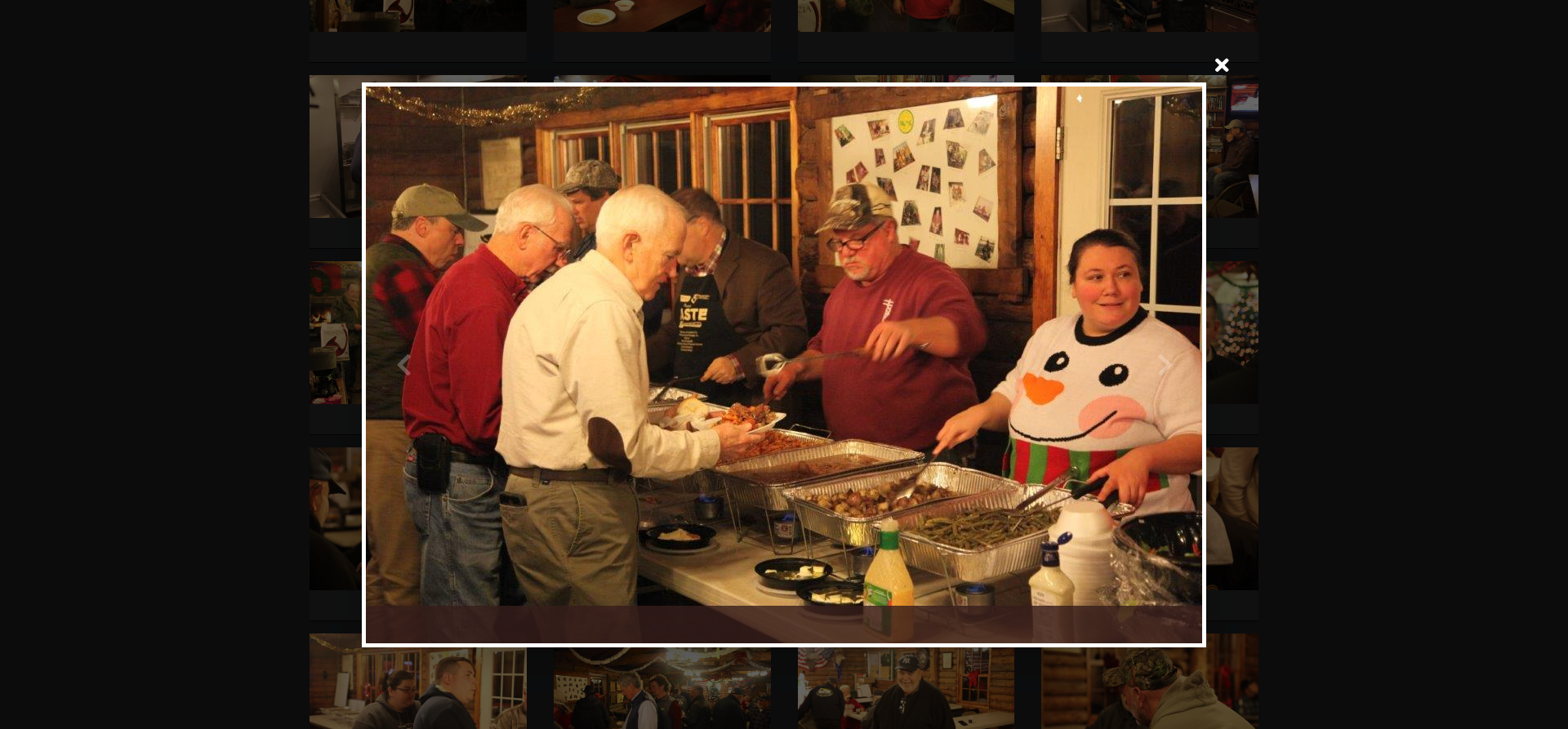
click at [1165, 361] on div at bounding box center [993, 365] width 418 height 556
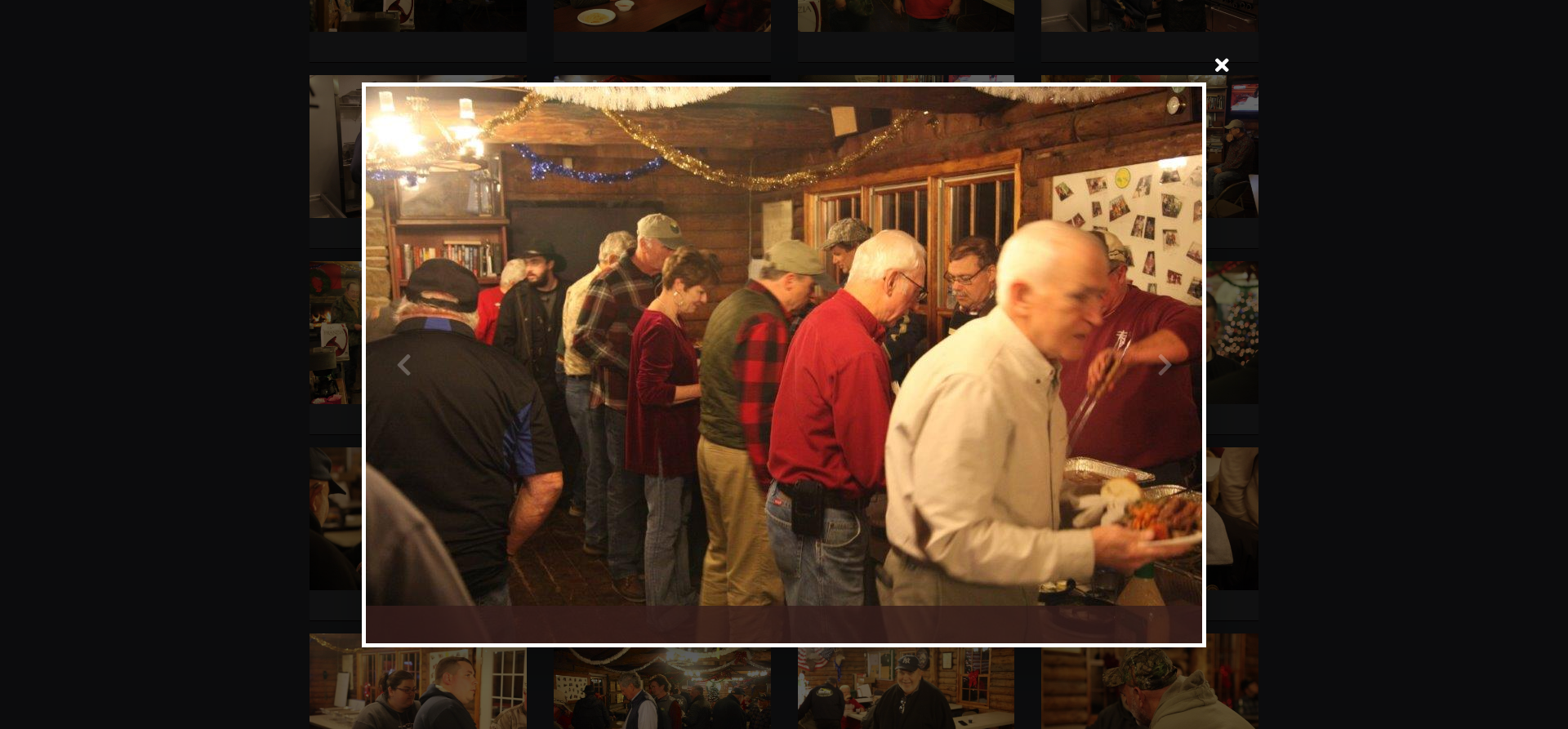
click at [1159, 358] on div at bounding box center [993, 365] width 418 height 556
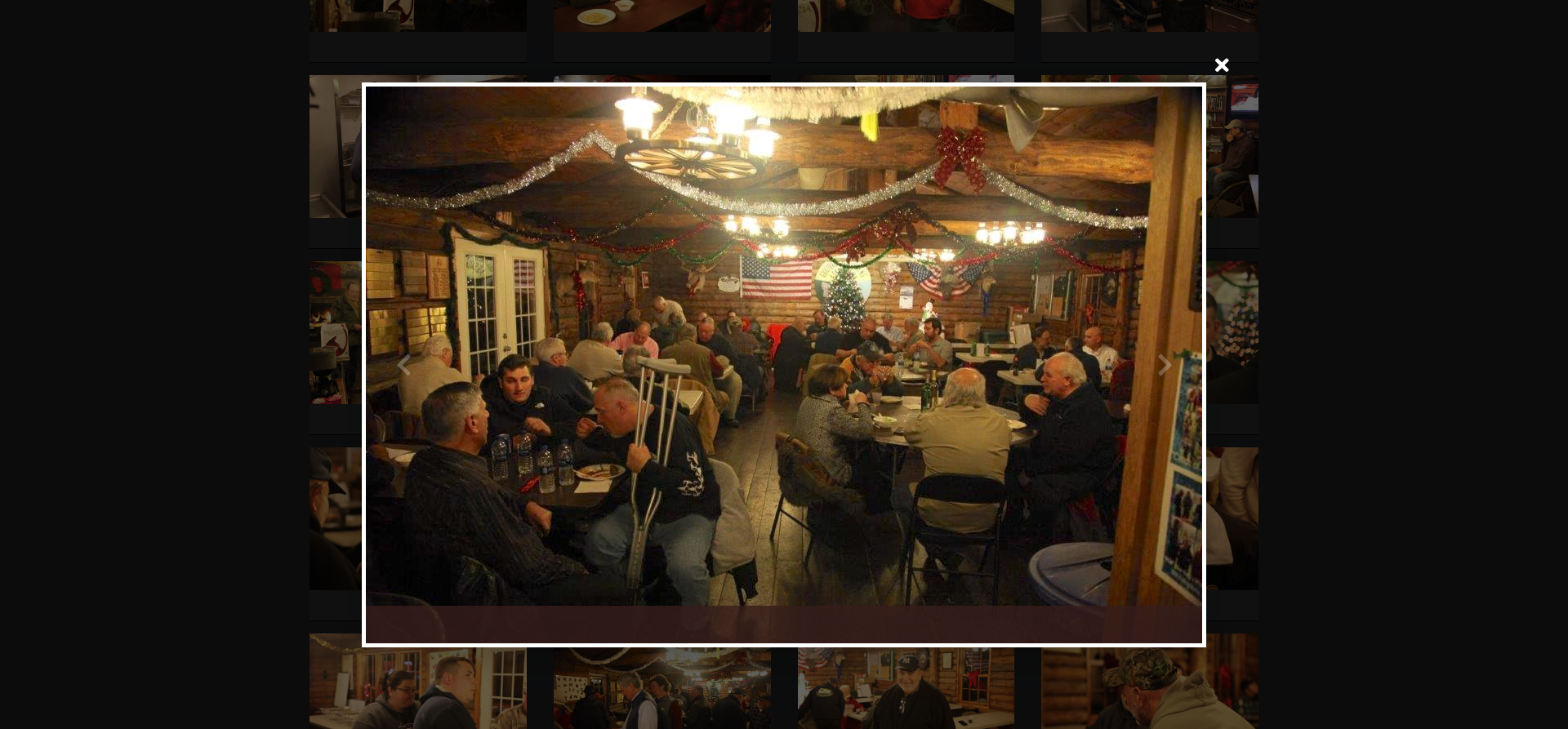
click at [1159, 358] on div at bounding box center [993, 365] width 418 height 556
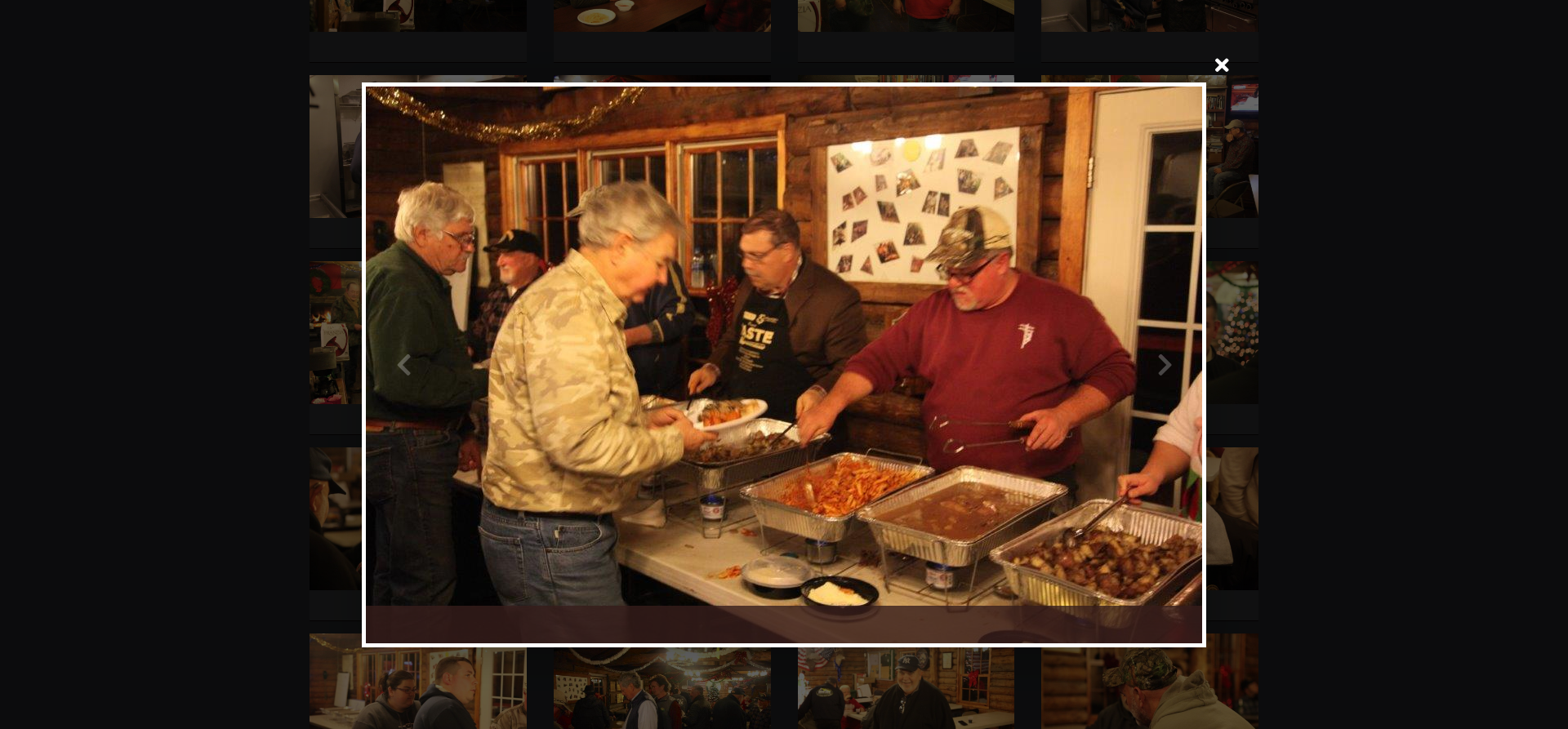
click at [1161, 364] on div at bounding box center [993, 365] width 418 height 556
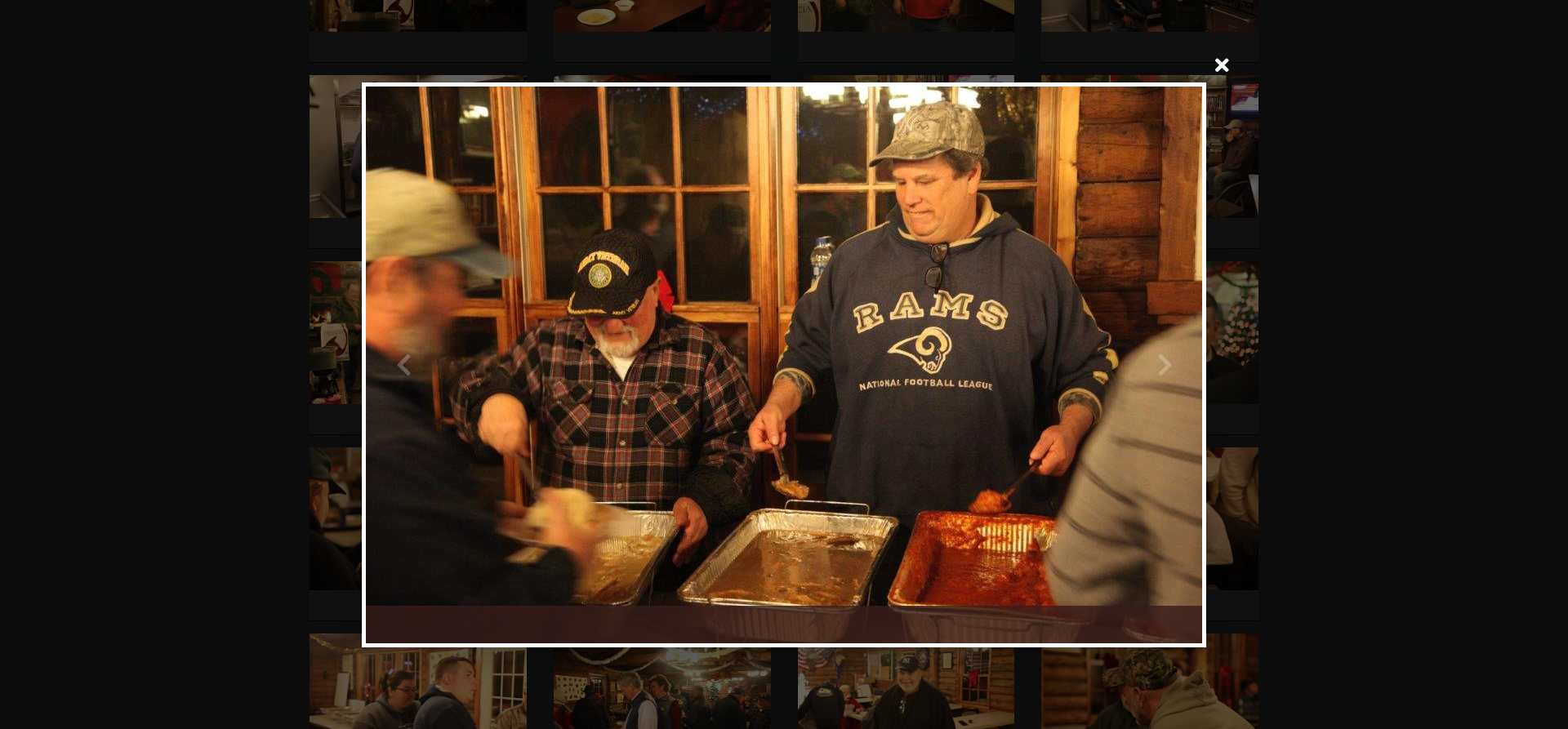
click at [1161, 364] on div at bounding box center [993, 365] width 418 height 556
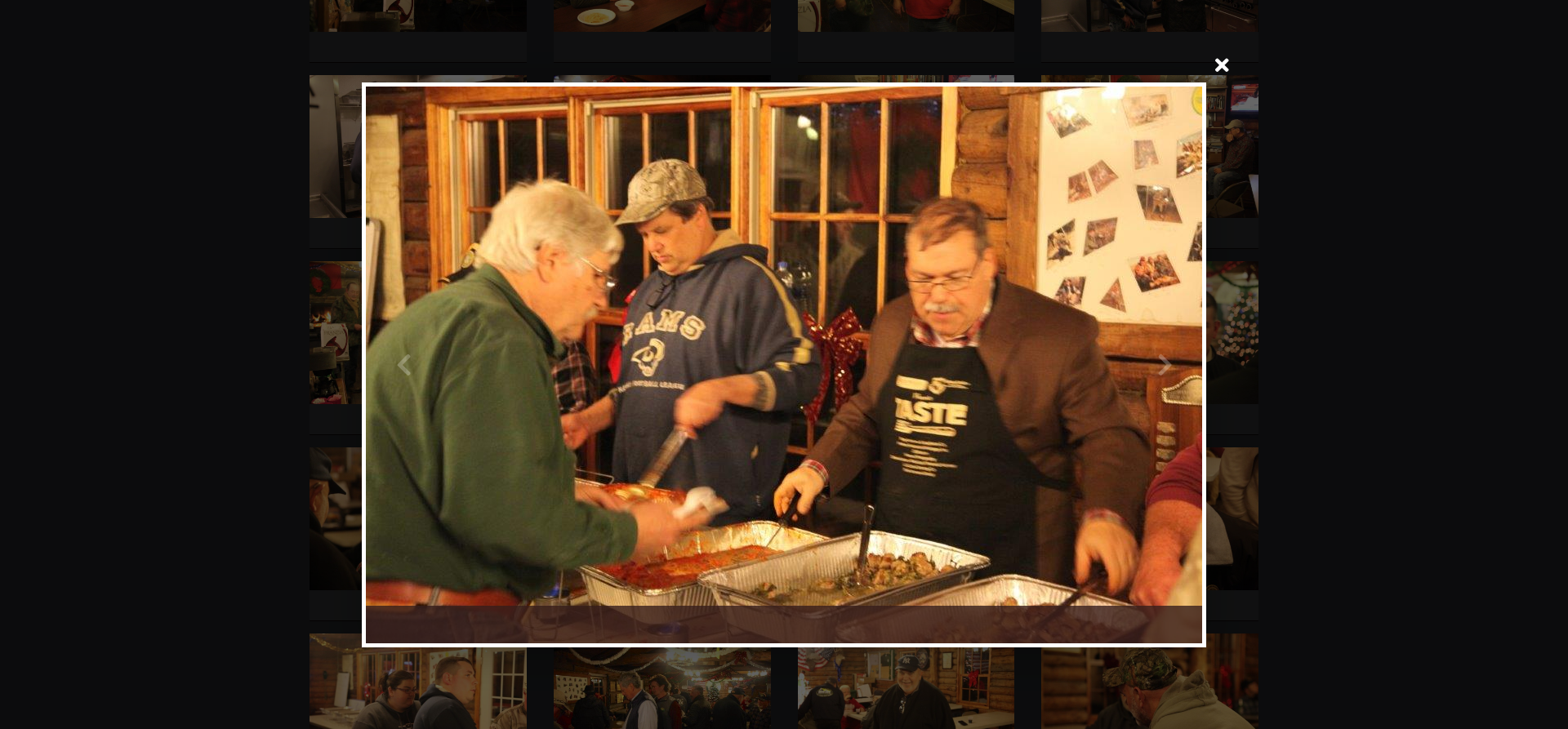
click at [1161, 364] on div at bounding box center [993, 365] width 418 height 556
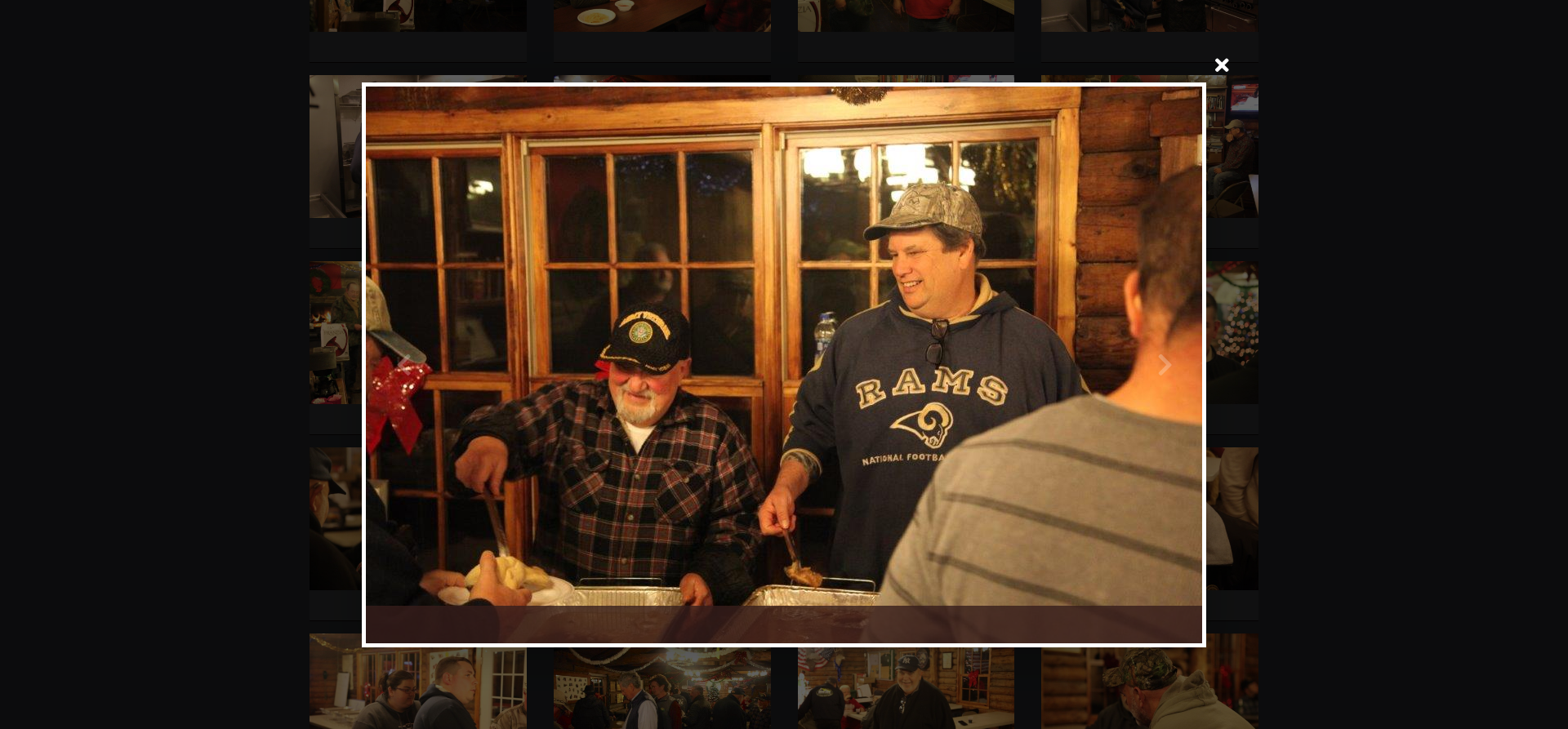
click at [1161, 364] on div at bounding box center [993, 365] width 418 height 556
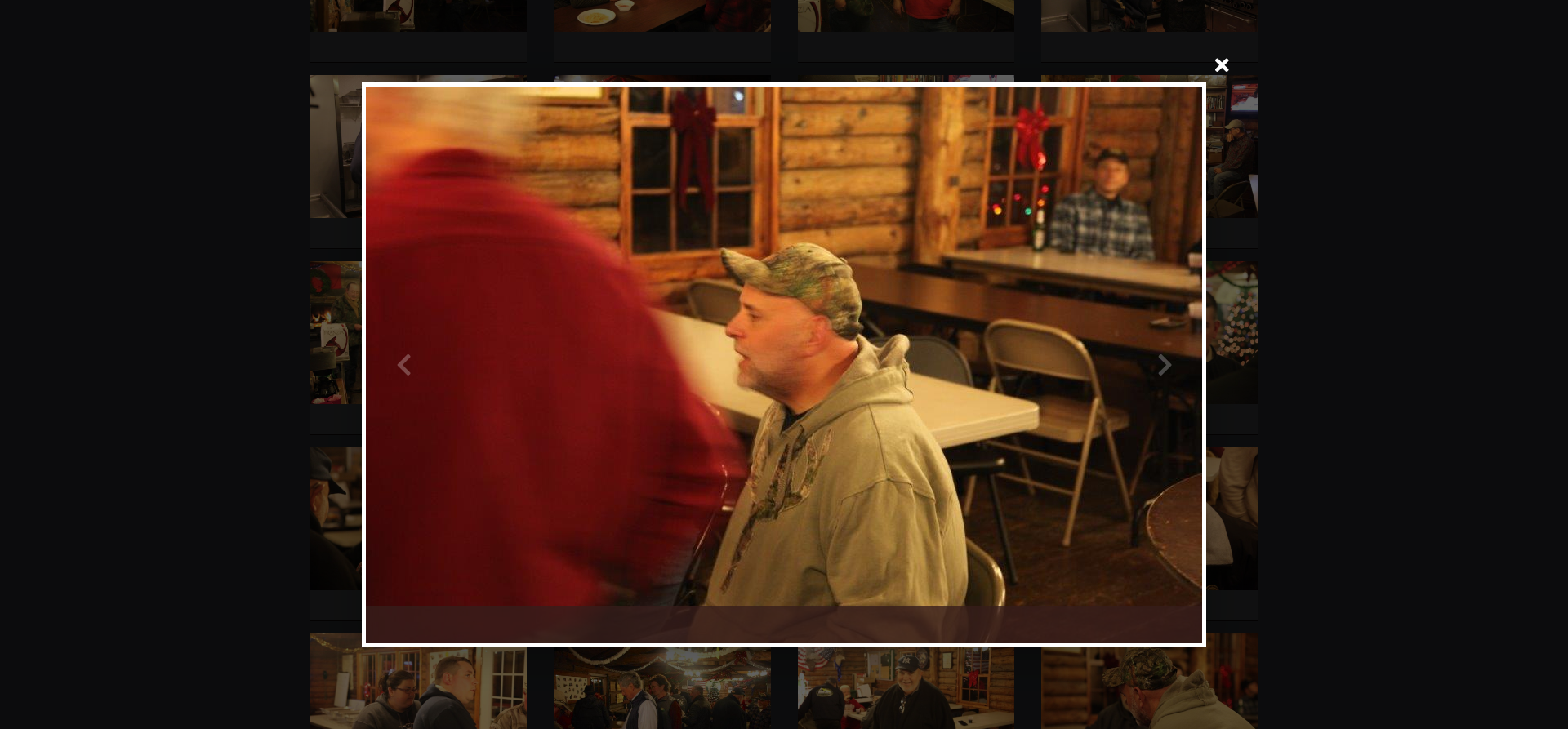
click at [1161, 364] on div at bounding box center [993, 365] width 418 height 556
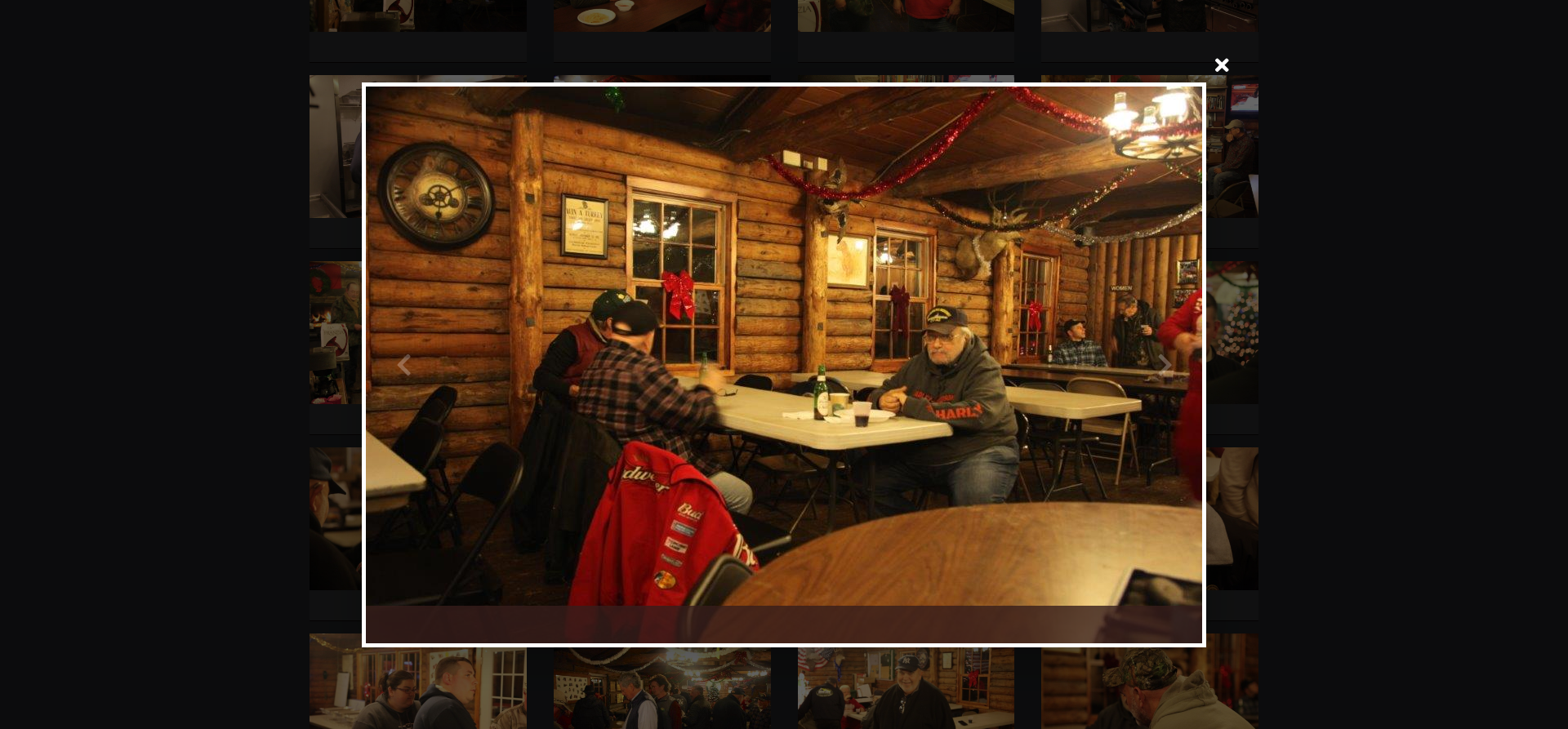
click at [1161, 364] on div at bounding box center [993, 365] width 418 height 556
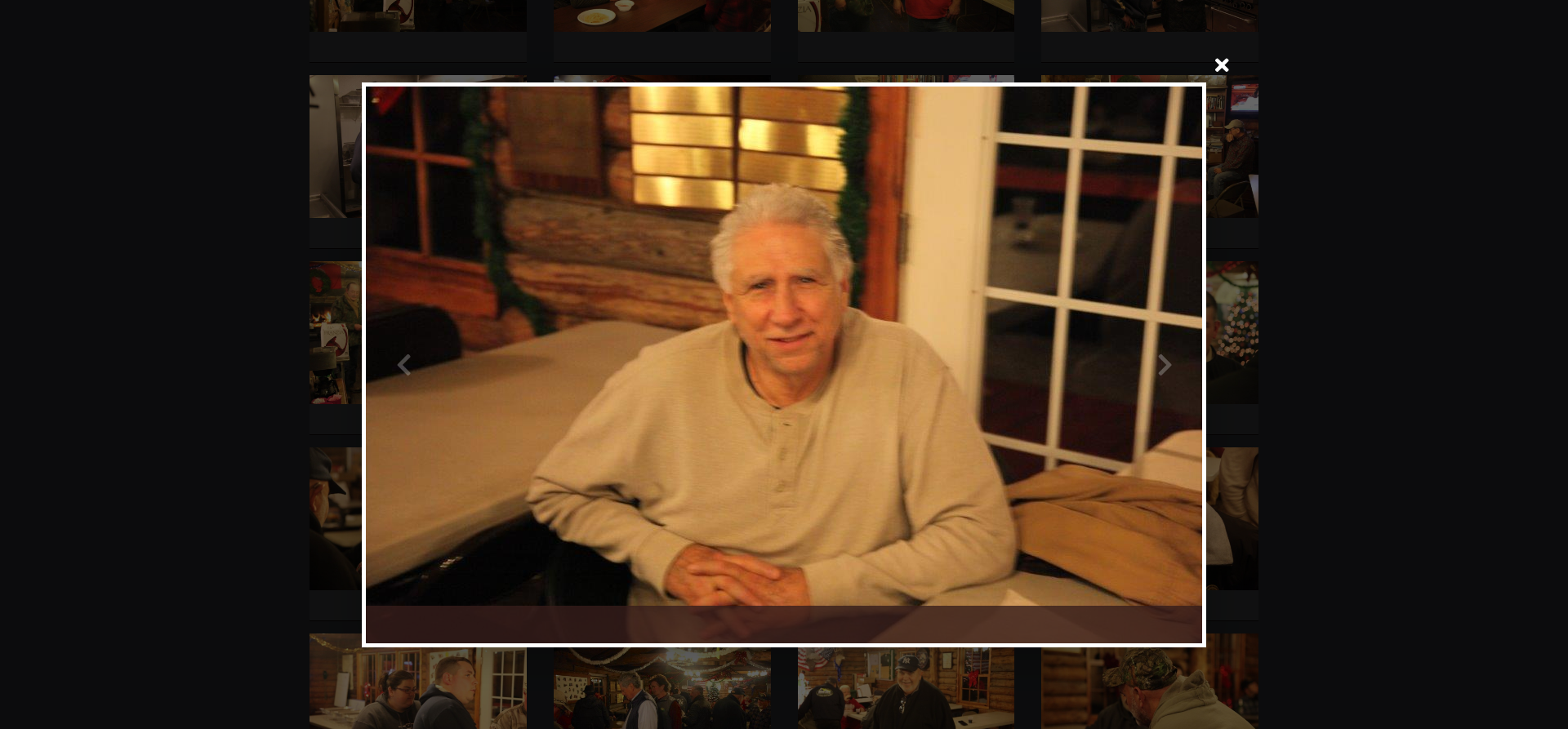
click at [1161, 364] on div at bounding box center [993, 365] width 418 height 556
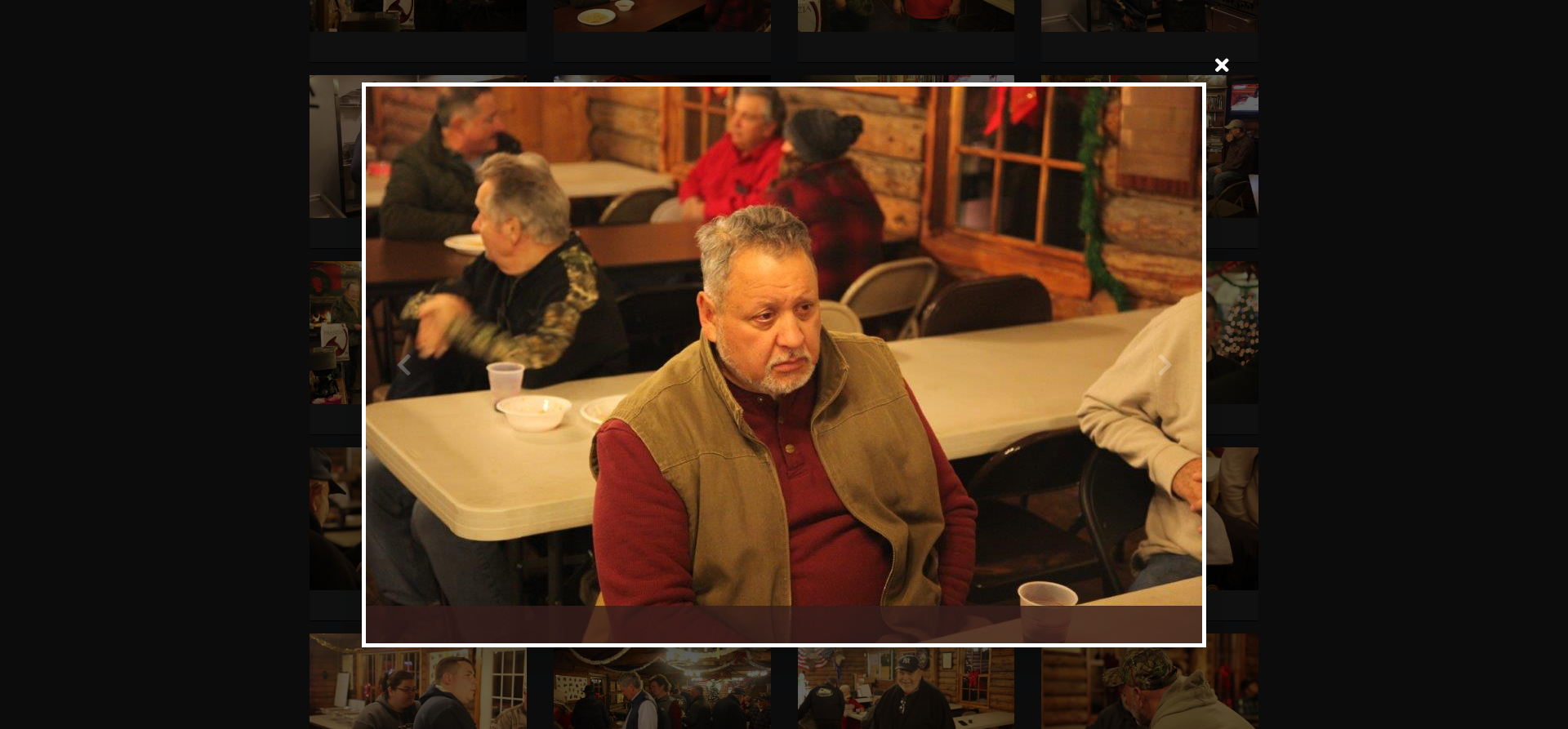
click at [1161, 364] on div at bounding box center [993, 365] width 418 height 556
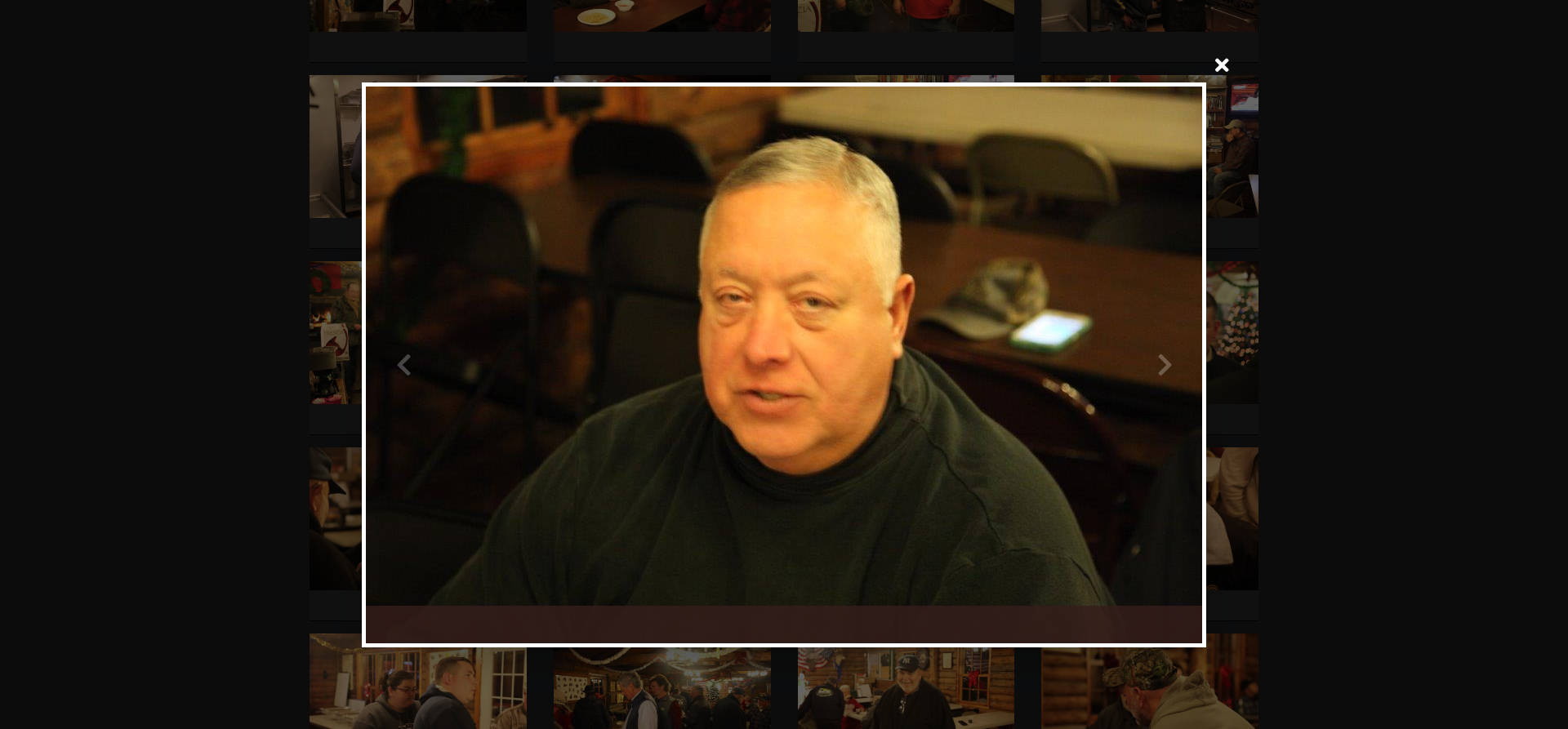
click at [1161, 364] on div at bounding box center [993, 365] width 418 height 556
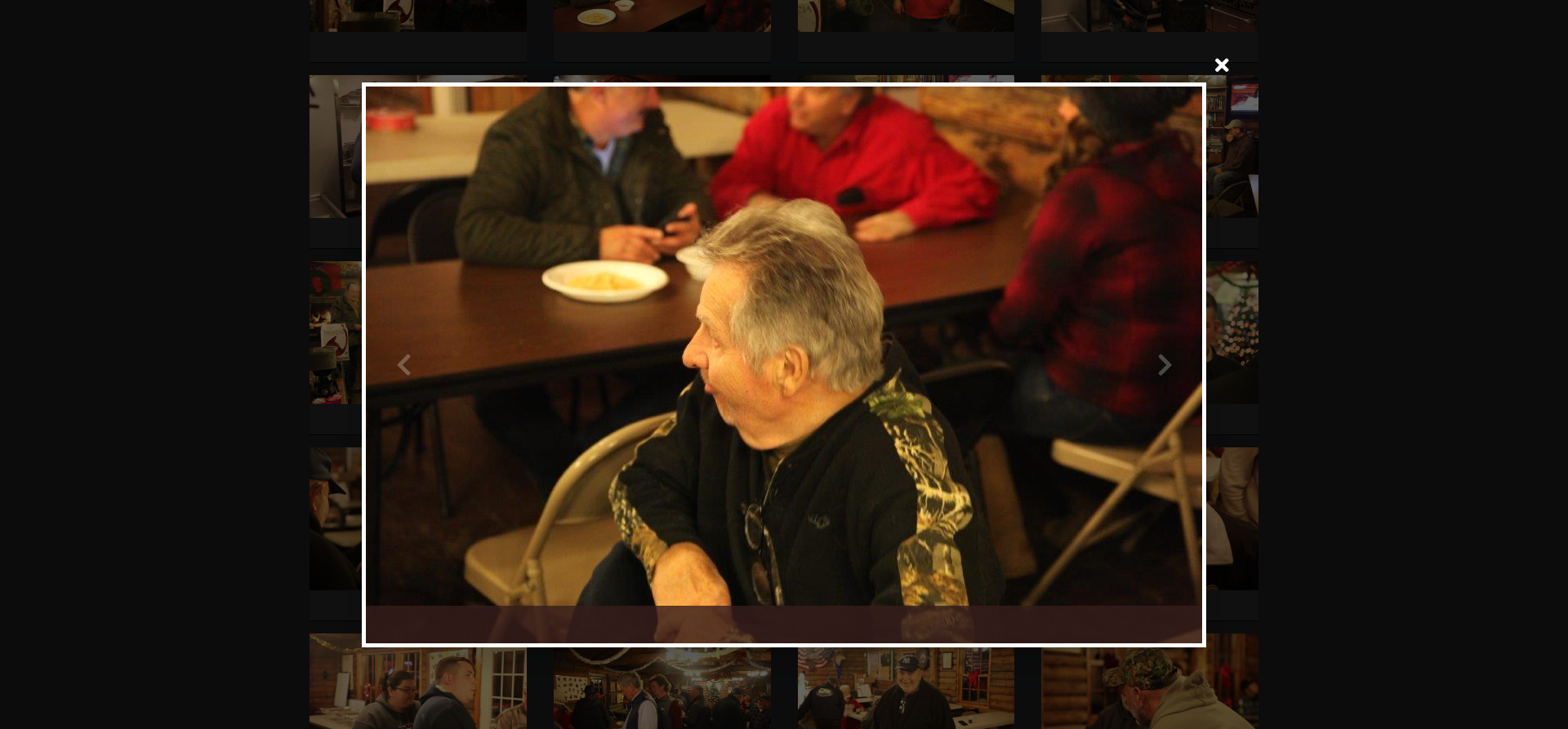
click at [1161, 364] on div at bounding box center [993, 365] width 418 height 556
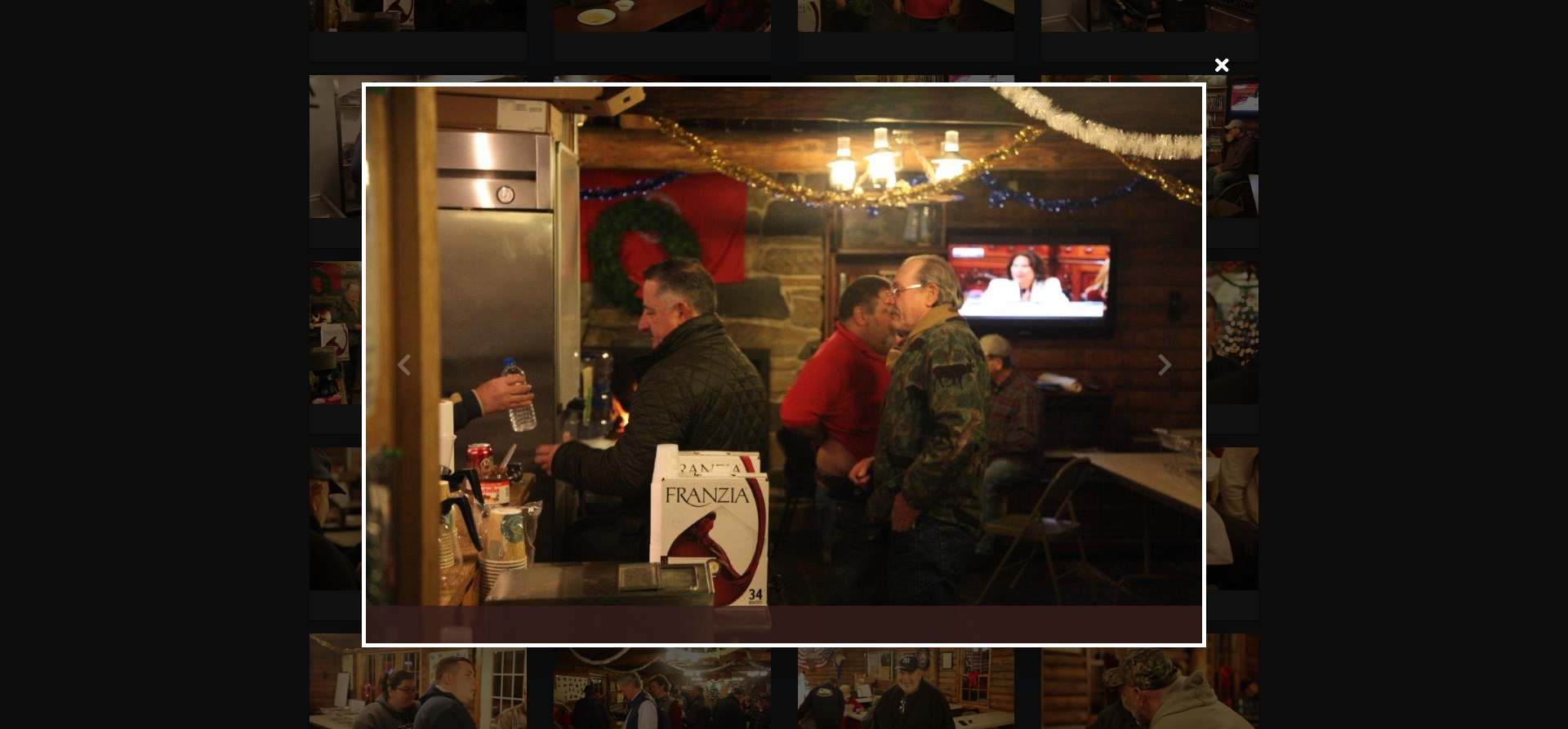
click at [1161, 364] on div at bounding box center [993, 365] width 418 height 556
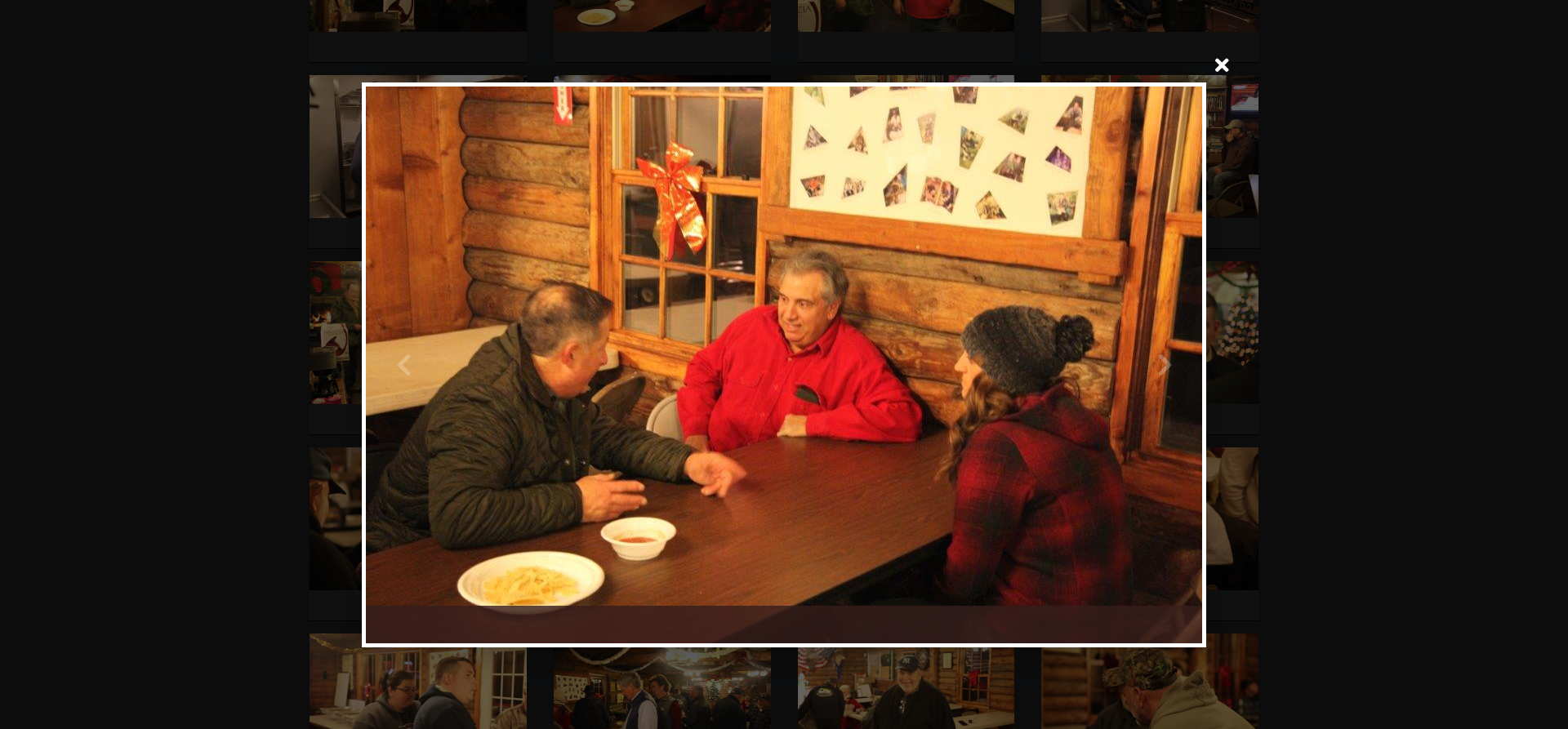
click at [1161, 364] on div at bounding box center [993, 365] width 418 height 556
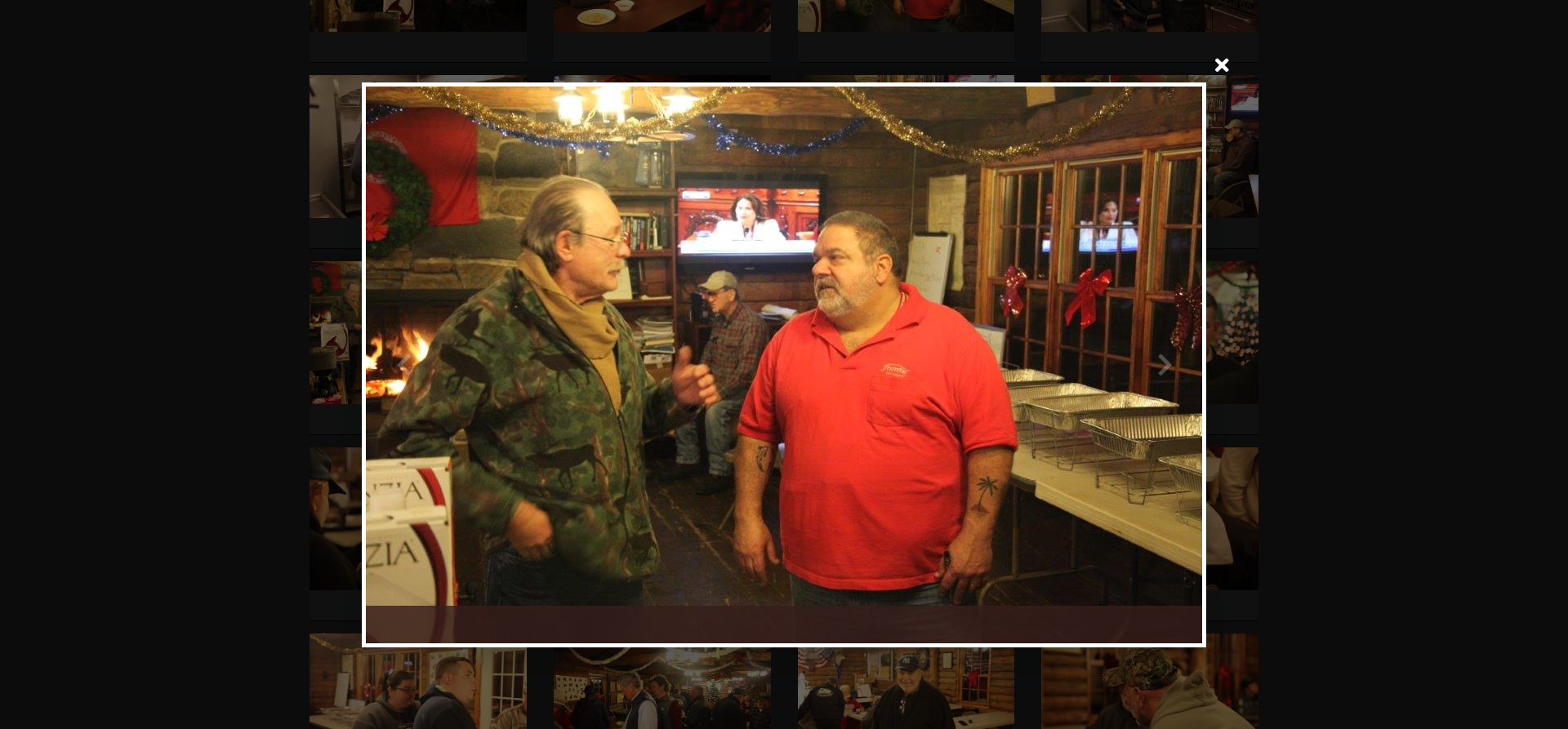
click at [1161, 364] on div at bounding box center [993, 365] width 418 height 556
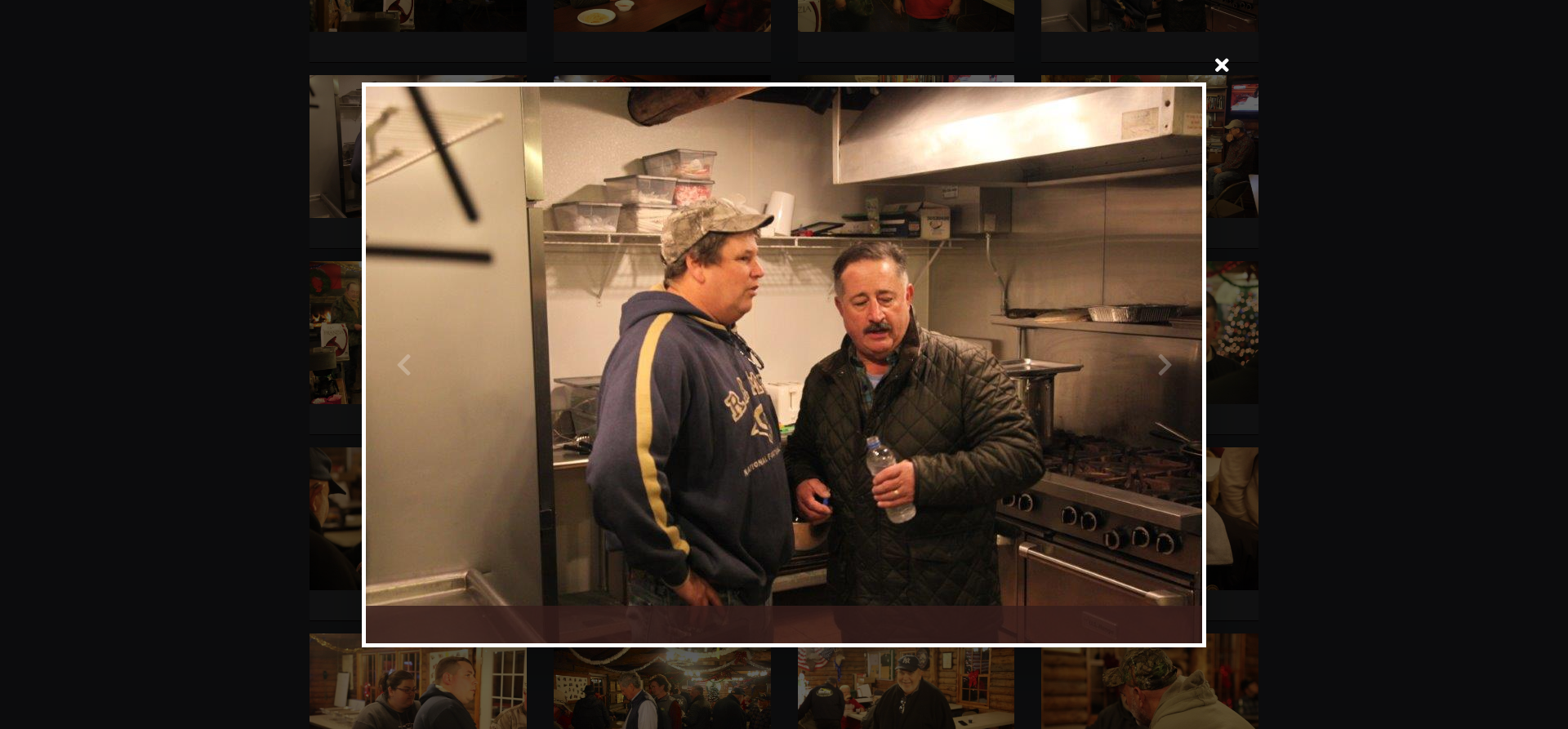
click at [1161, 364] on div at bounding box center [993, 365] width 418 height 556
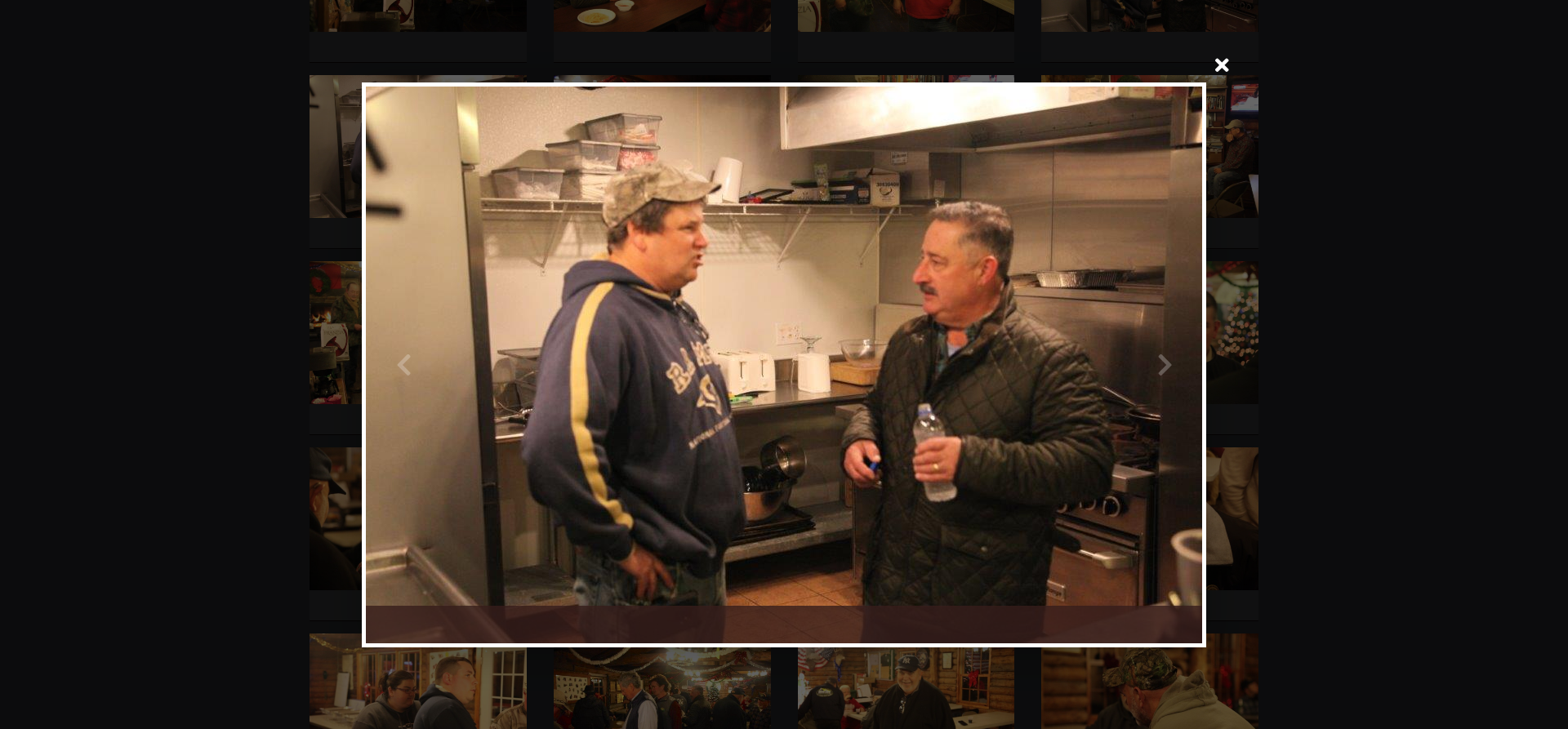
click at [1161, 364] on div at bounding box center [993, 365] width 418 height 556
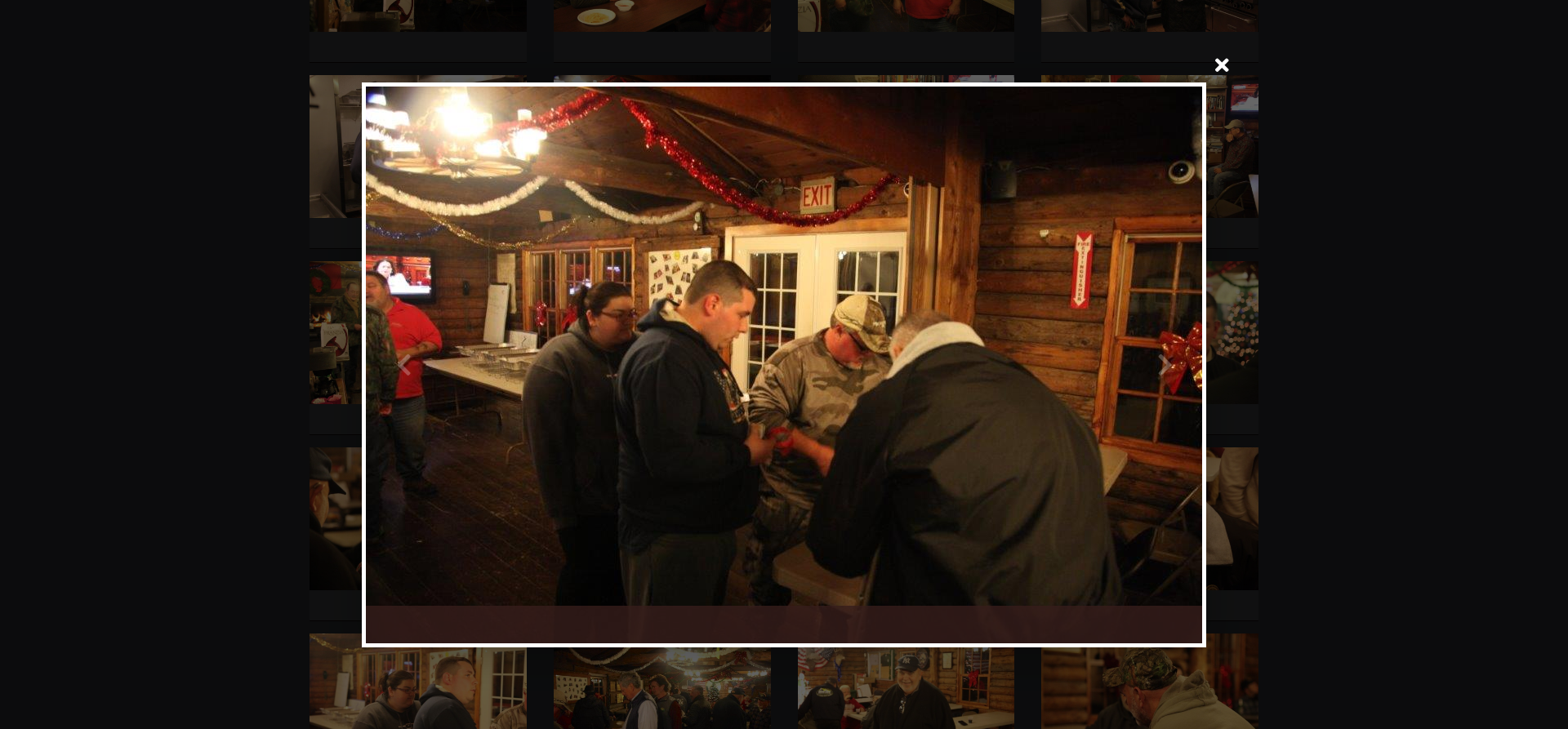
click at [1161, 364] on div at bounding box center [993, 365] width 418 height 556
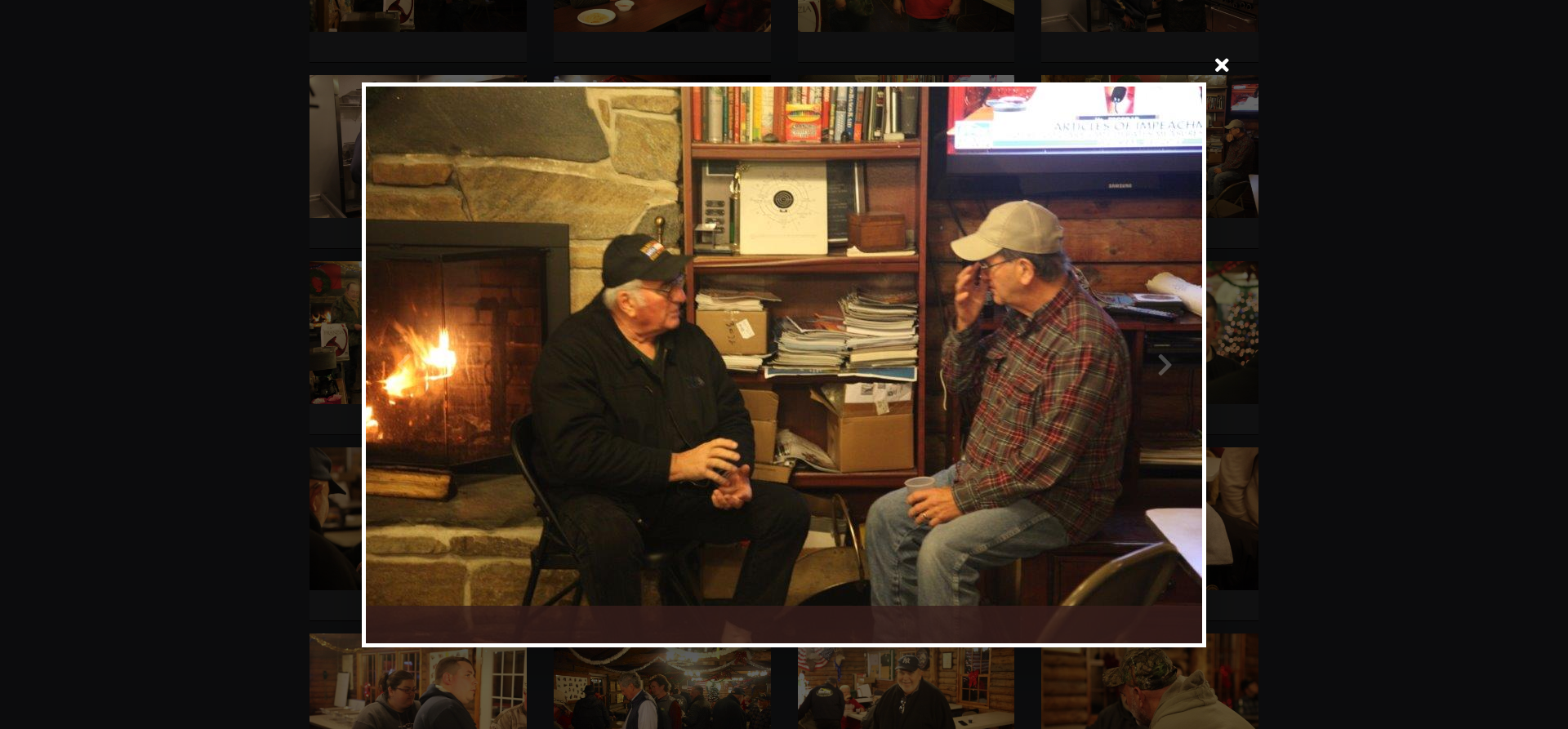
click at [1161, 364] on div at bounding box center [993, 365] width 418 height 556
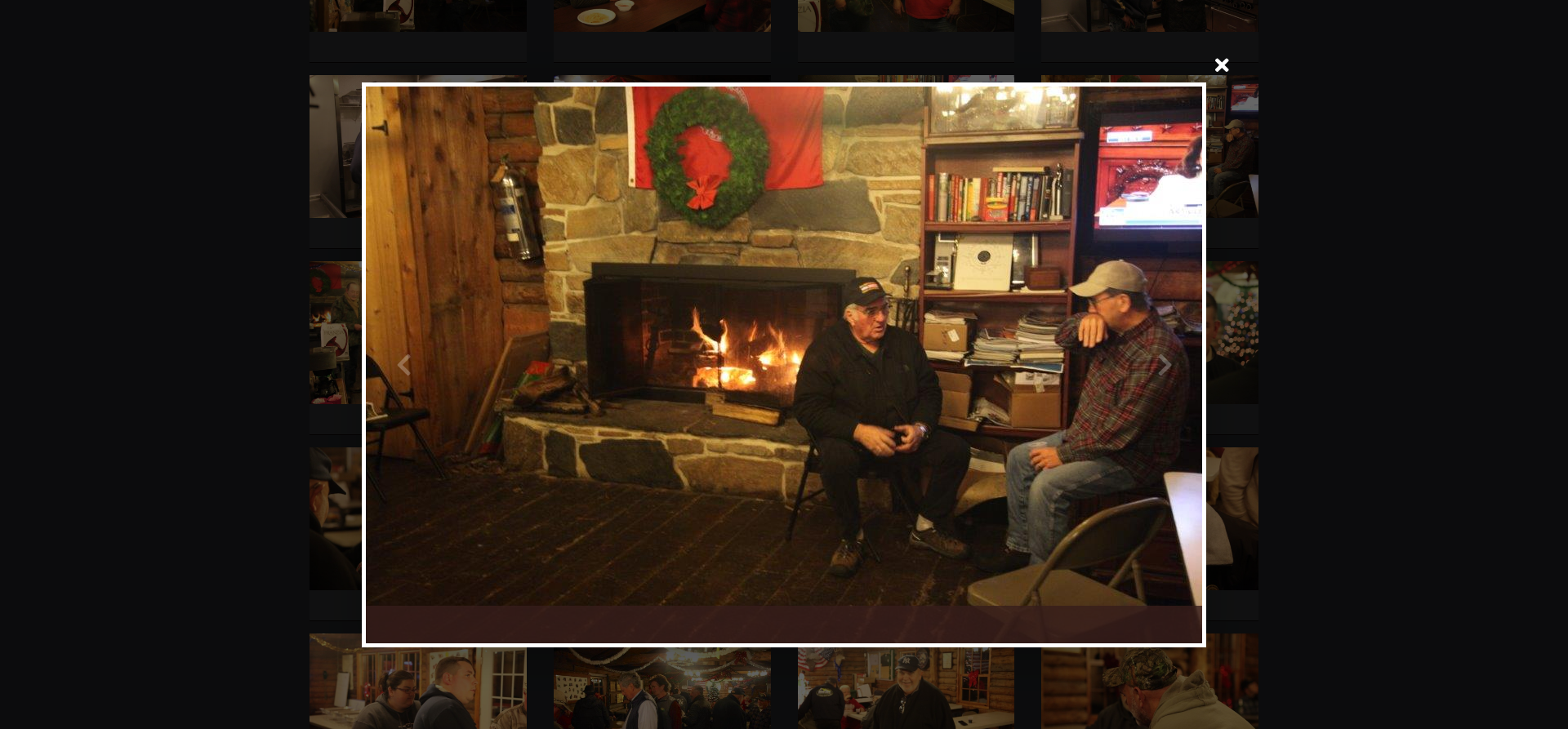
click at [1161, 364] on div at bounding box center [993, 365] width 418 height 556
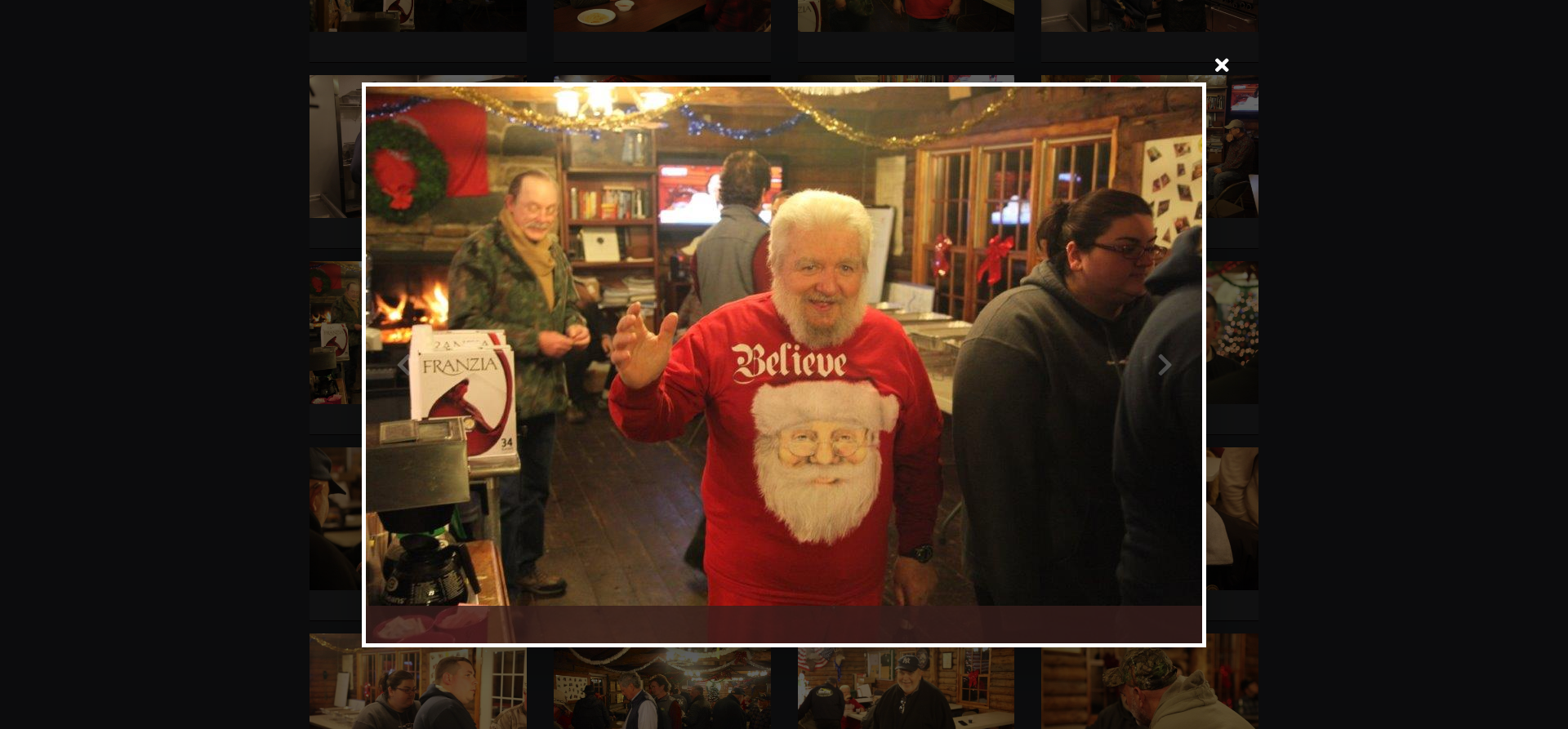
click at [1161, 364] on div at bounding box center [993, 365] width 418 height 556
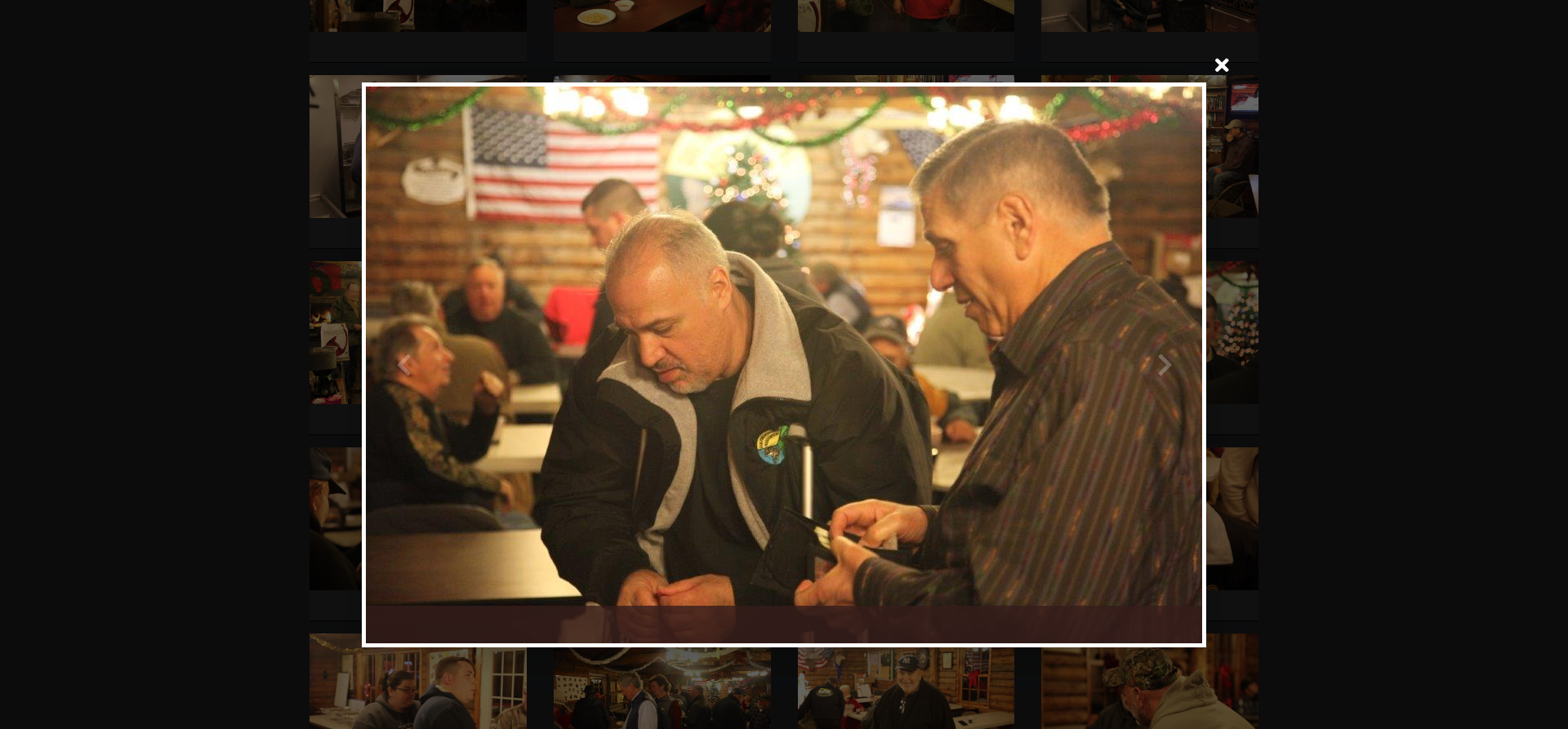
click at [1161, 364] on div at bounding box center [993, 365] width 418 height 556
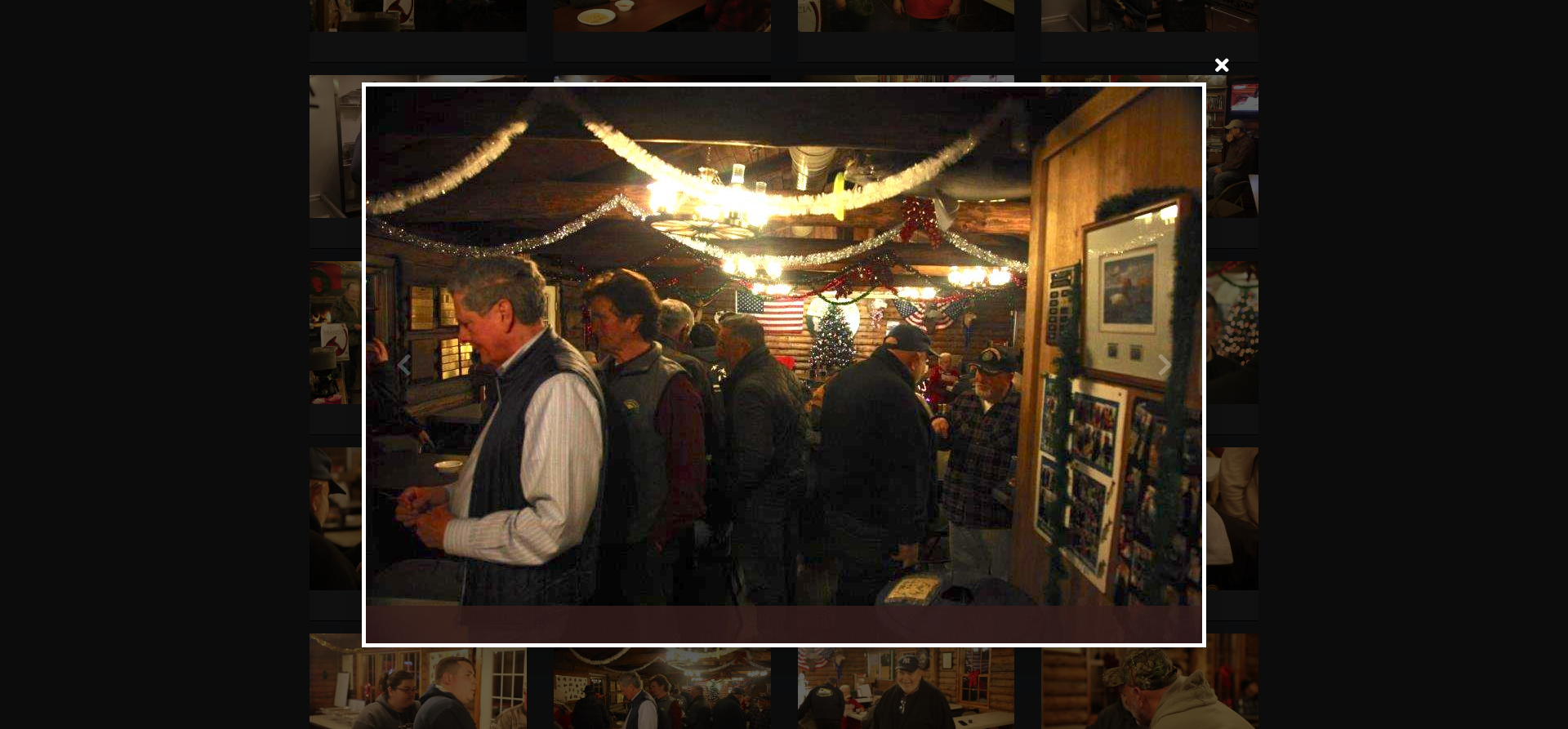
click at [1161, 364] on div at bounding box center [993, 365] width 418 height 556
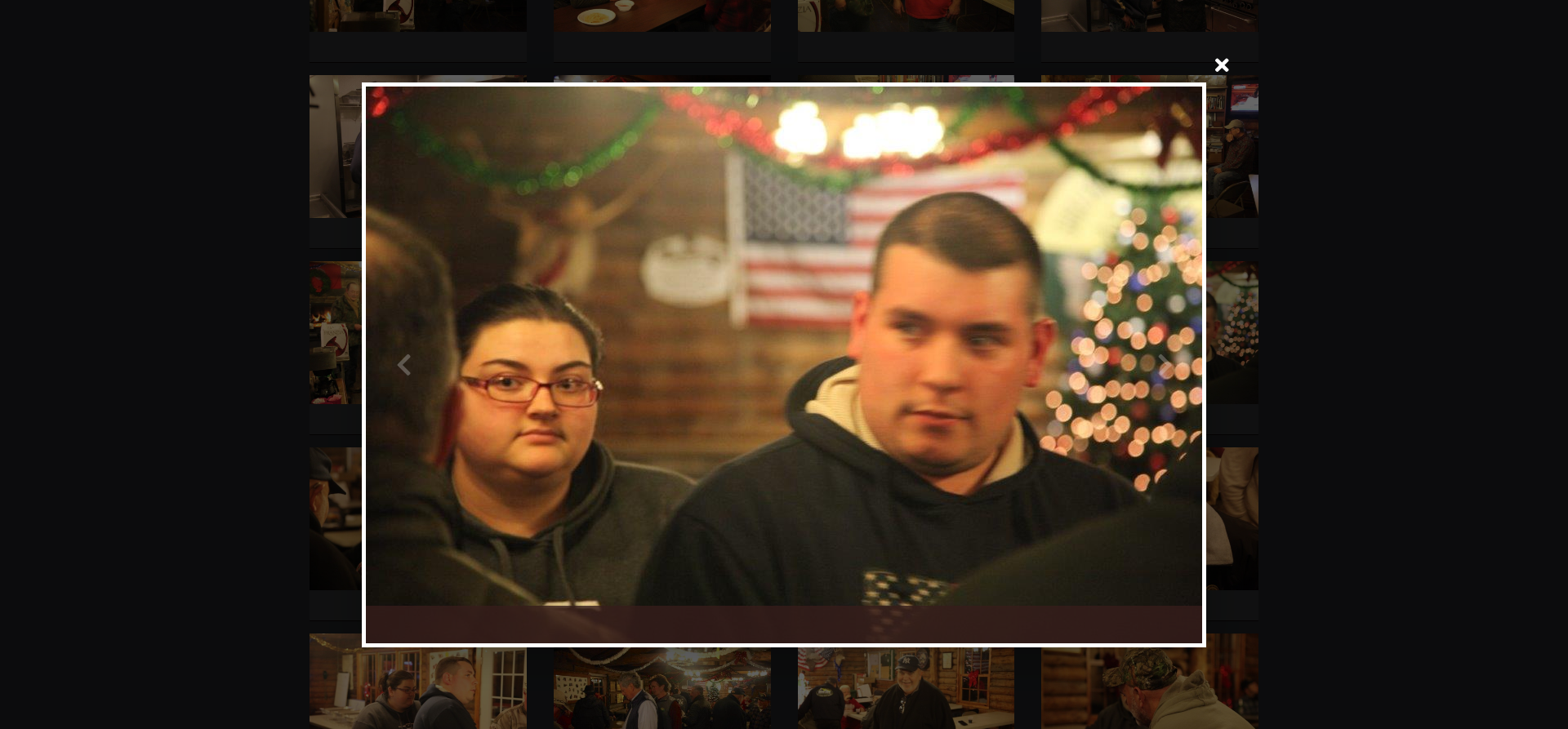
click at [1161, 364] on div at bounding box center [993, 365] width 418 height 556
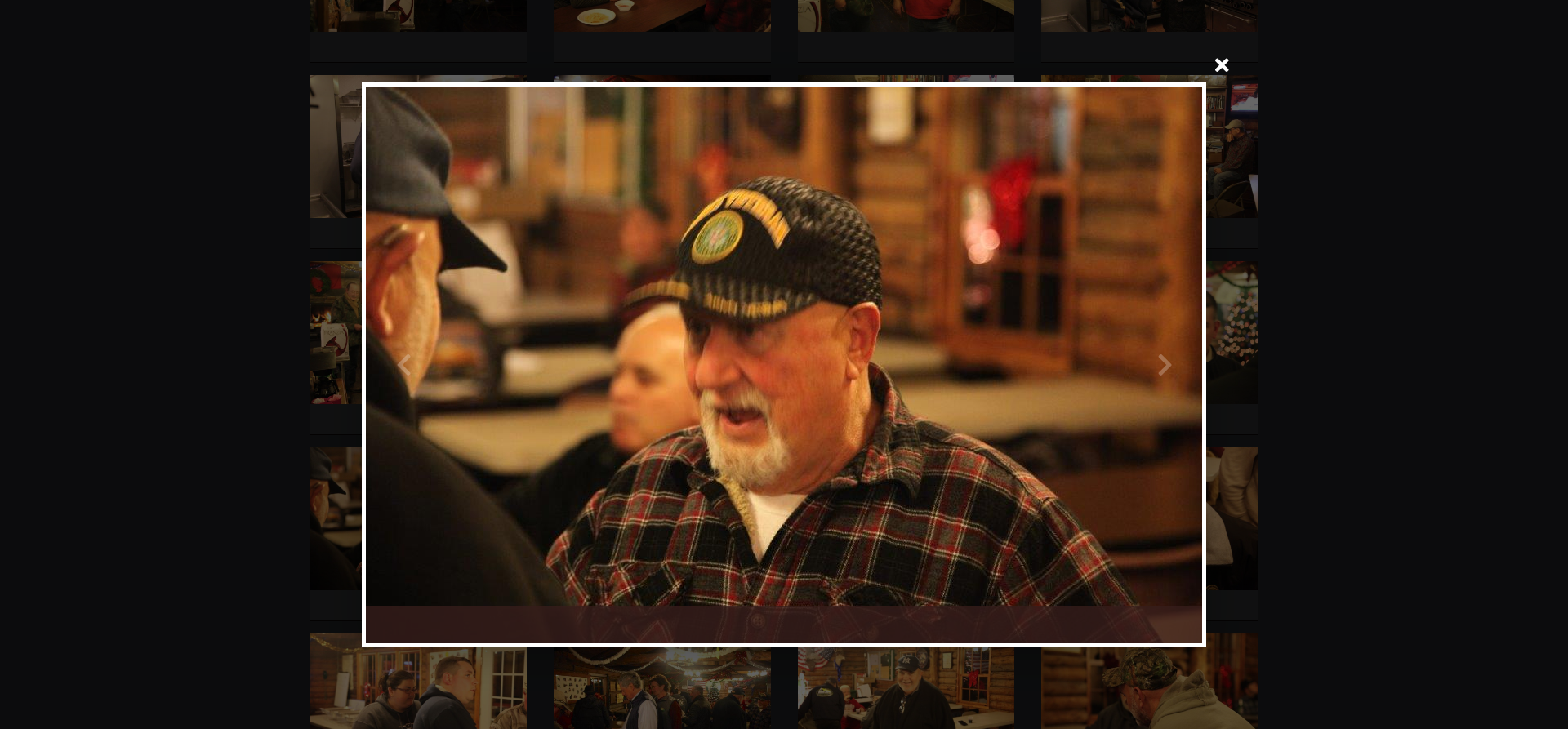
click at [1161, 364] on div at bounding box center [993, 365] width 418 height 556
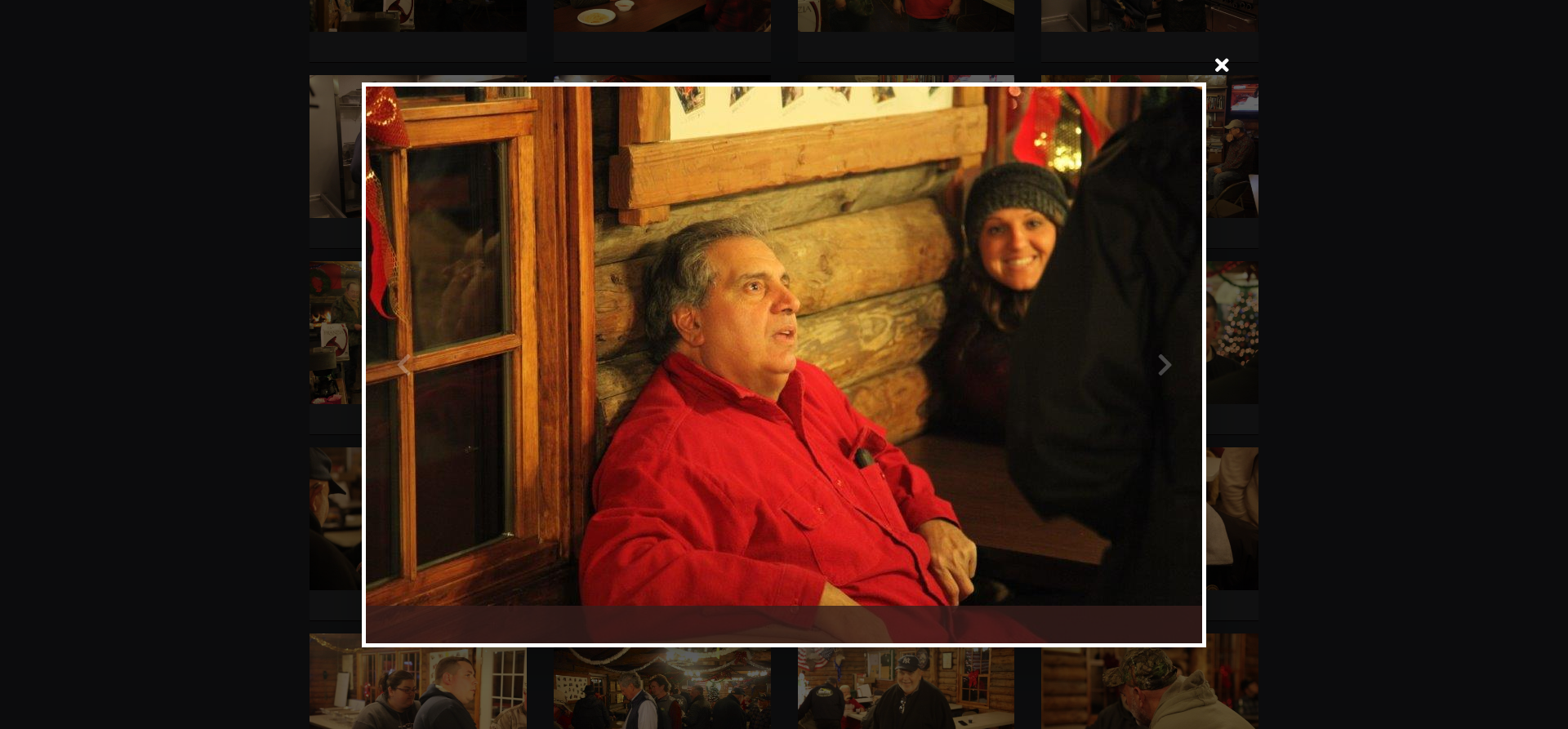
click at [1161, 364] on div at bounding box center [993, 365] width 418 height 556
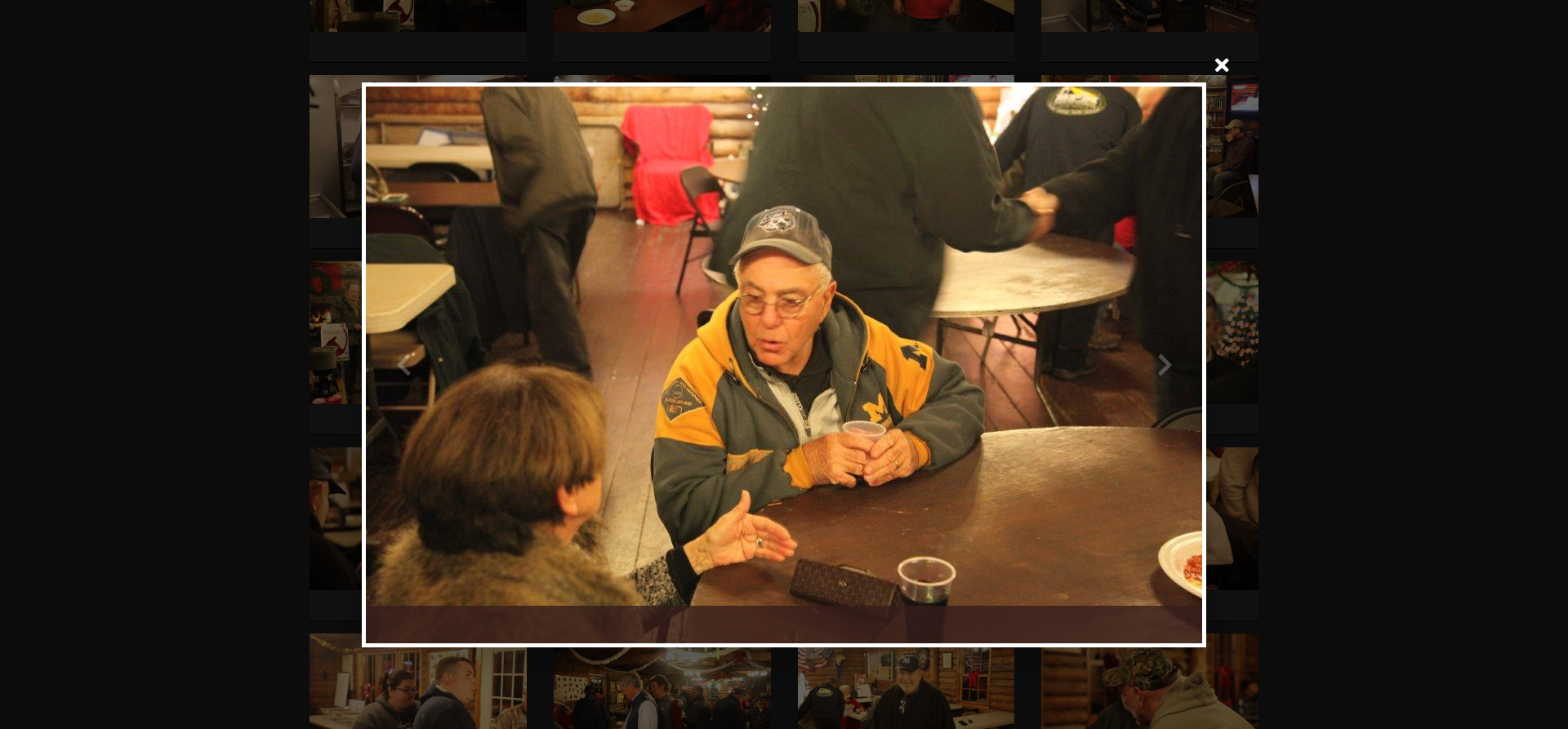
click at [1161, 364] on div at bounding box center [993, 365] width 418 height 556
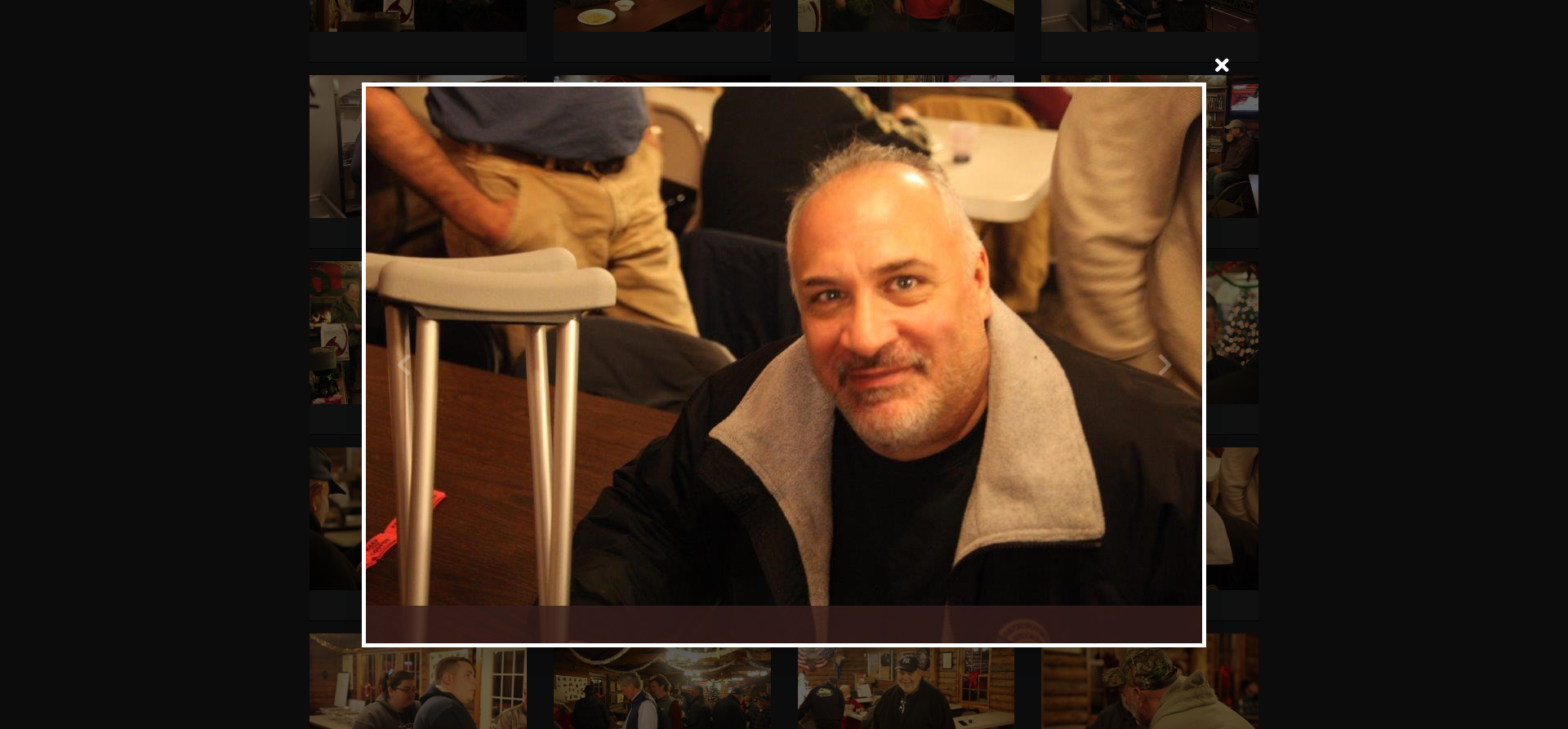
click at [1223, 60] on span at bounding box center [1222, 67] width 39 height 39
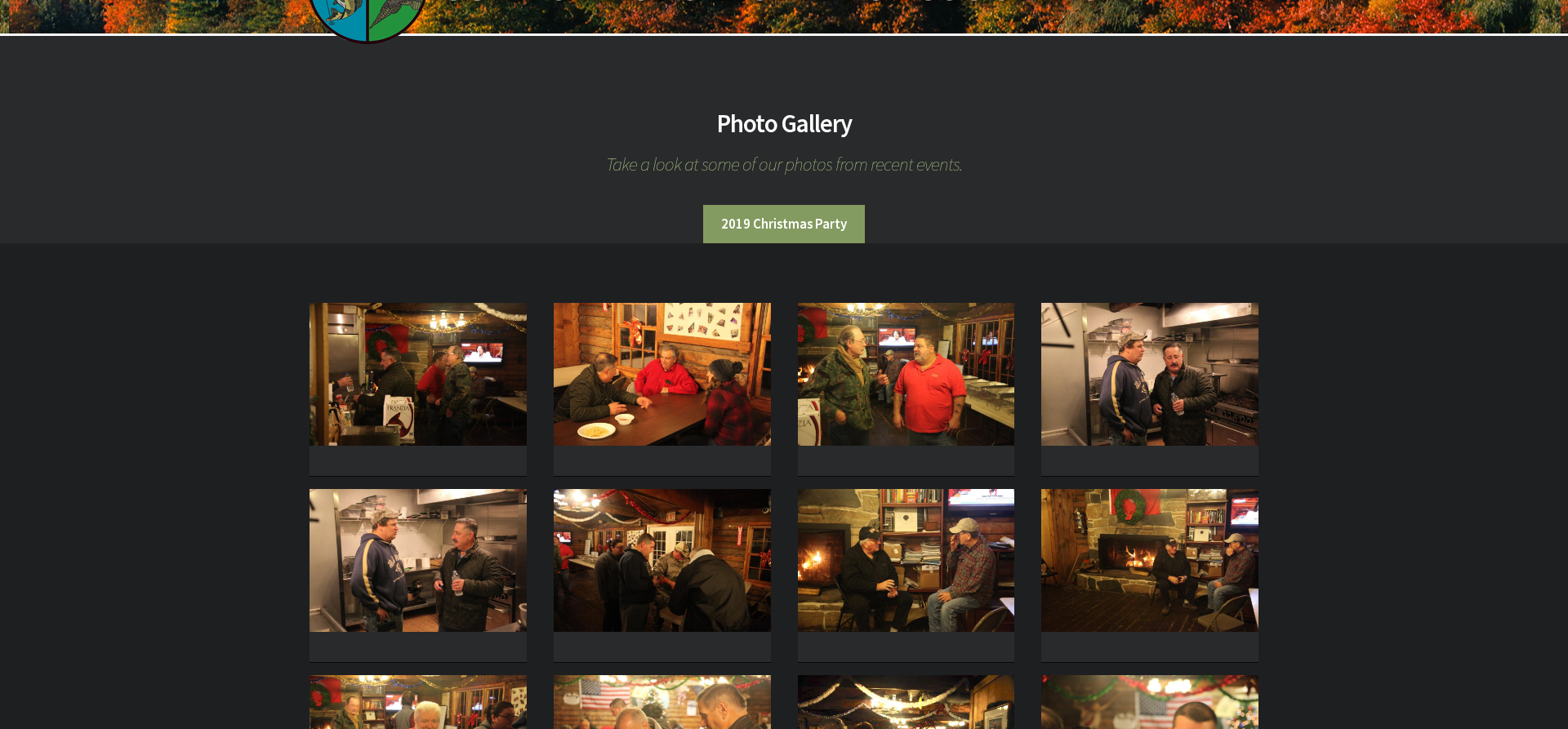
scroll to position [0, 0]
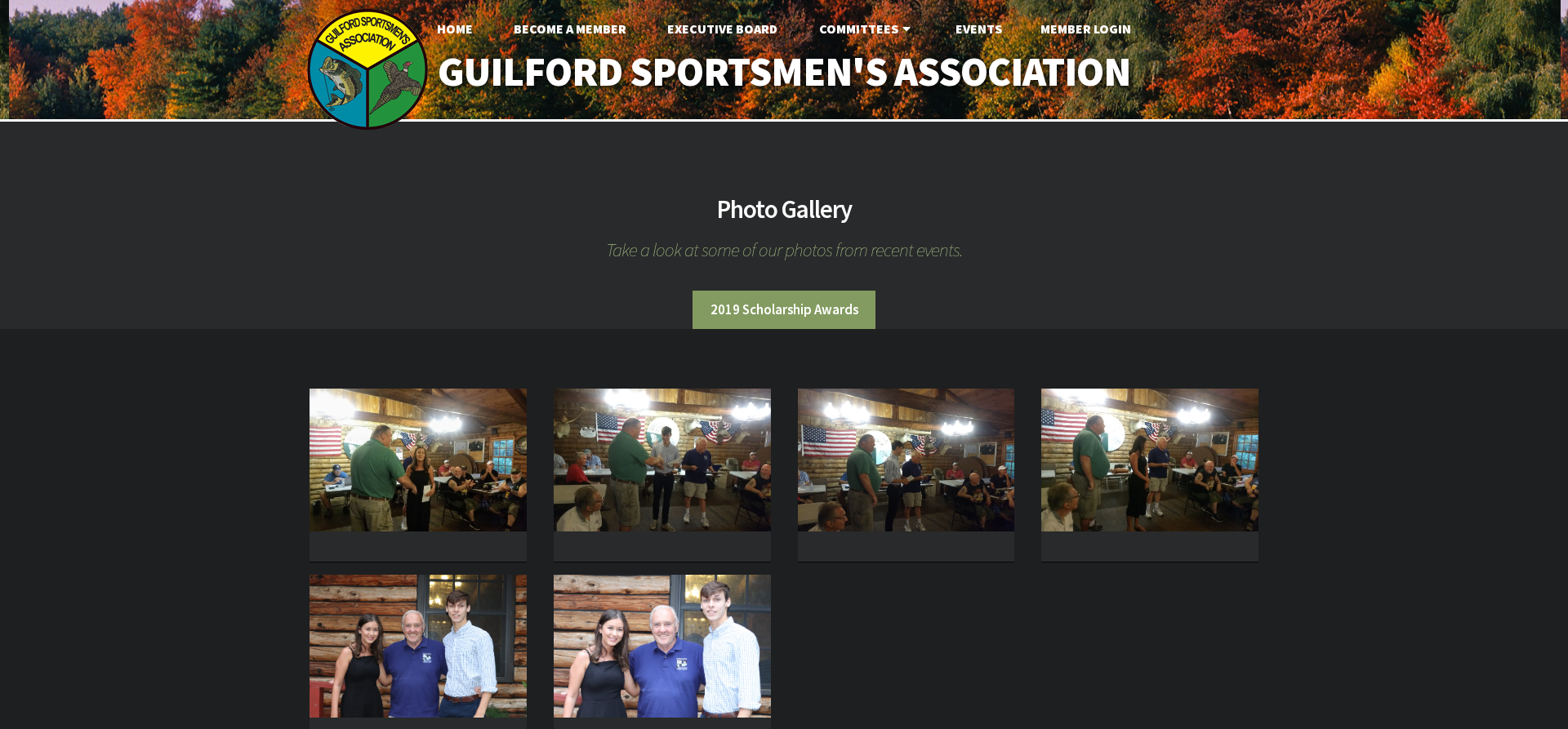
scroll to position [167, 0]
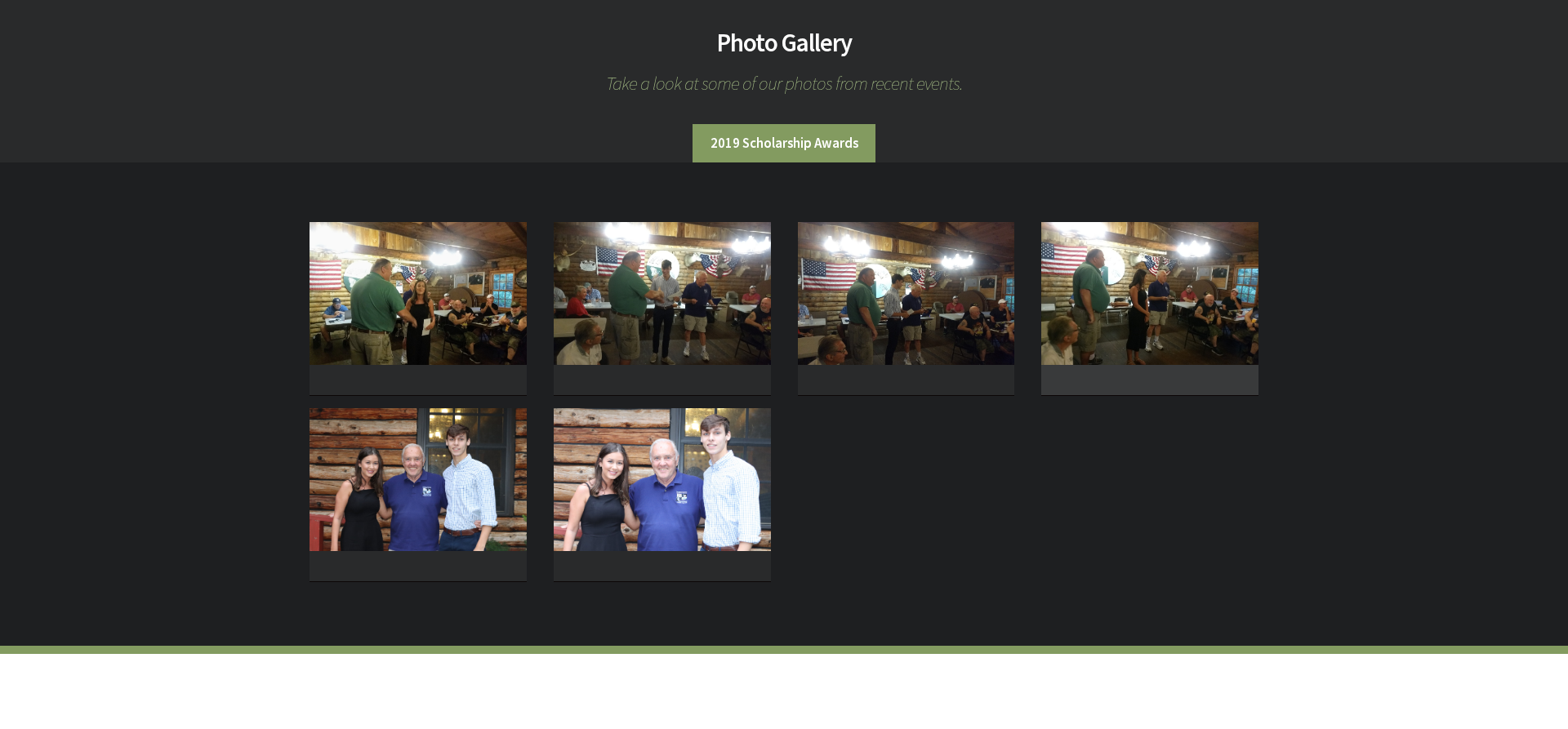
click at [1084, 281] on img at bounding box center [1149, 293] width 217 height 143
click at [1084, 281] on div at bounding box center [784, 364] width 1568 height 729
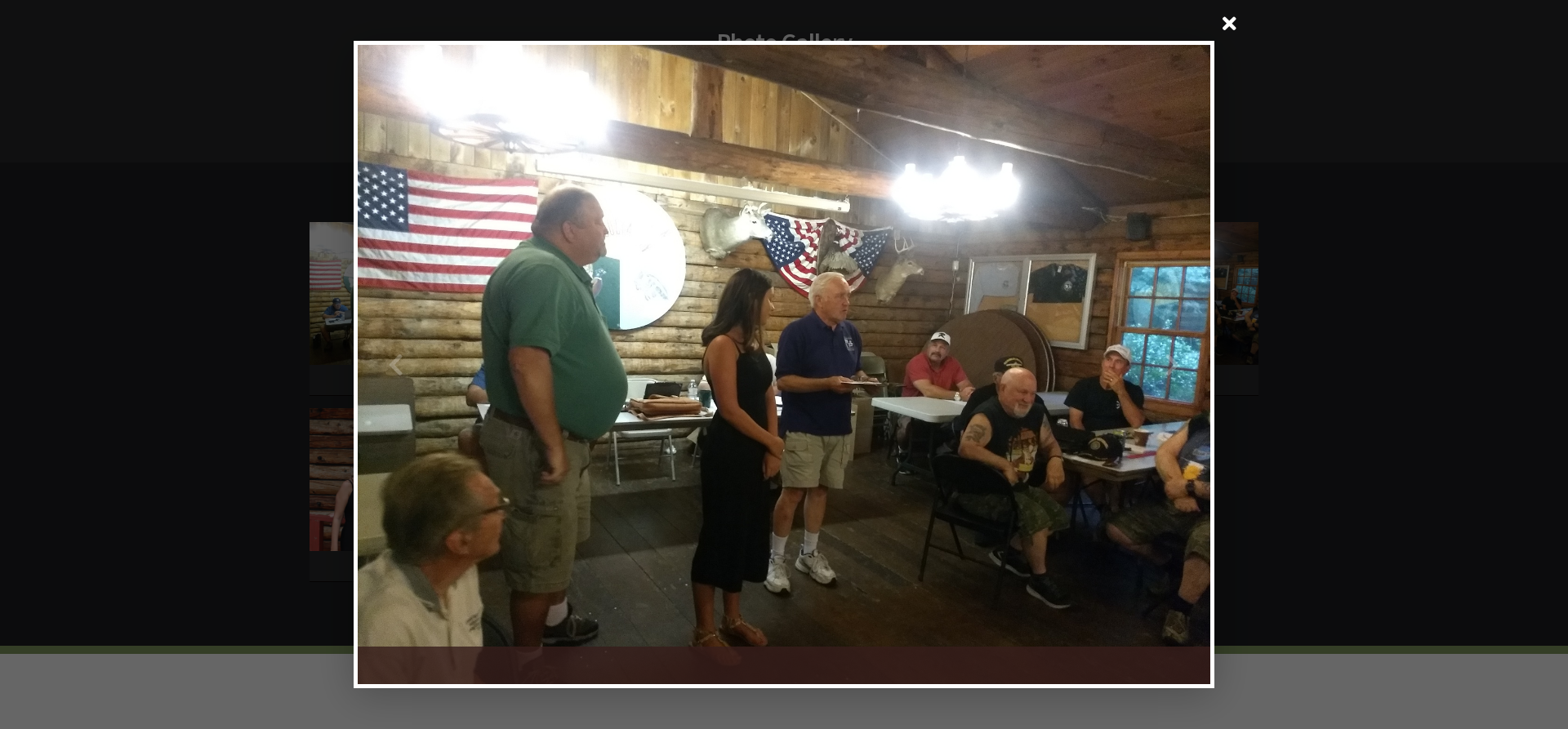
click at [1228, 16] on span at bounding box center [1230, 25] width 39 height 39
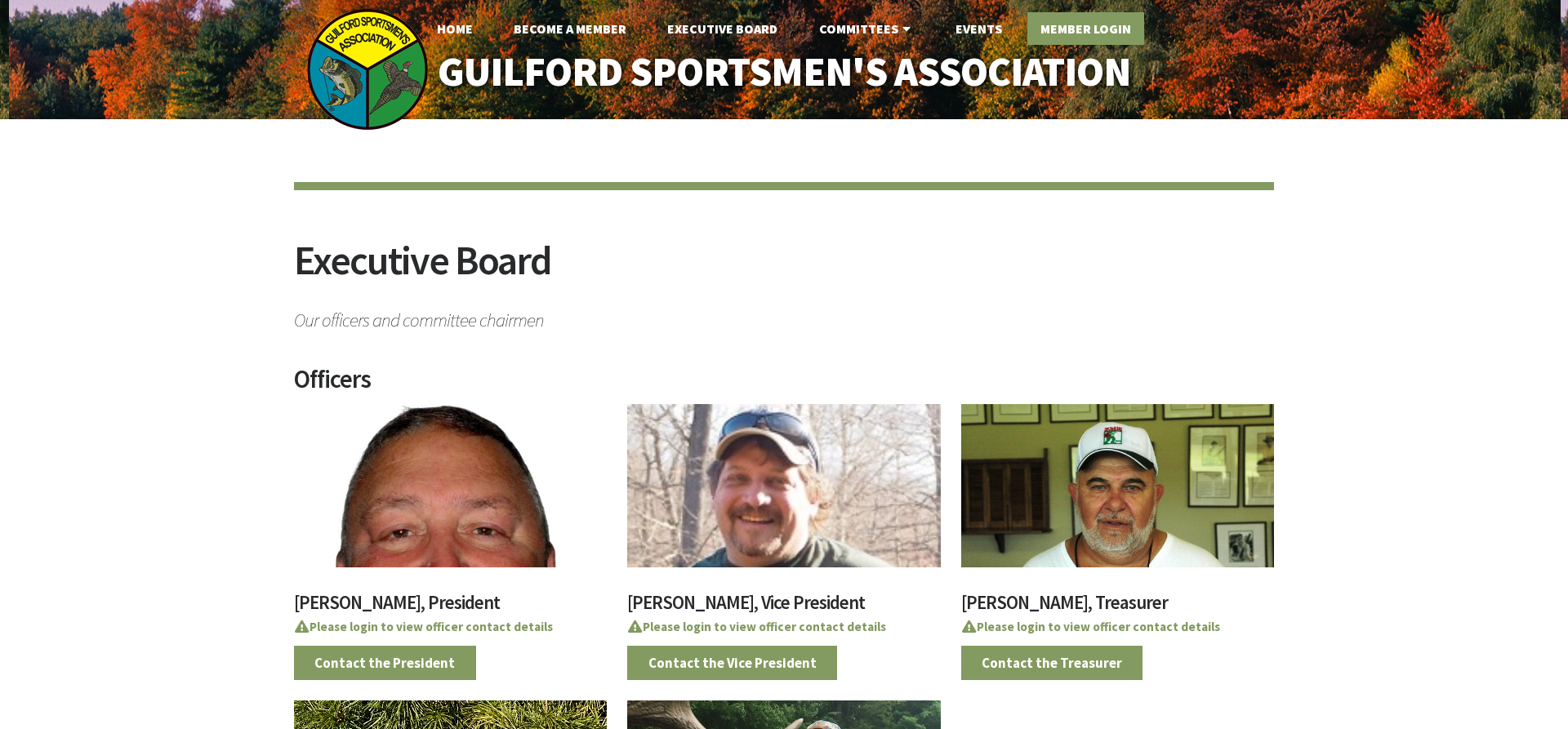
click at [1063, 27] on link "Member Login" at bounding box center [1085, 29] width 117 height 33
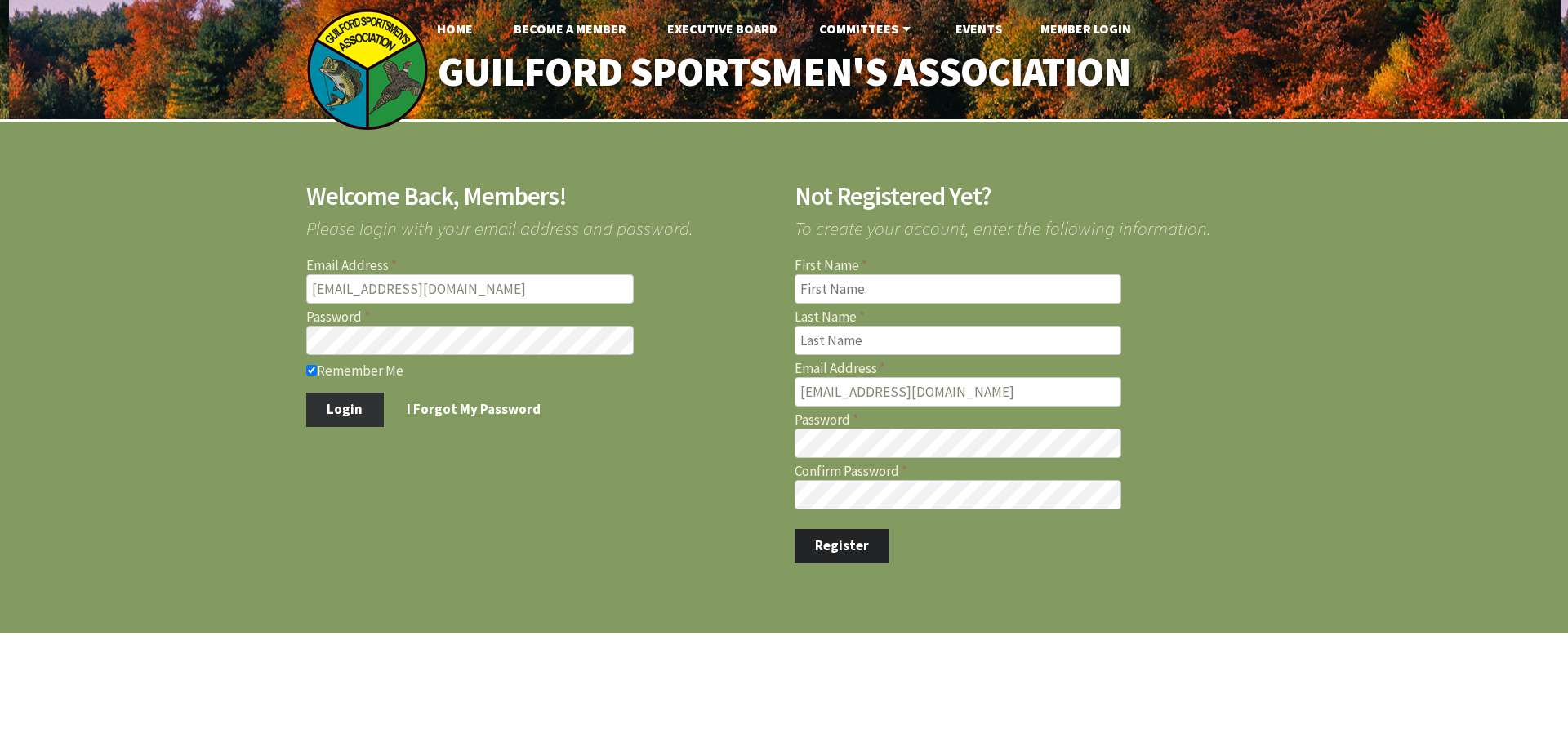
click at [354, 404] on button "Login" at bounding box center [345, 410] width 78 height 34
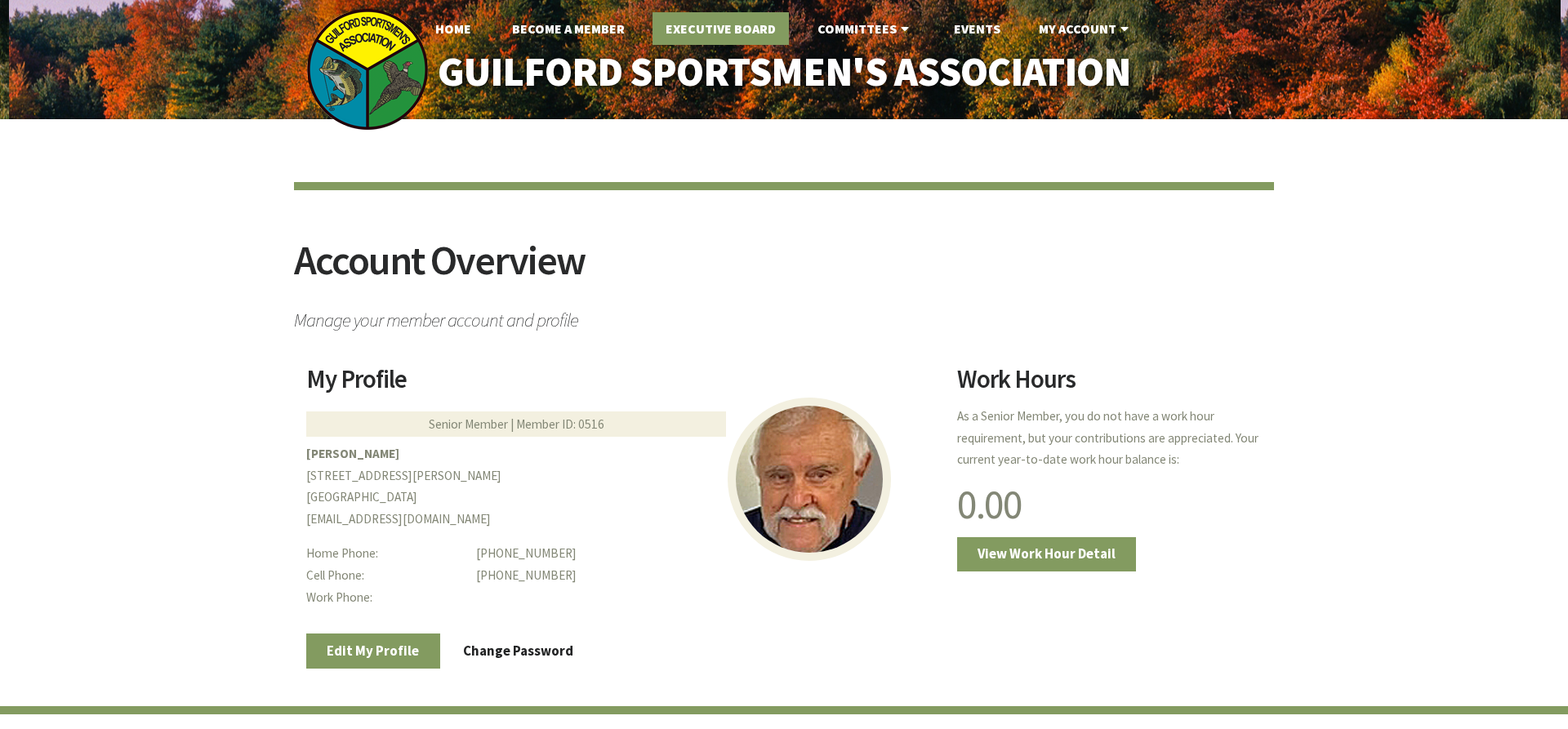
click at [737, 23] on link "Executive Board" at bounding box center [720, 29] width 137 height 33
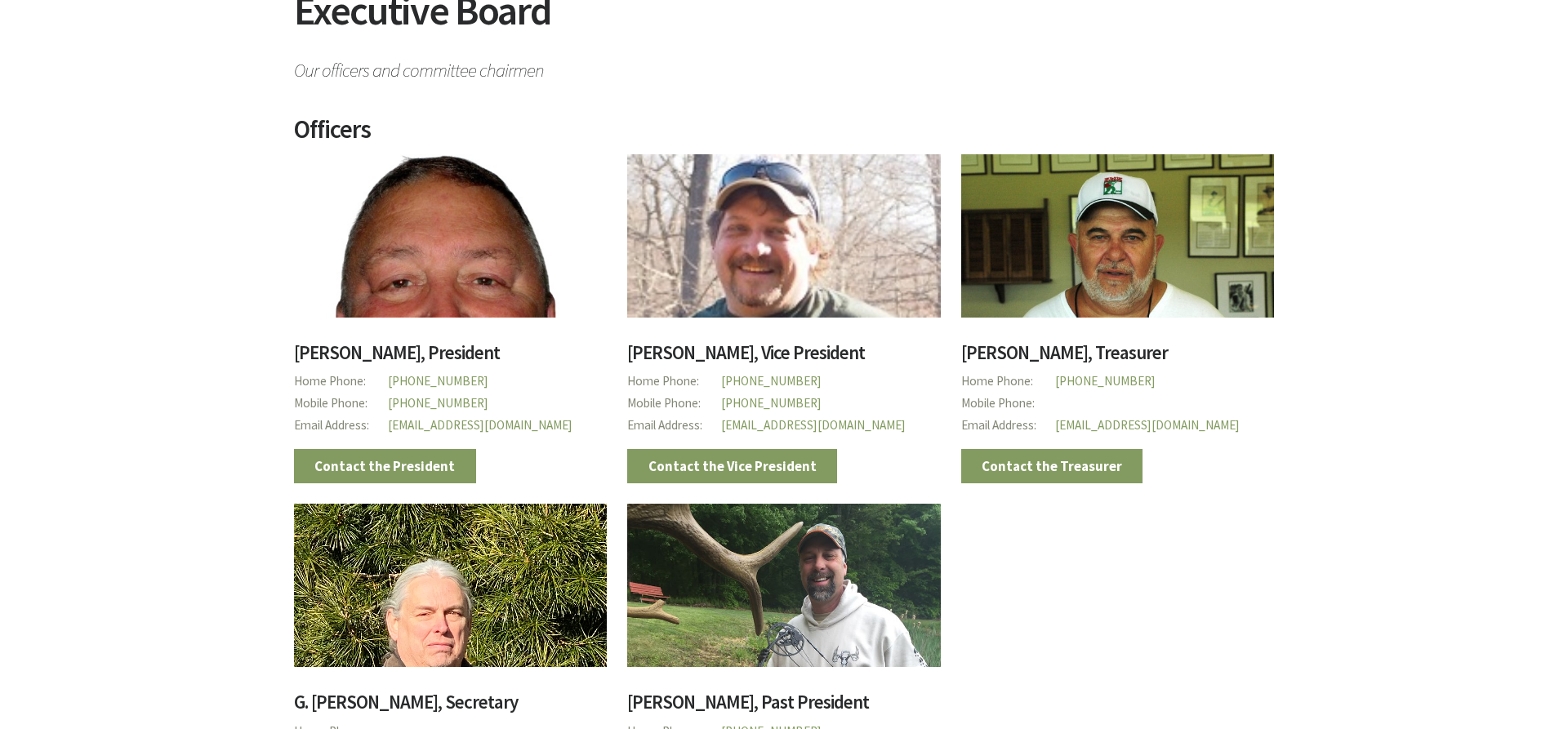
scroll to position [333, 0]
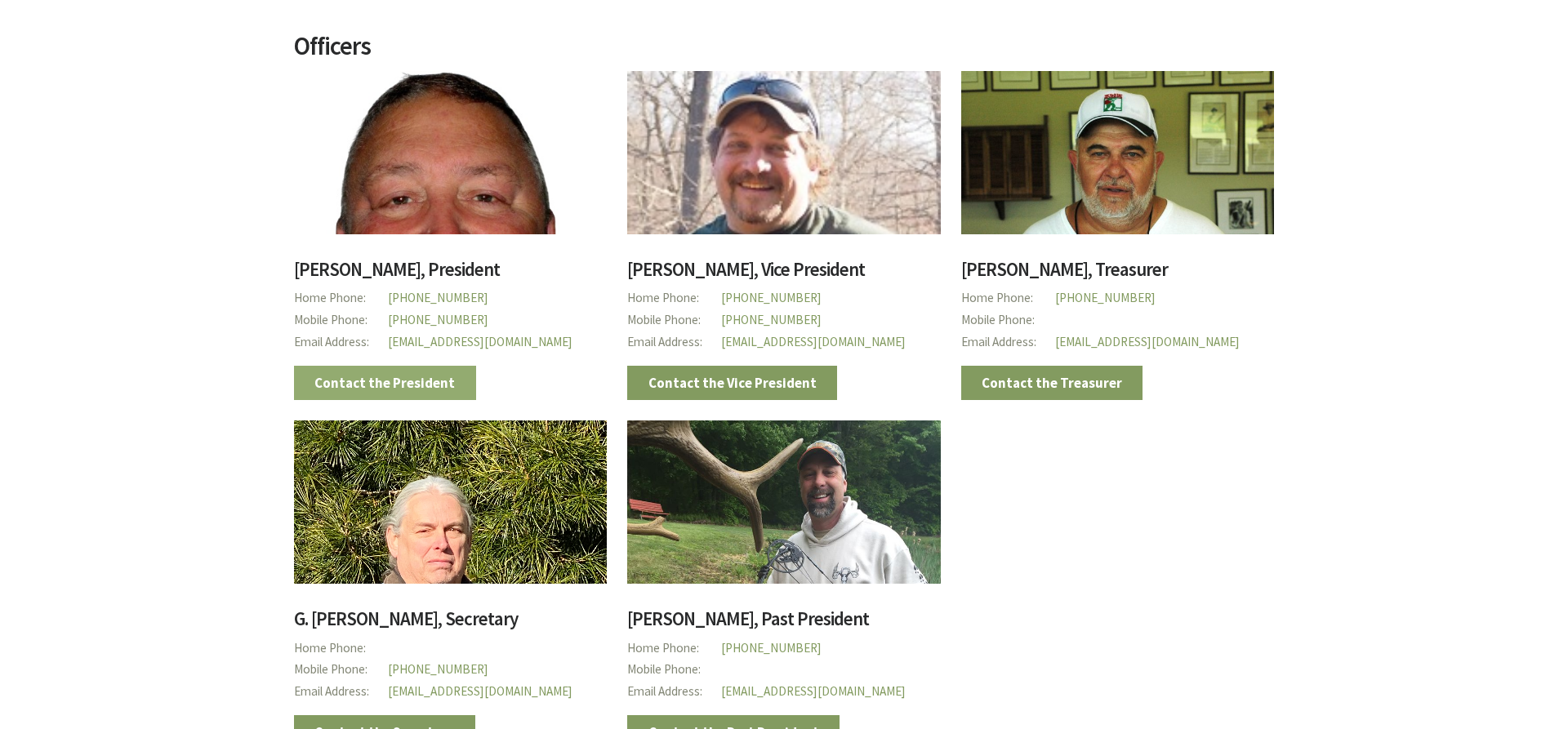
click at [395, 386] on link "Contact the President" at bounding box center [385, 383] width 182 height 34
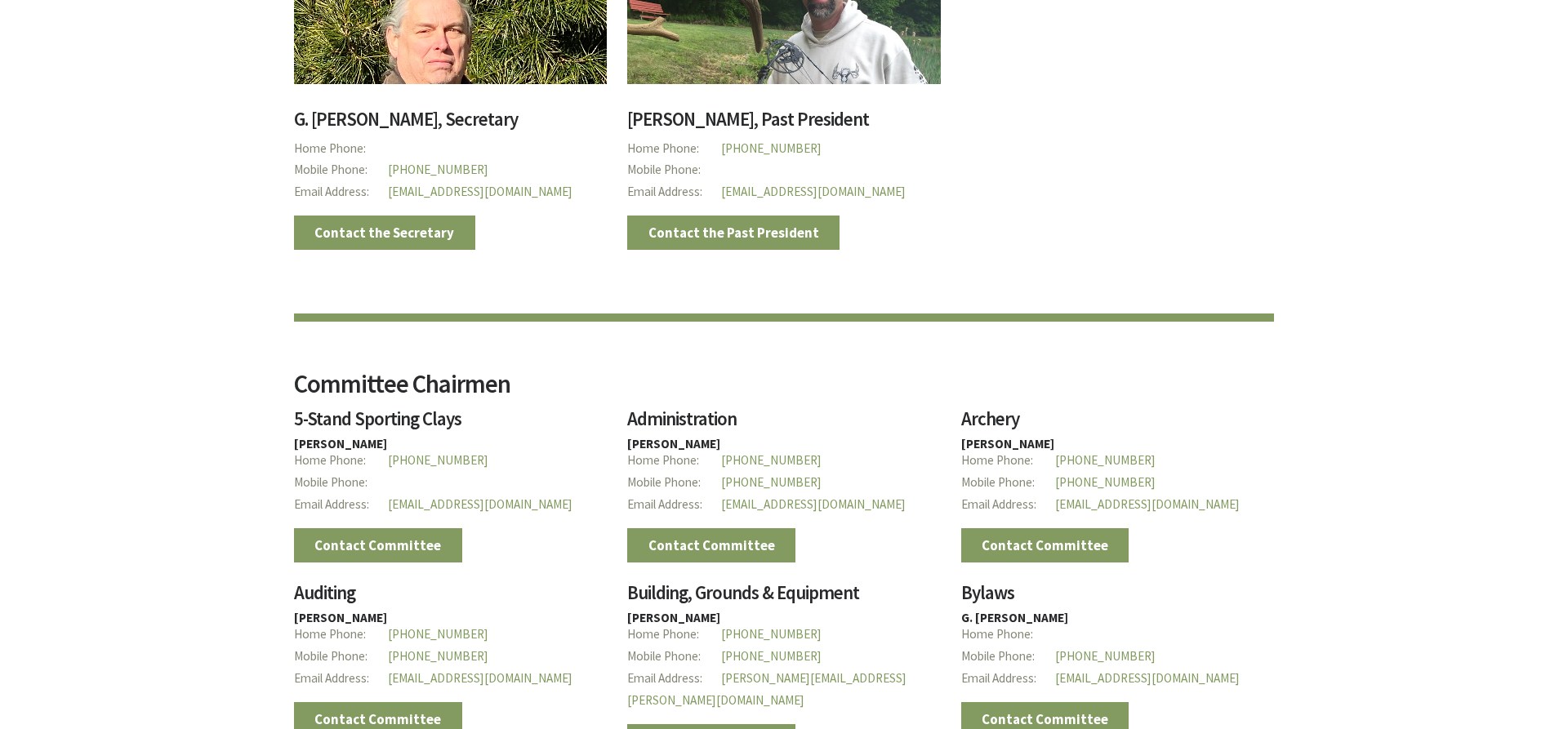
scroll to position [999, 0]
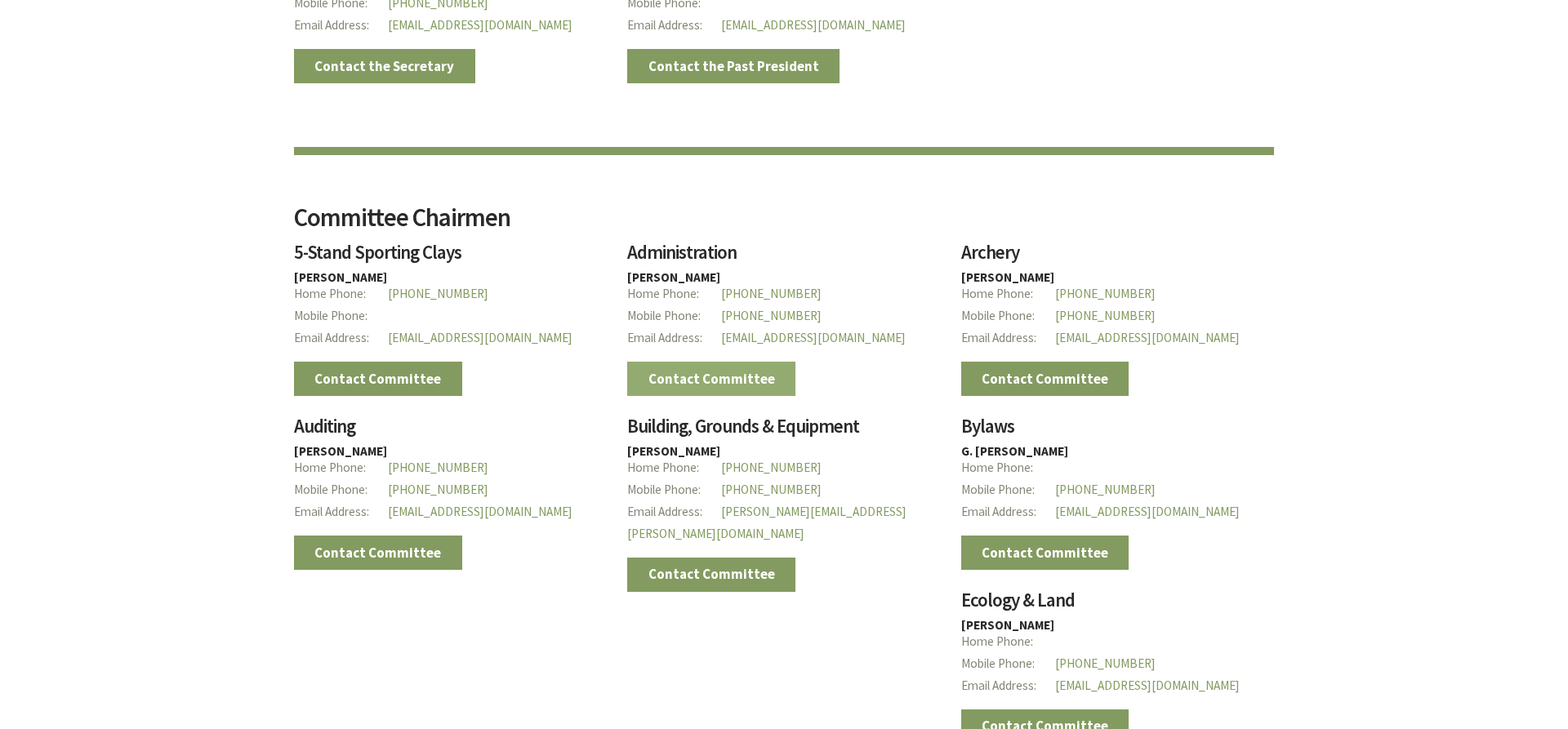
click at [714, 376] on link "Contact Committee" at bounding box center [711, 379] width 169 height 34
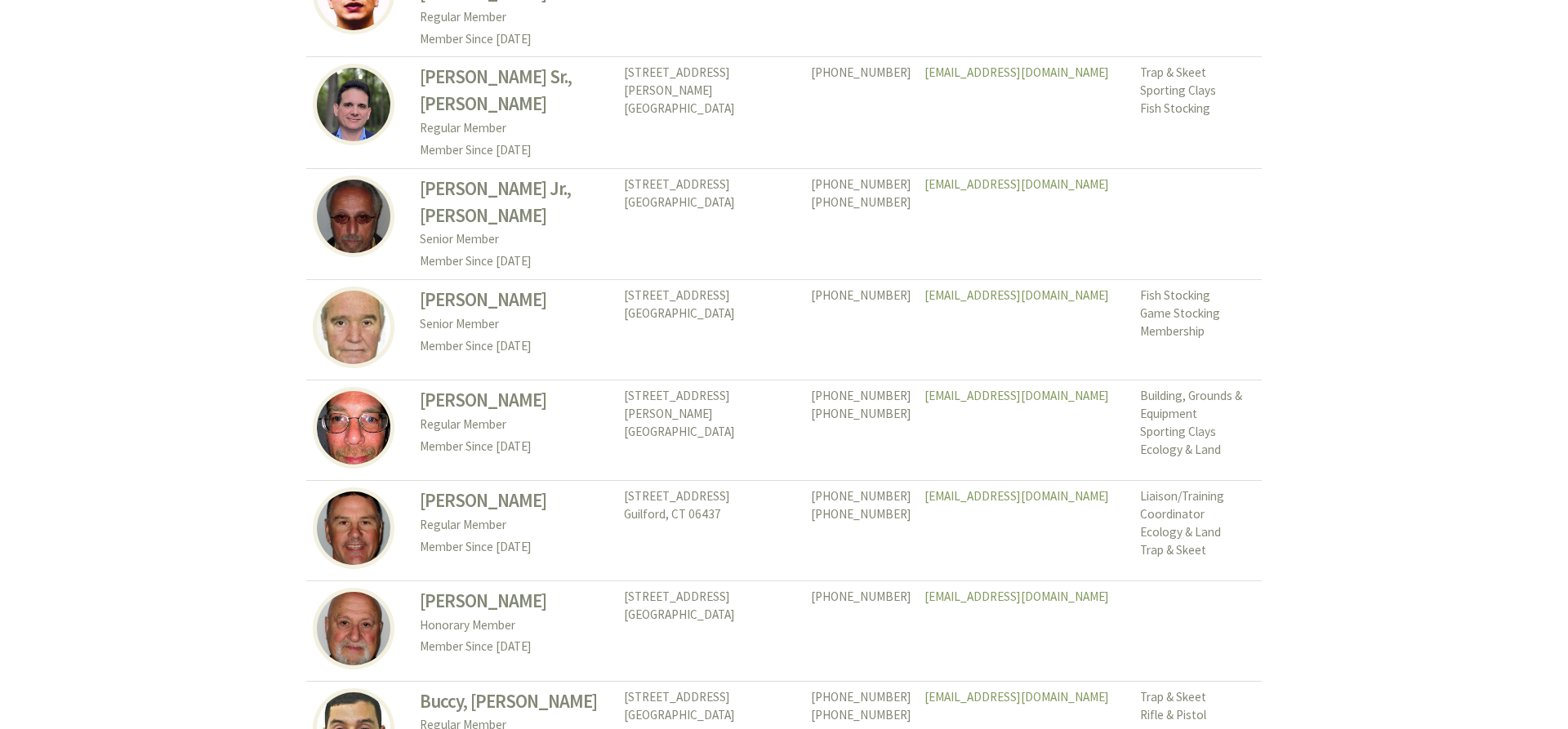
scroll to position [7495, 0]
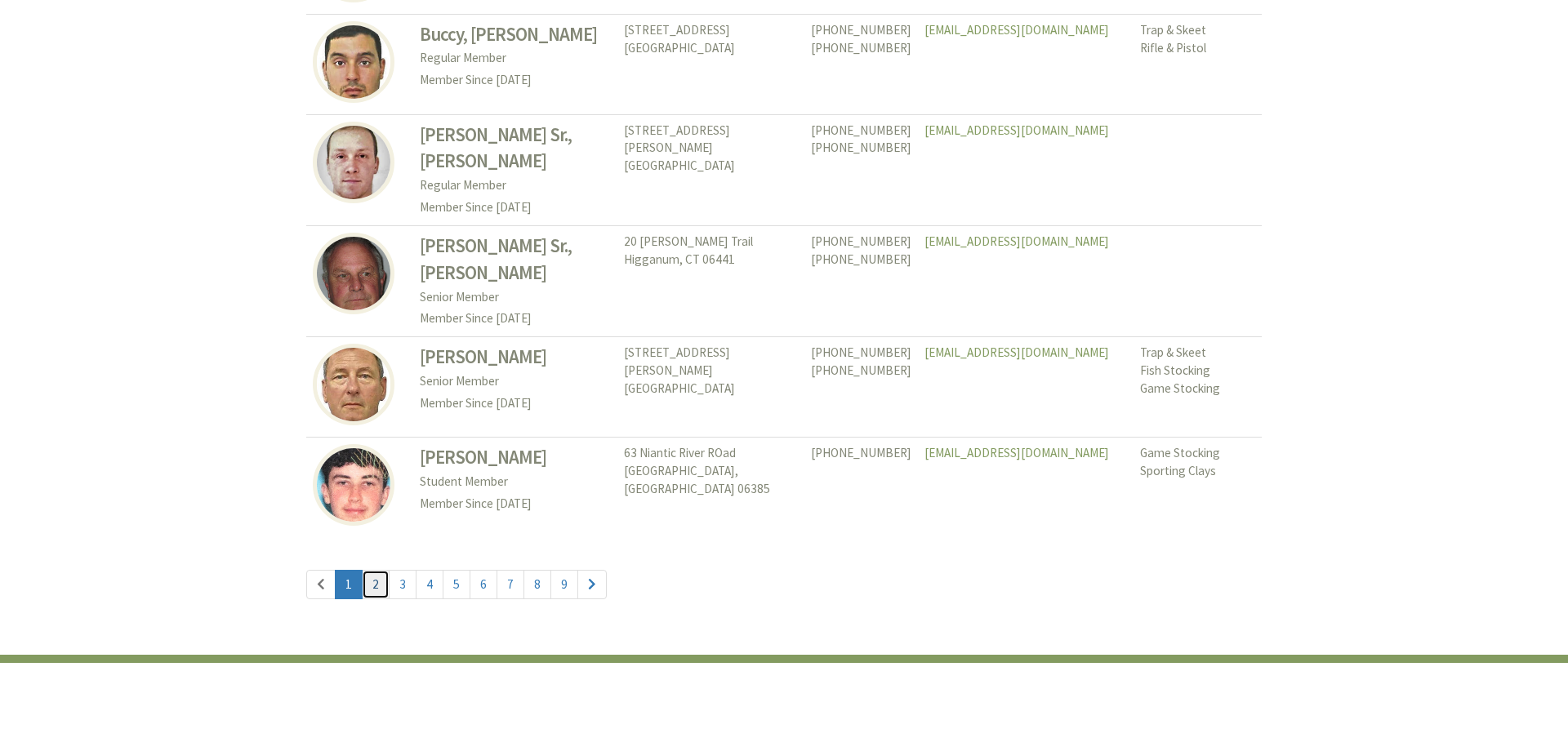
click at [377, 569] on link "2" at bounding box center [376, 584] width 28 height 29
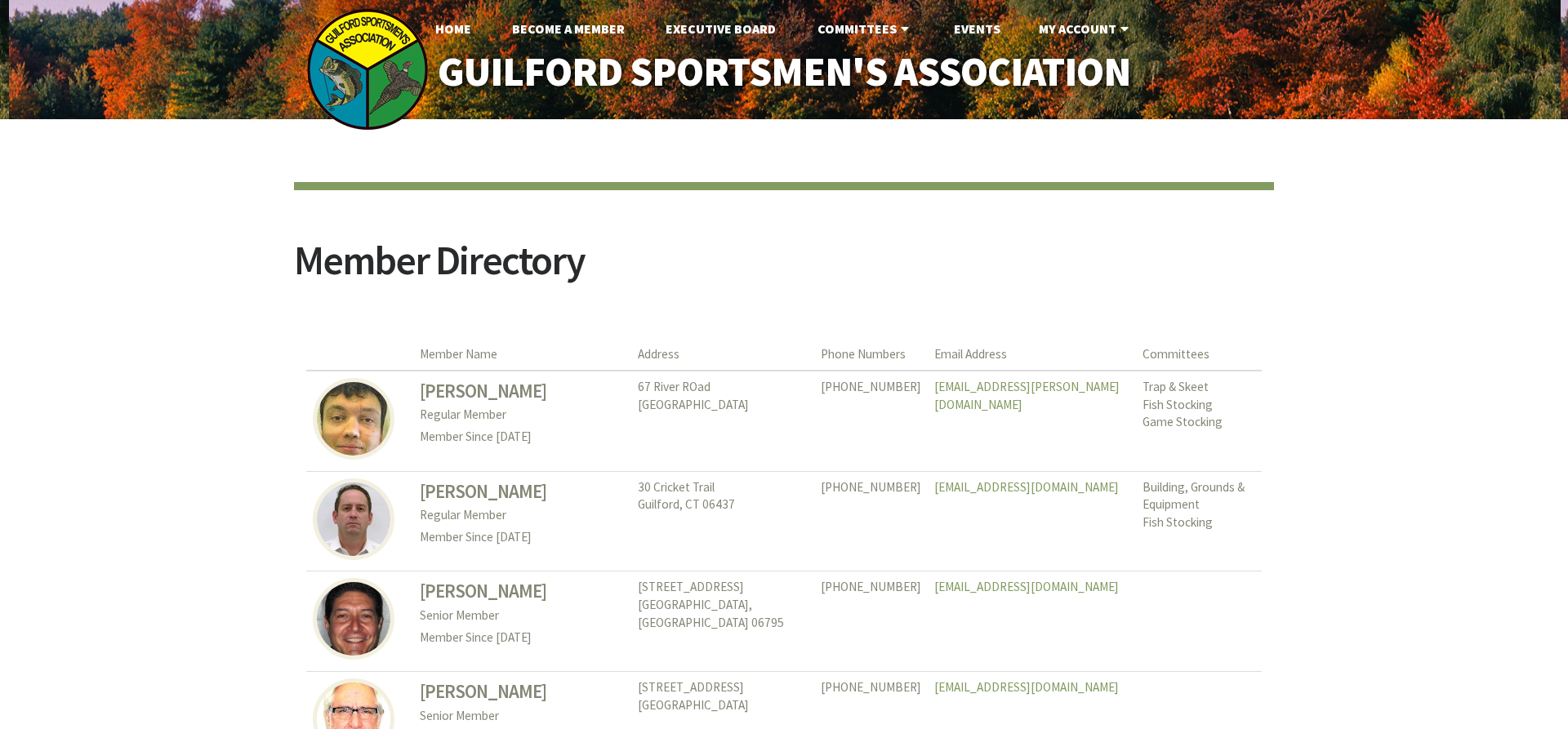
scroll to position [1499, 0]
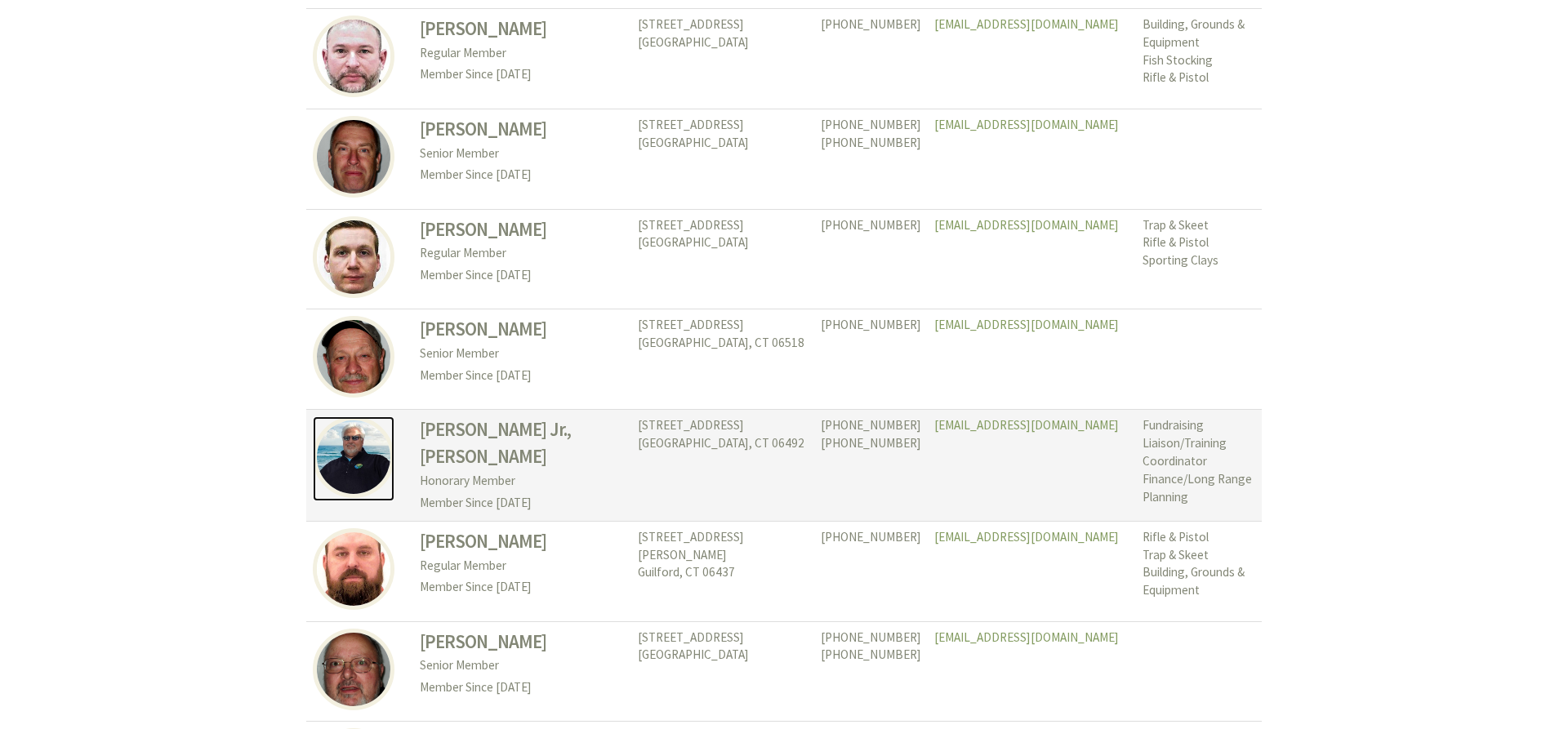
click at [354, 438] on img at bounding box center [354, 457] width 82 height 82
